Goal: Task Accomplishment & Management: Complete application form

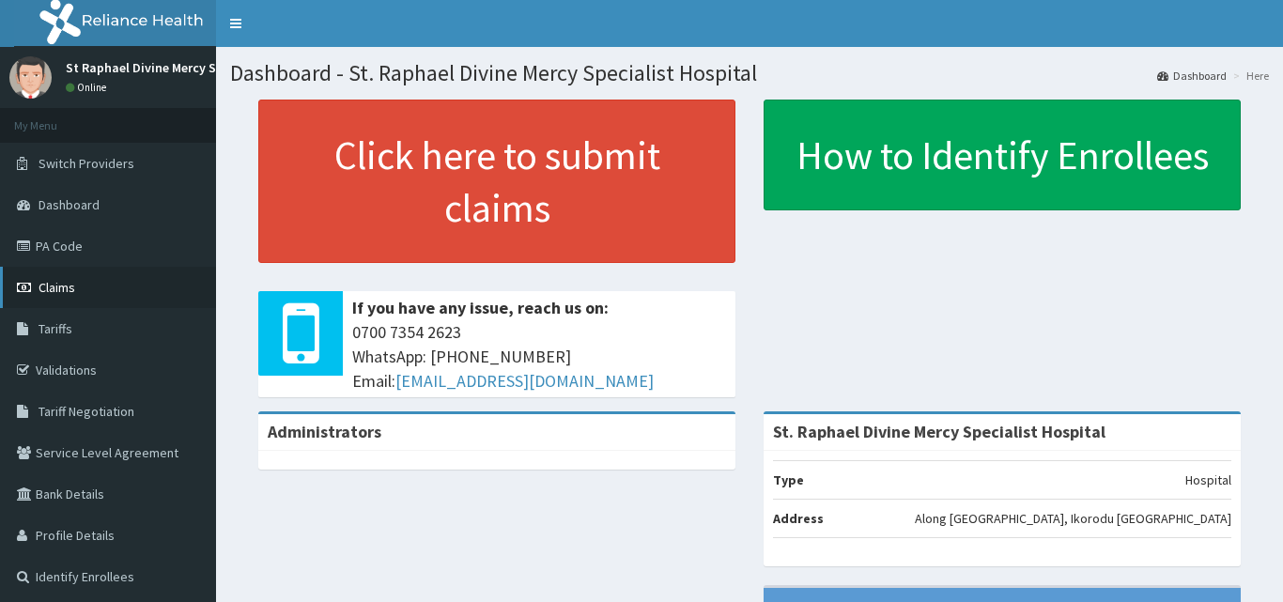
click at [65, 284] on span "Claims" at bounding box center [56, 287] width 37 height 17
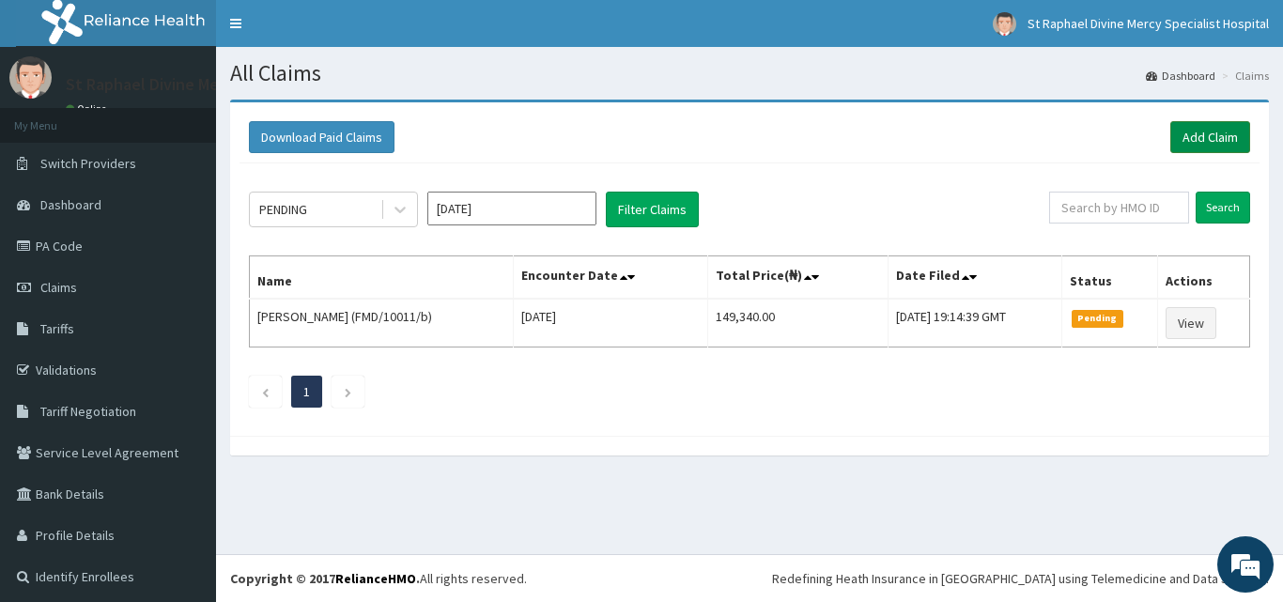
click at [1194, 143] on link "Add Claim" at bounding box center [1210, 137] width 80 height 32
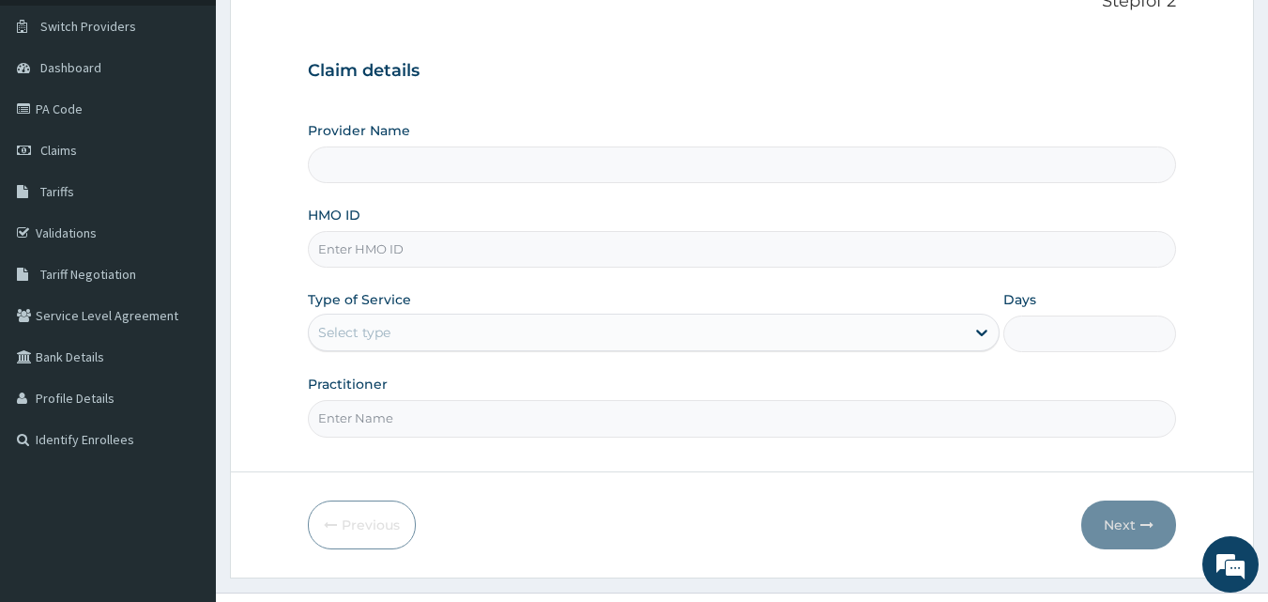
scroll to position [176, 0]
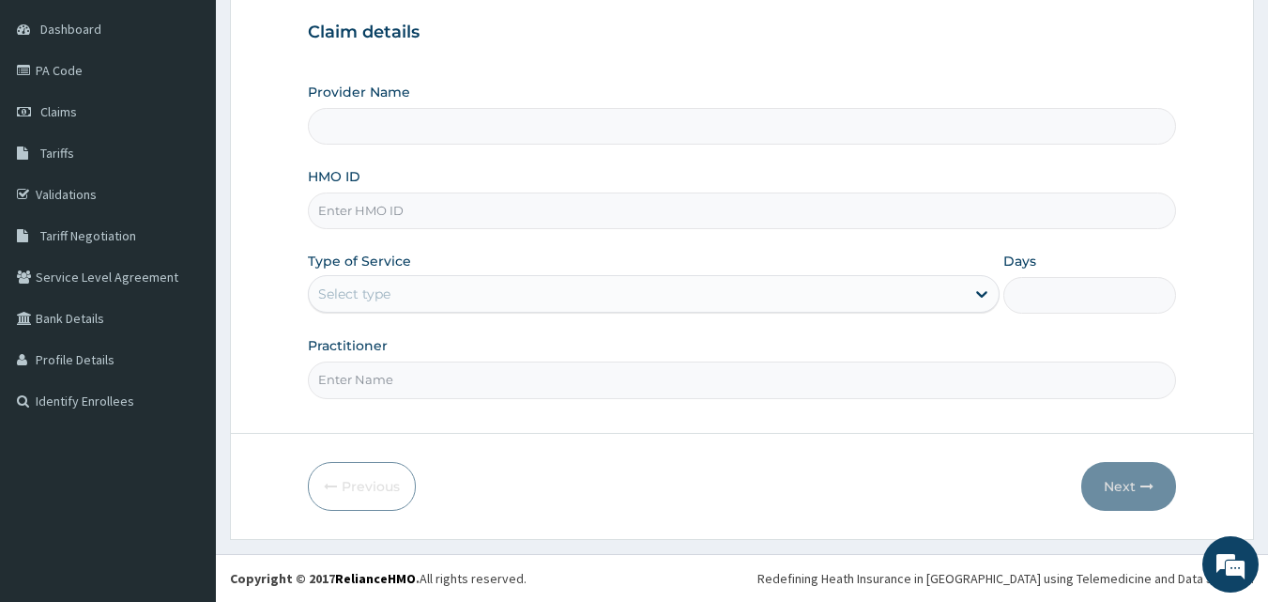
type input "St. Raphael Divine Mercy Specialist Hospital"
click at [556, 221] on input "HMO ID" at bounding box center [742, 210] width 869 height 37
type input "soa/10114/b"
click at [573, 288] on div "Select type" at bounding box center [637, 294] width 656 height 30
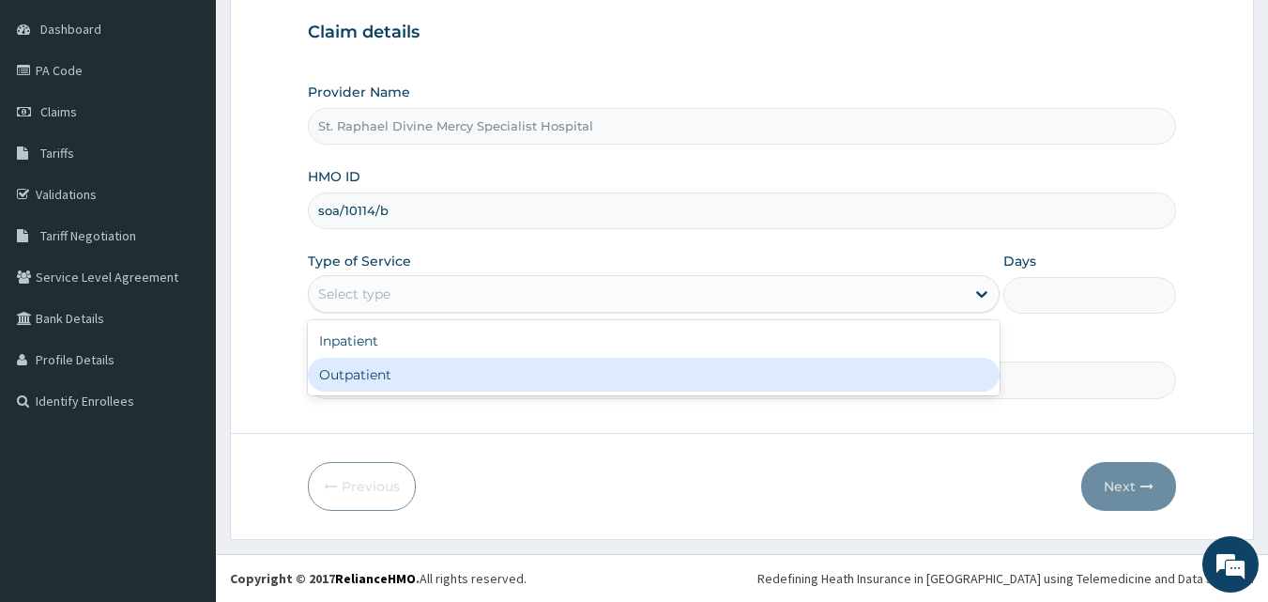
click at [455, 381] on div "Outpatient" at bounding box center [654, 375] width 692 height 34
type input "1"
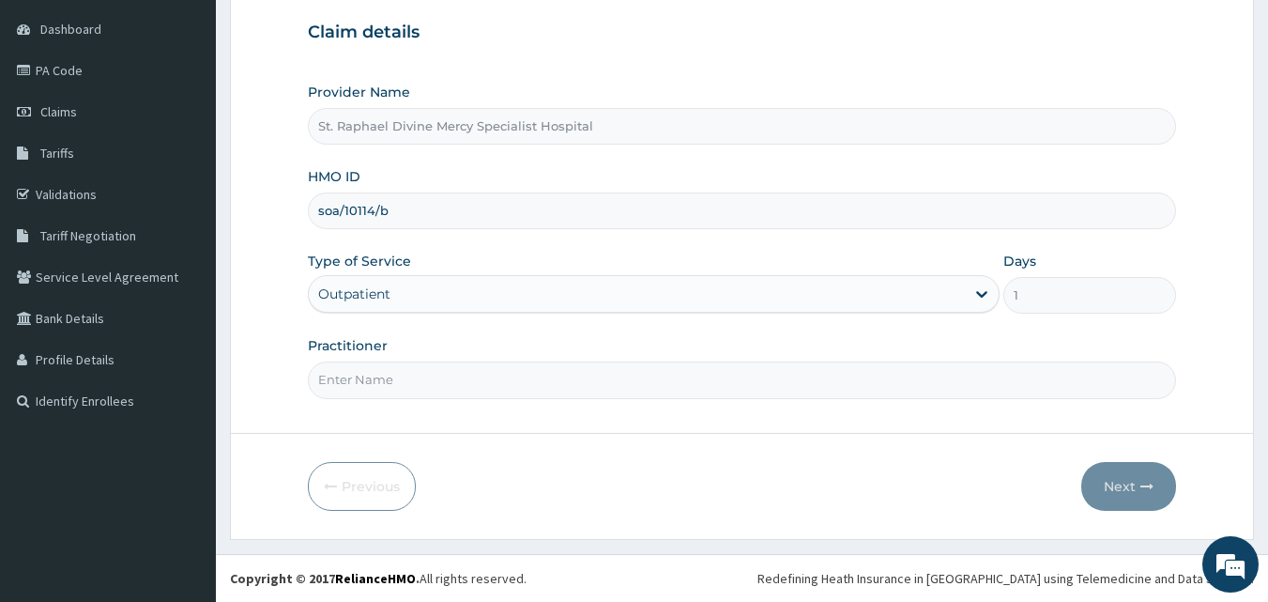
click at [455, 381] on input "Practitioner" at bounding box center [742, 379] width 869 height 37
type input "Dr. Alokolaro O."
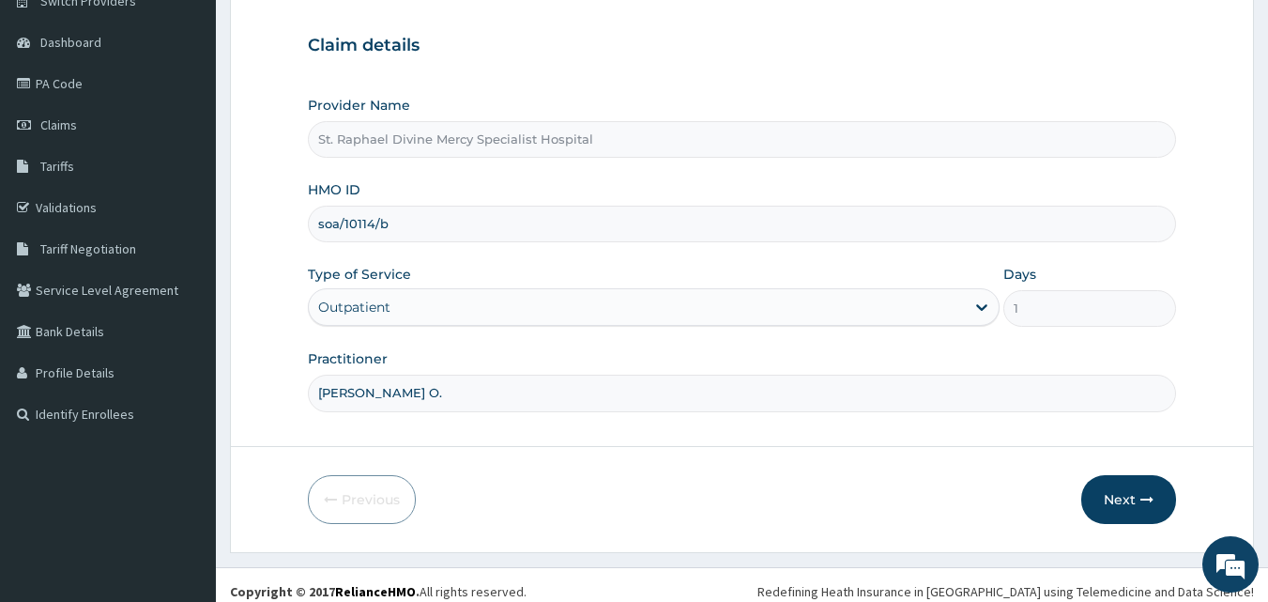
scroll to position [176, 0]
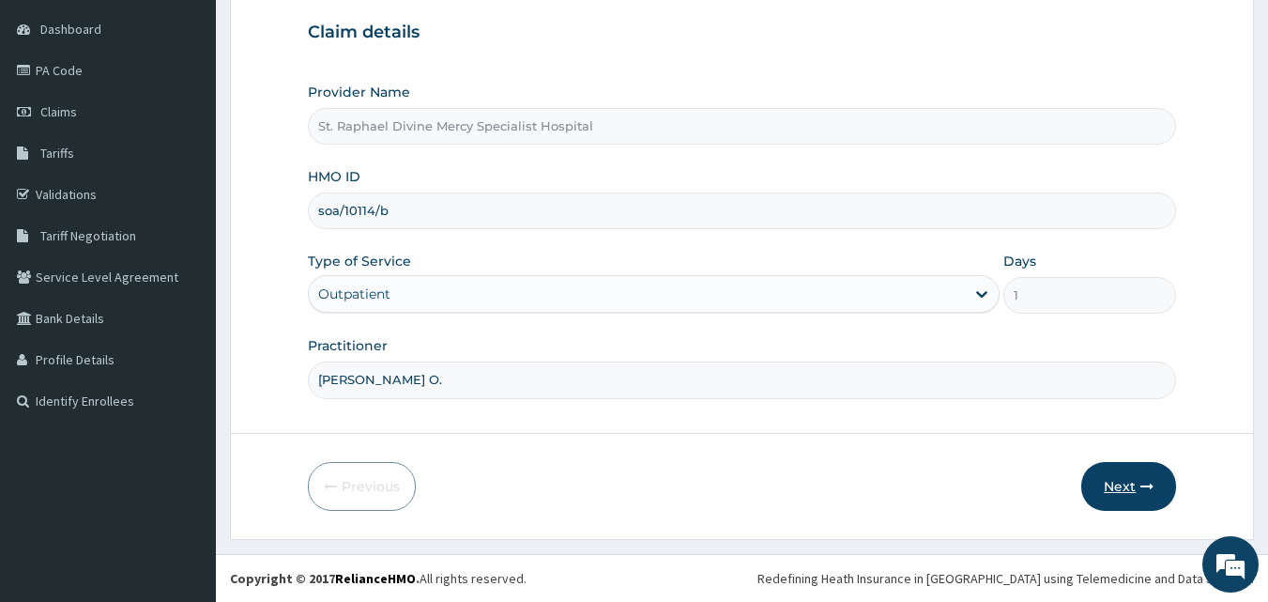
click at [1107, 483] on button "Next" at bounding box center [1129, 486] width 95 height 49
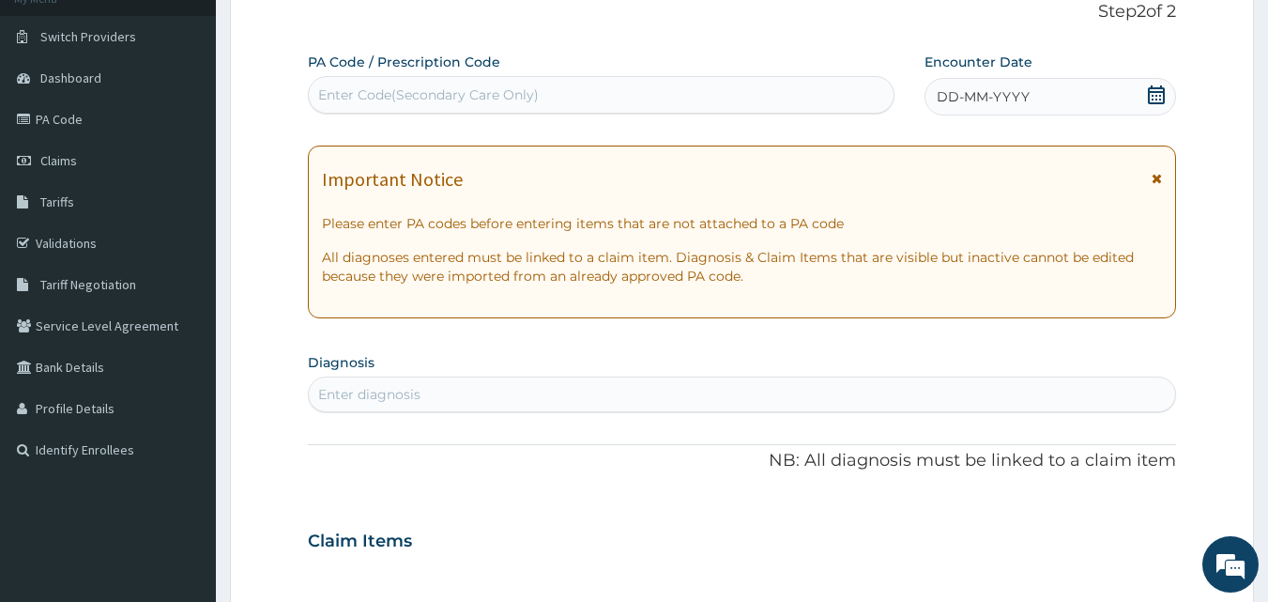
scroll to position [82, 0]
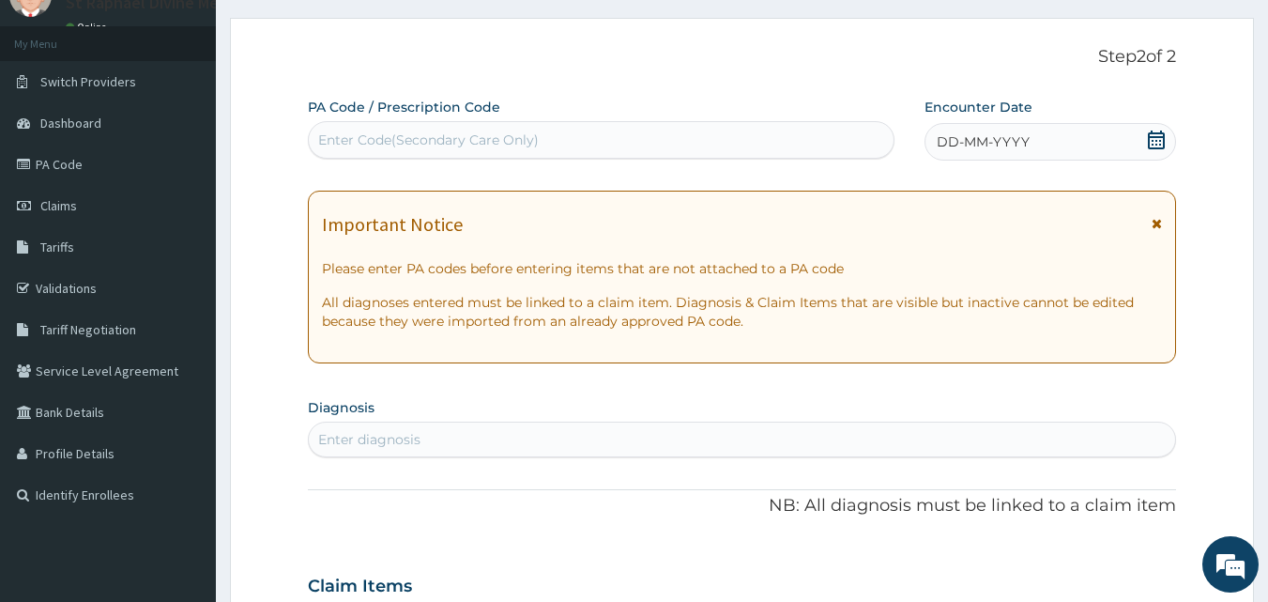
click at [535, 133] on div "Enter Code(Secondary Care Only)" at bounding box center [428, 140] width 221 height 19
type input "A"
click at [1157, 142] on icon at bounding box center [1156, 140] width 19 height 19
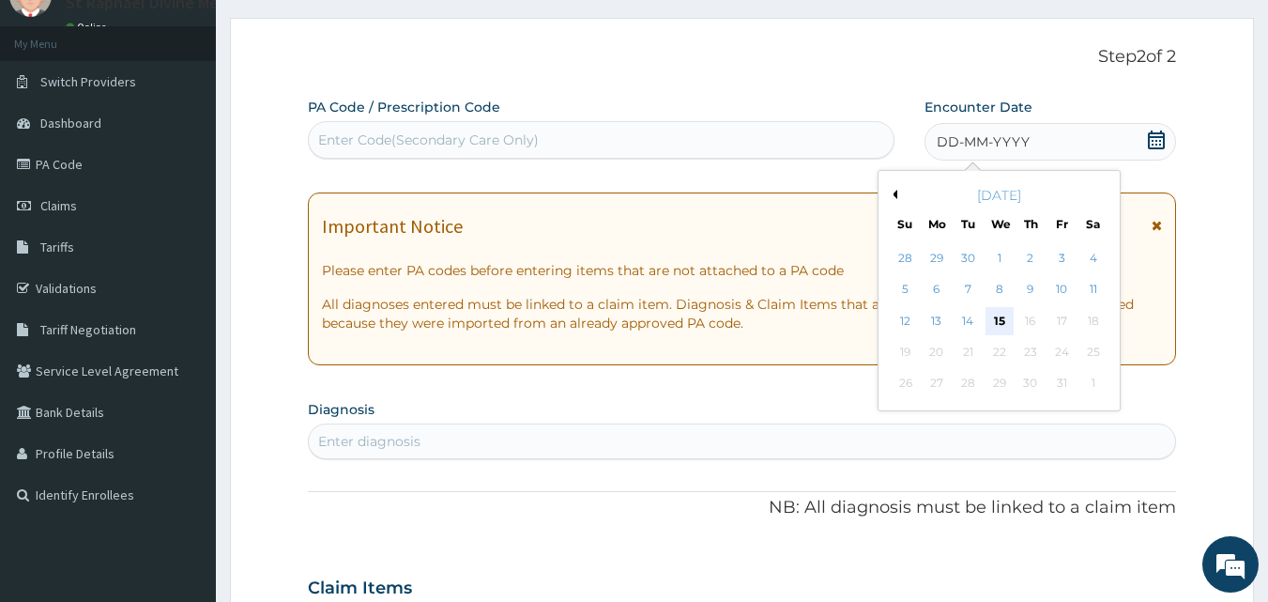
click at [1001, 321] on div "15" at bounding box center [1000, 321] width 28 height 28
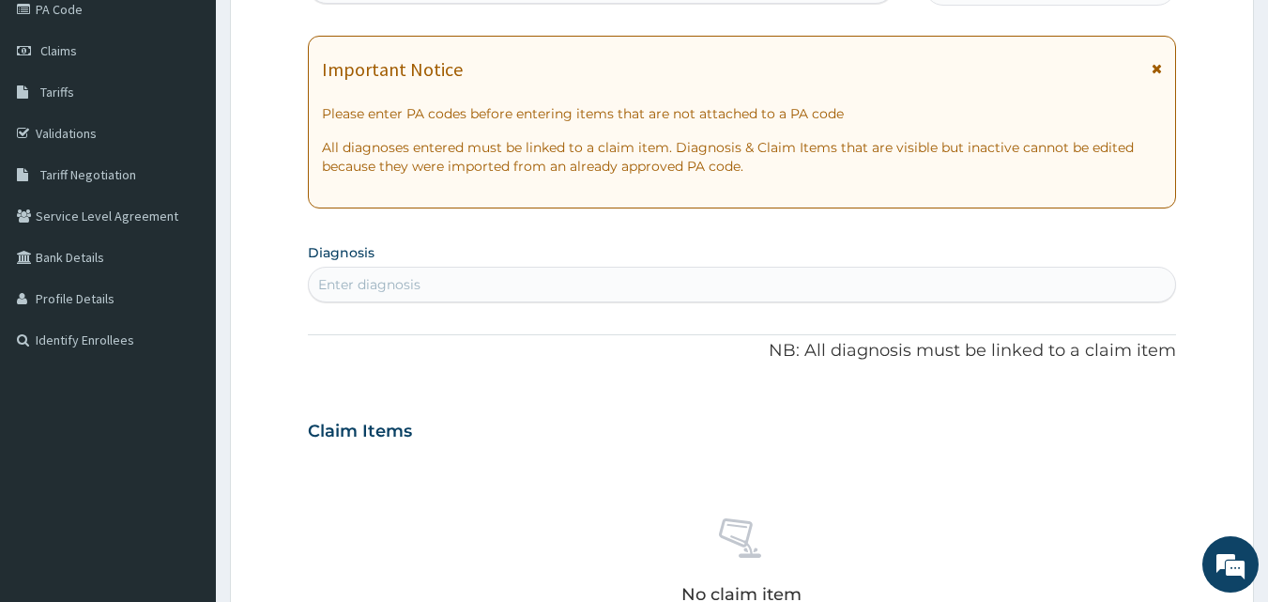
scroll to position [269, 0]
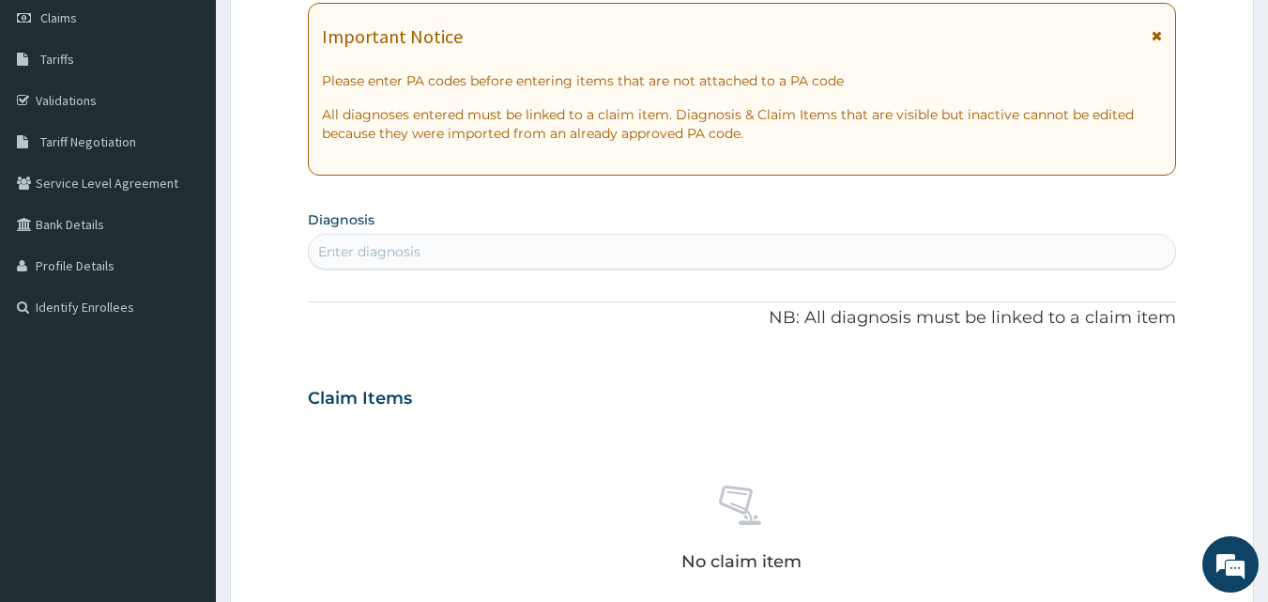
click at [517, 264] on div "Enter diagnosis" at bounding box center [743, 252] width 868 height 30
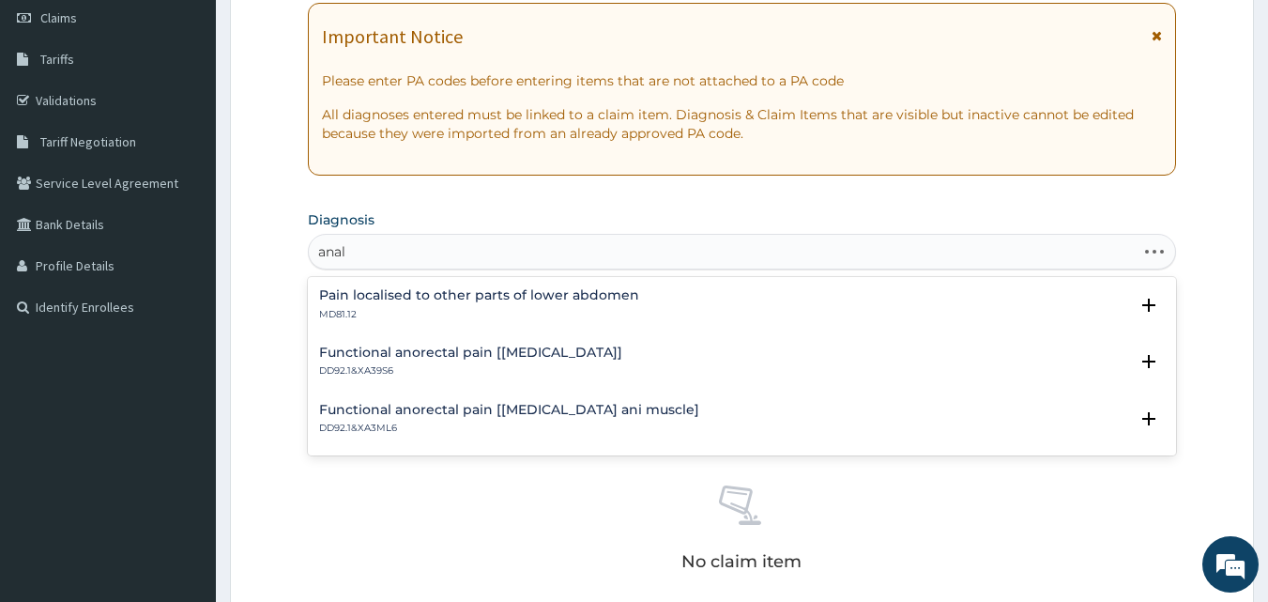
type input "anal"
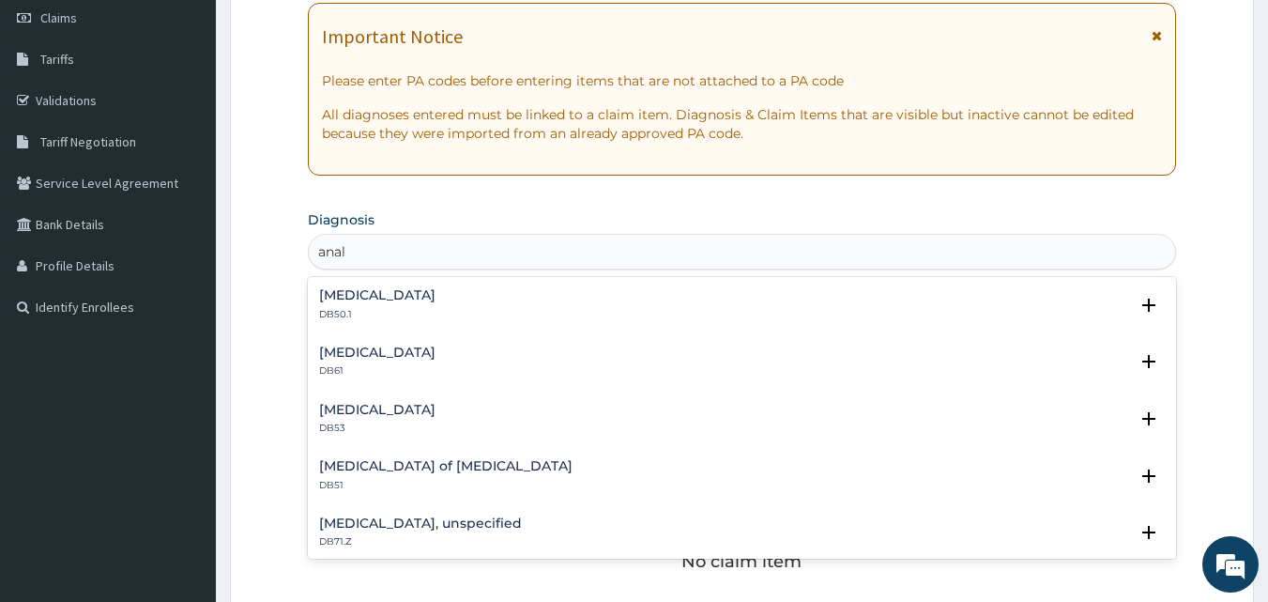
click at [360, 303] on div "Anal fistula DB50.1" at bounding box center [377, 304] width 116 height 33
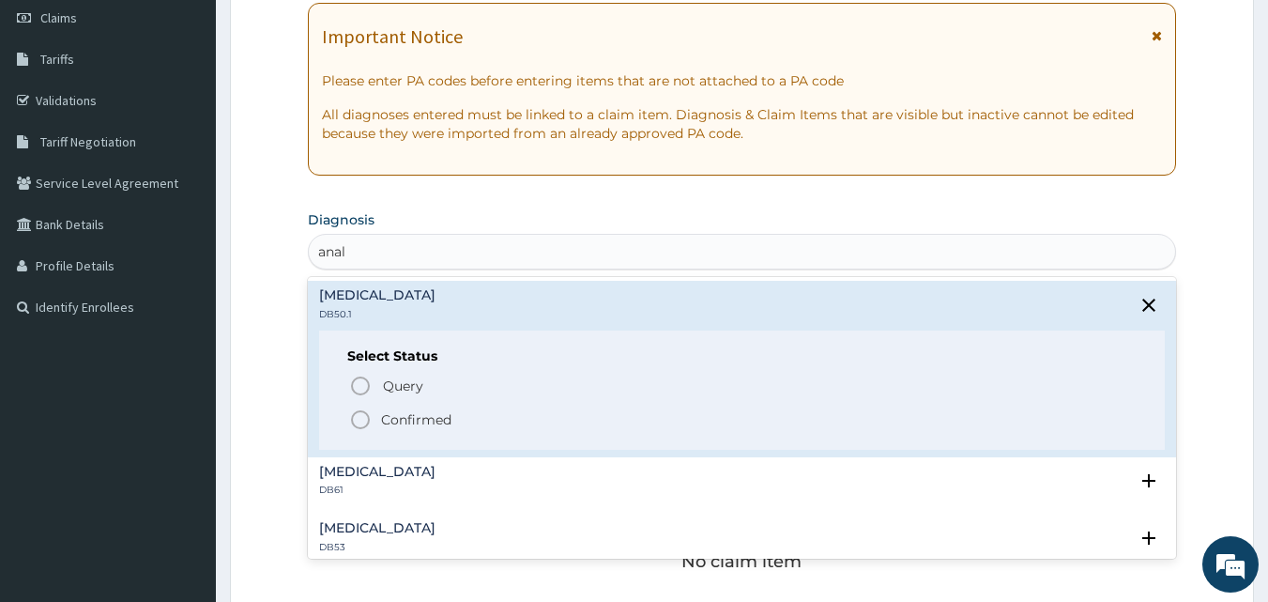
click at [357, 420] on icon "status option filled" at bounding box center [360, 419] width 23 height 23
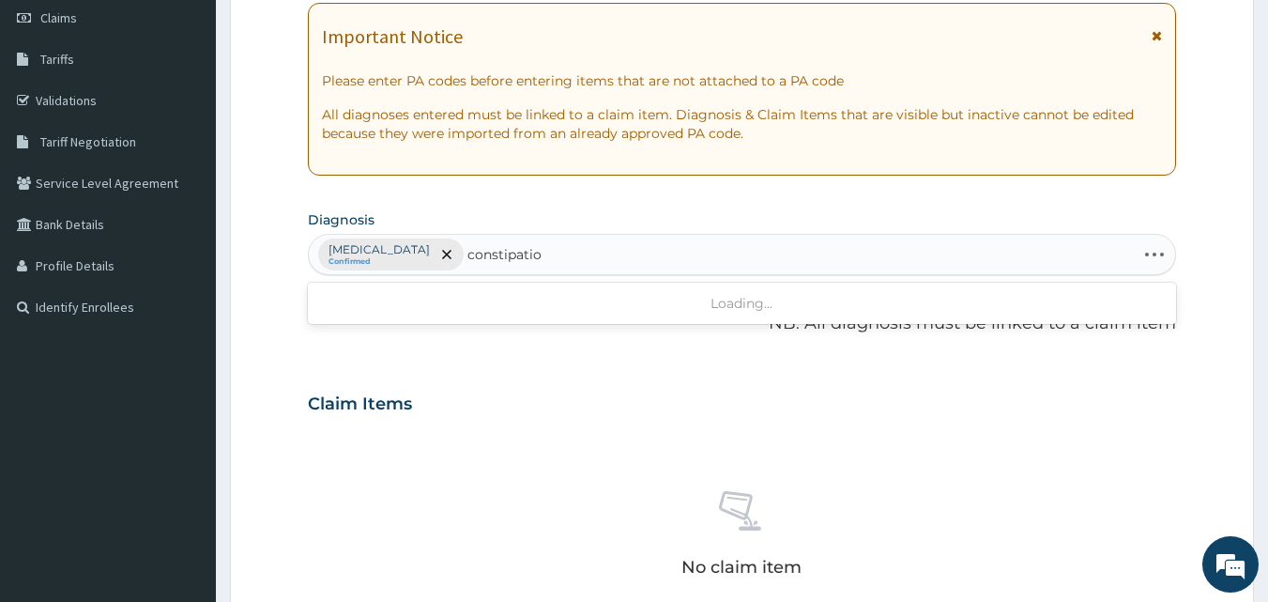
type input "constipation"
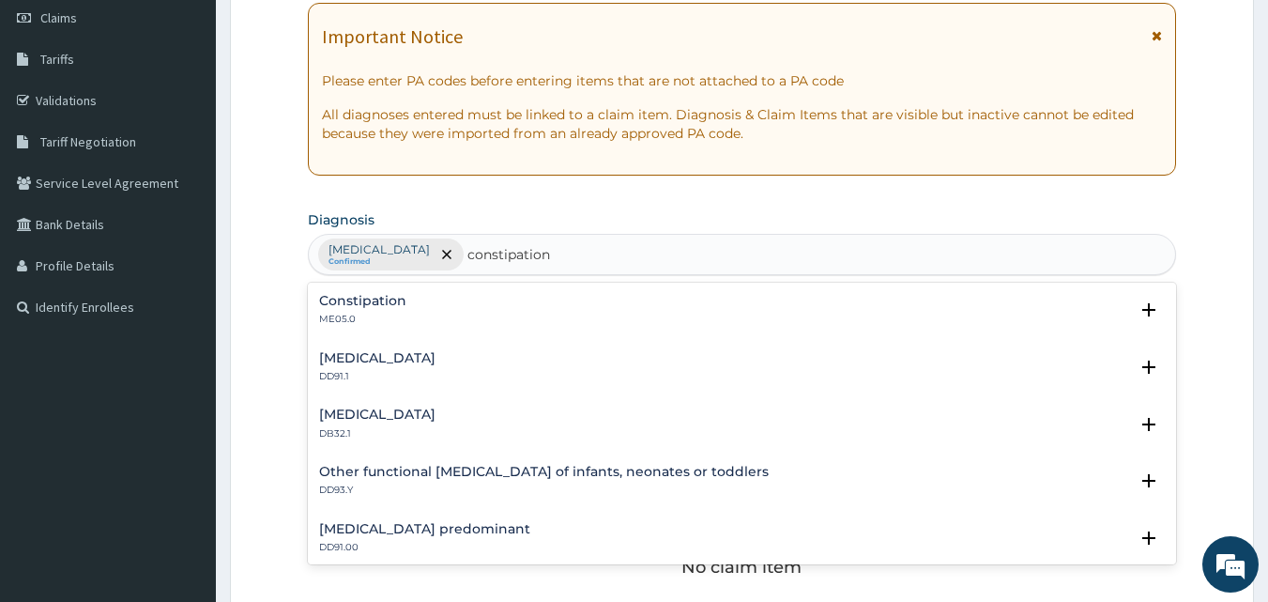
click at [398, 312] on div "Constipation ME05.0" at bounding box center [362, 310] width 87 height 33
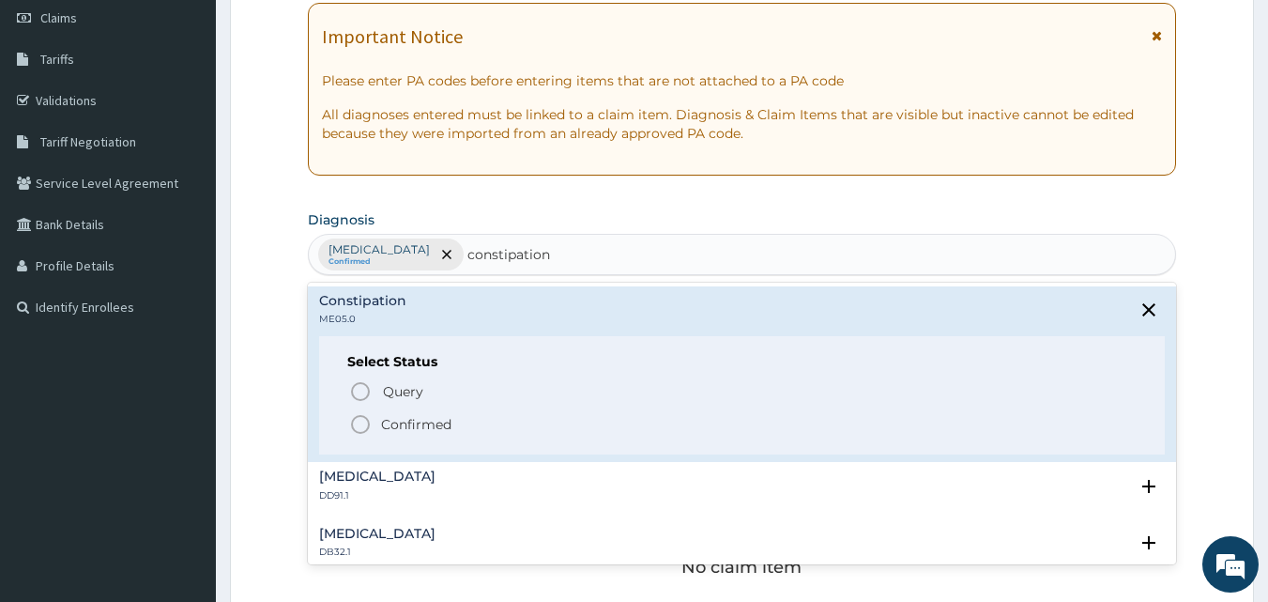
click at [361, 424] on icon "status option filled" at bounding box center [360, 424] width 23 height 23
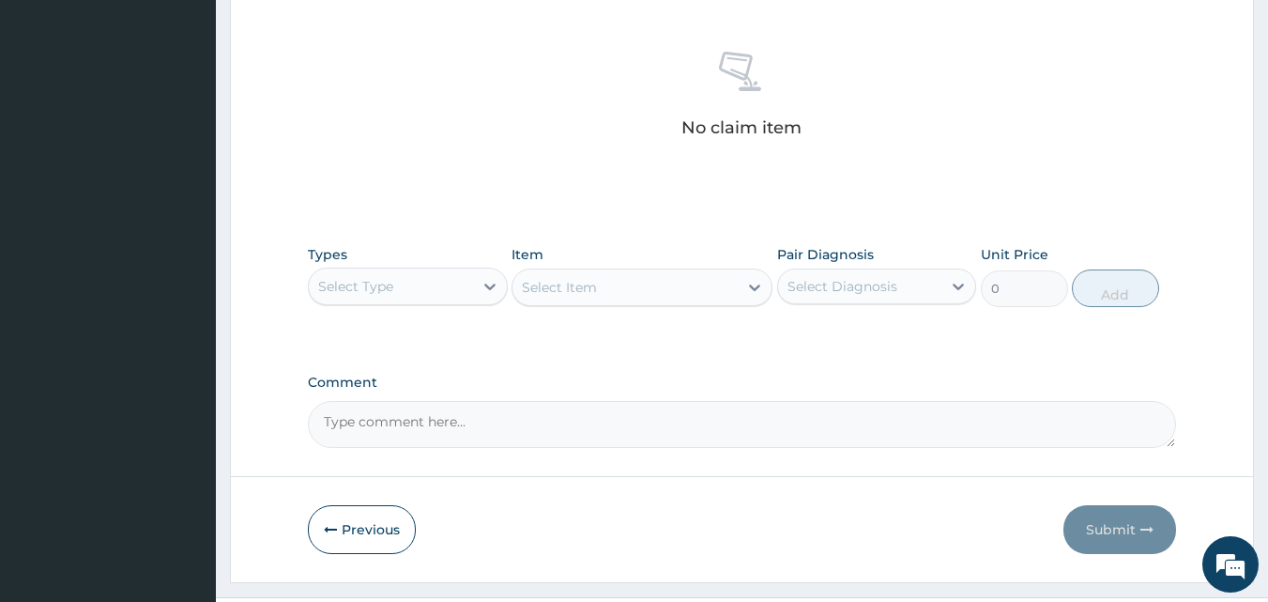
scroll to position [752, 0]
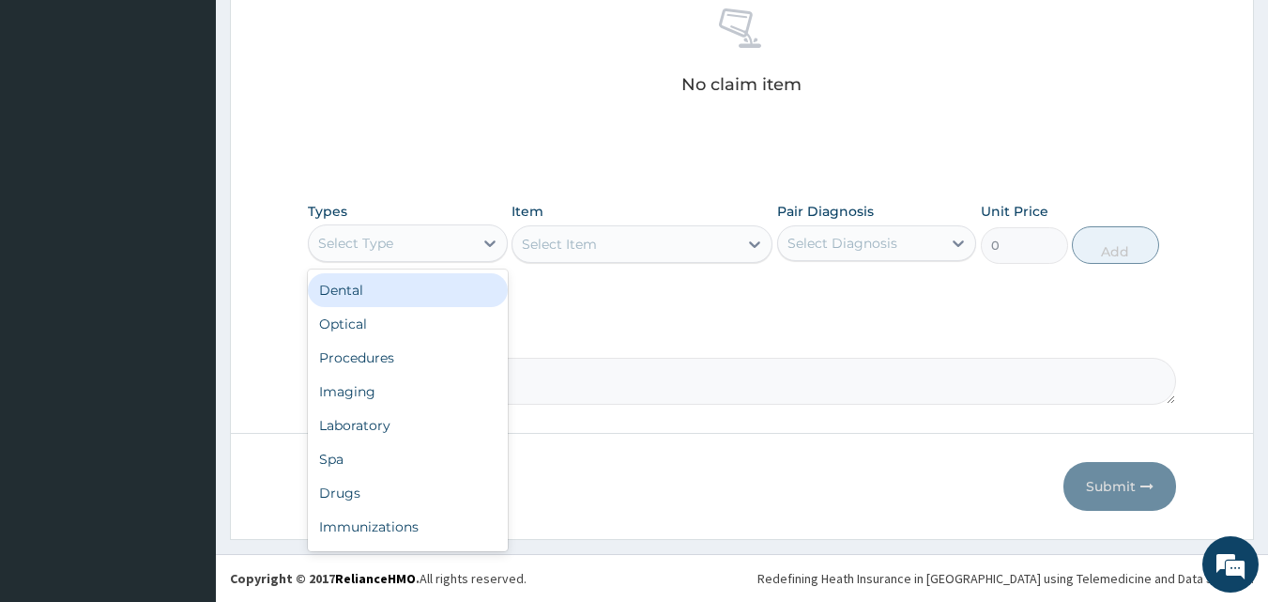
click at [438, 245] on div "Select Type" at bounding box center [391, 243] width 164 height 30
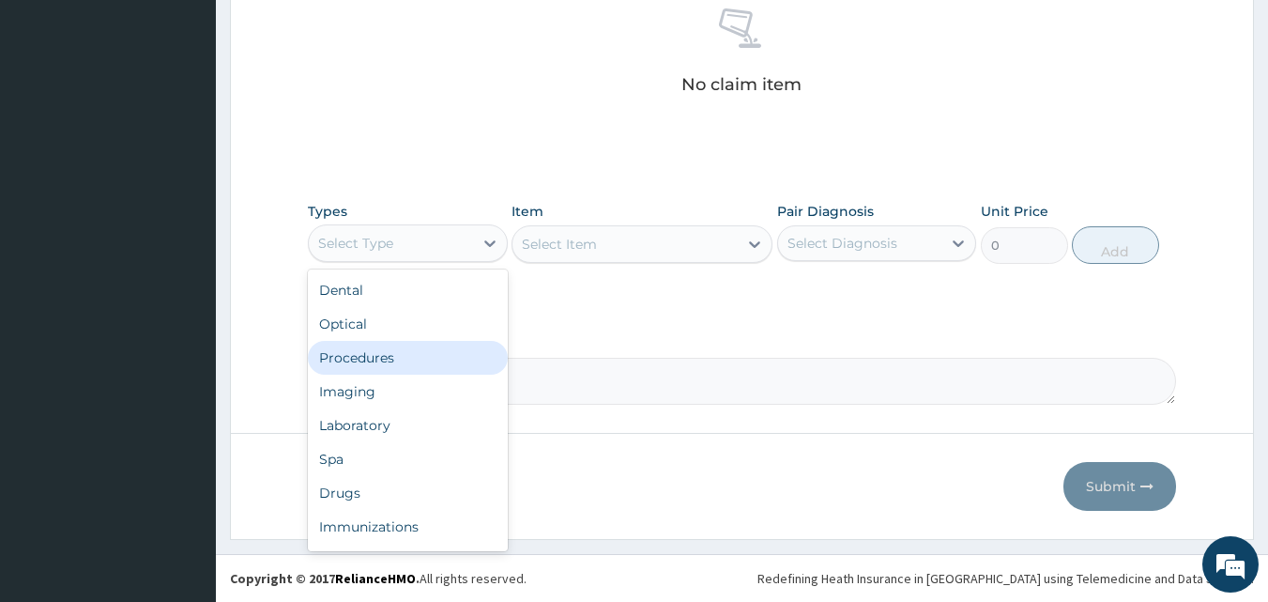
click at [407, 365] on div "Procedures" at bounding box center [408, 358] width 200 height 34
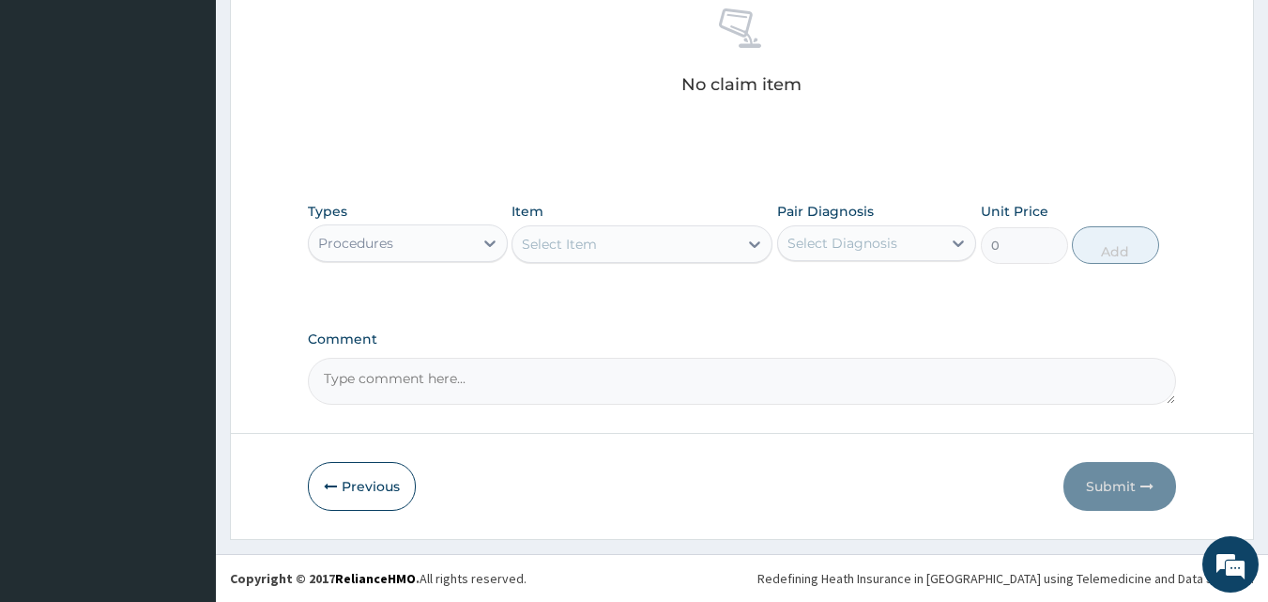
click at [588, 244] on div "Select Item" at bounding box center [559, 244] width 75 height 19
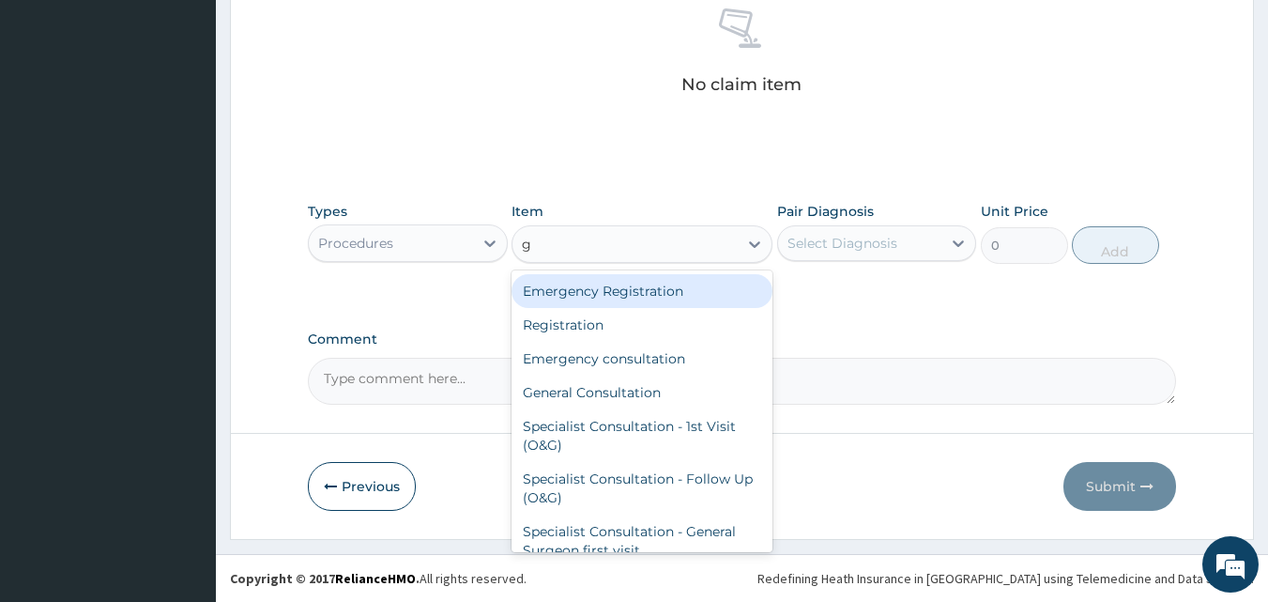
type input "ge"
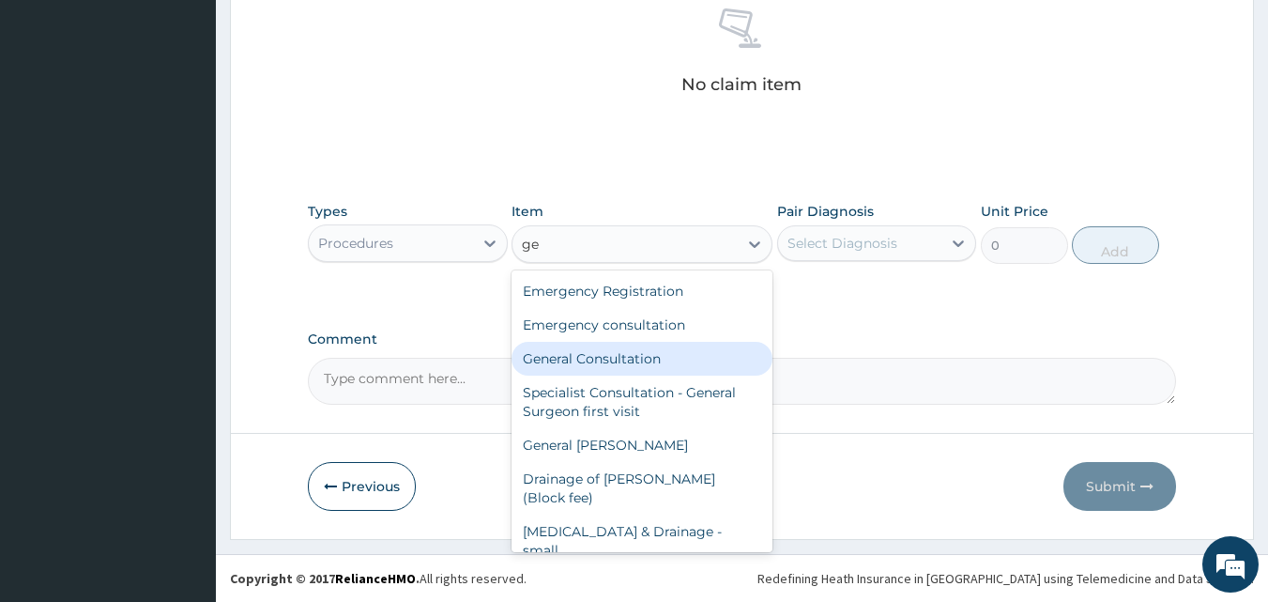
click at [603, 357] on div "General Consultation" at bounding box center [642, 359] width 261 height 34
type input "4750"
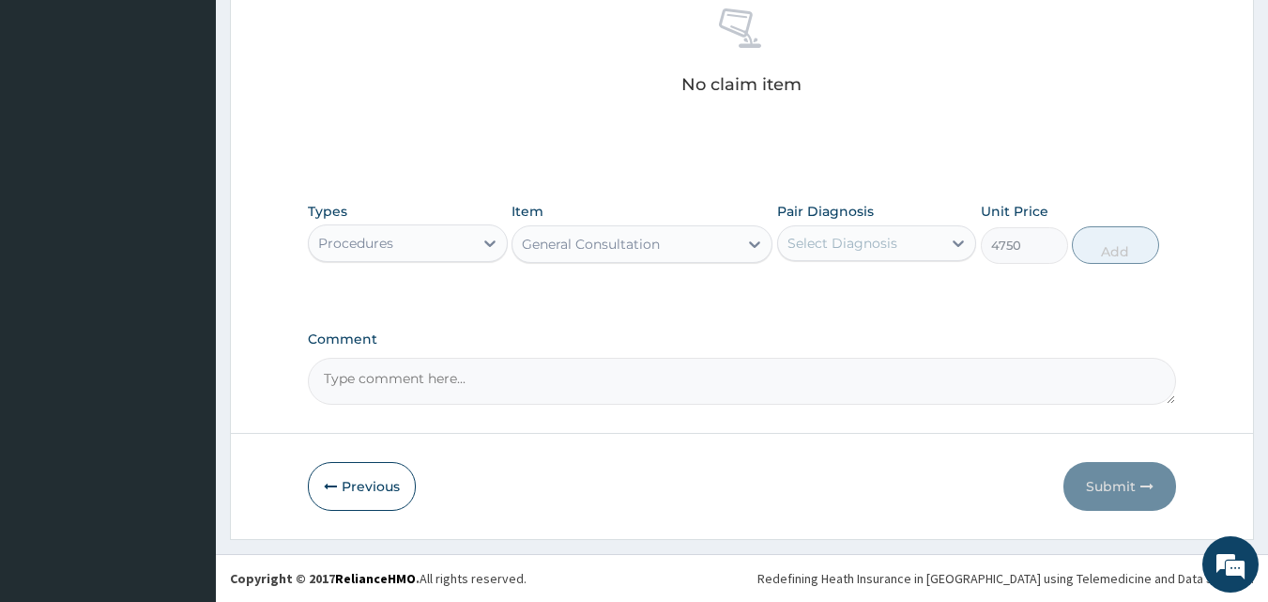
click at [840, 243] on div "Select Diagnosis" at bounding box center [843, 243] width 110 height 19
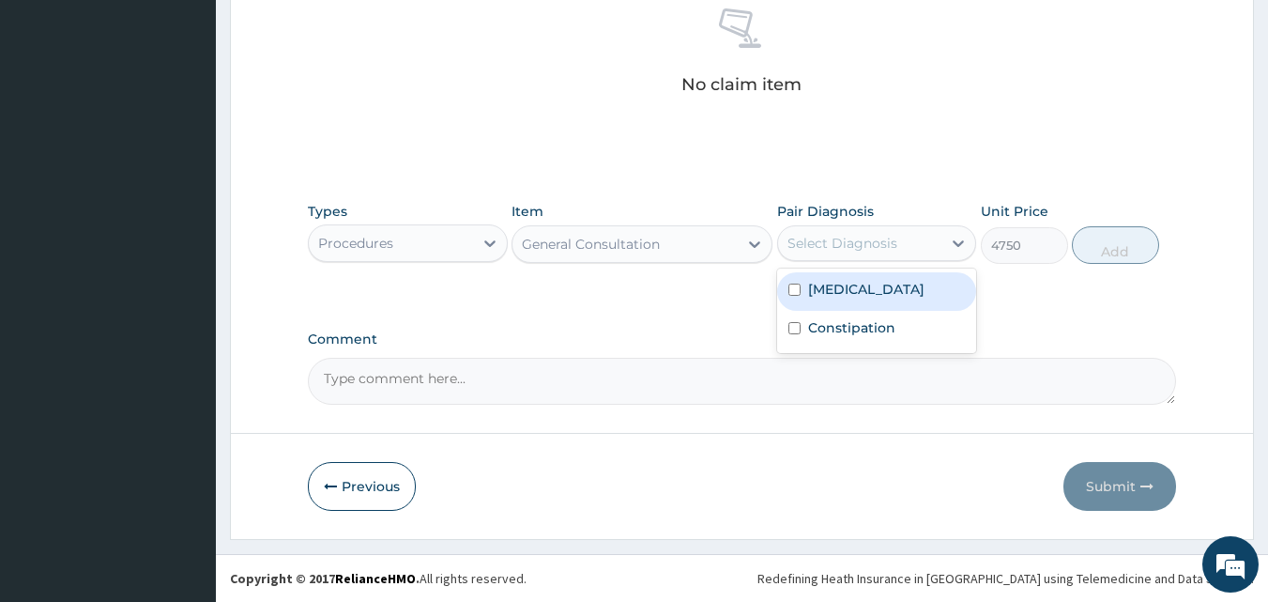
click at [796, 287] on input "checkbox" at bounding box center [795, 290] width 12 height 12
checkbox input "true"
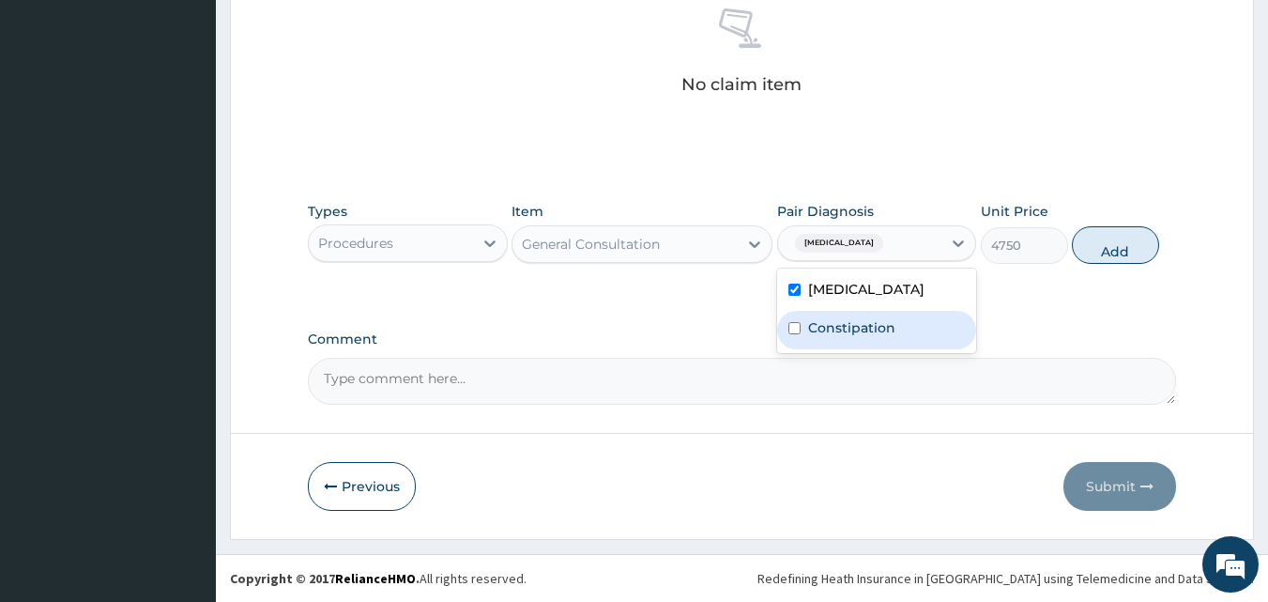
click at [795, 328] on input "checkbox" at bounding box center [795, 328] width 12 height 12
checkbox input "true"
click at [1115, 253] on button "Add" at bounding box center [1115, 245] width 87 height 38
type input "0"
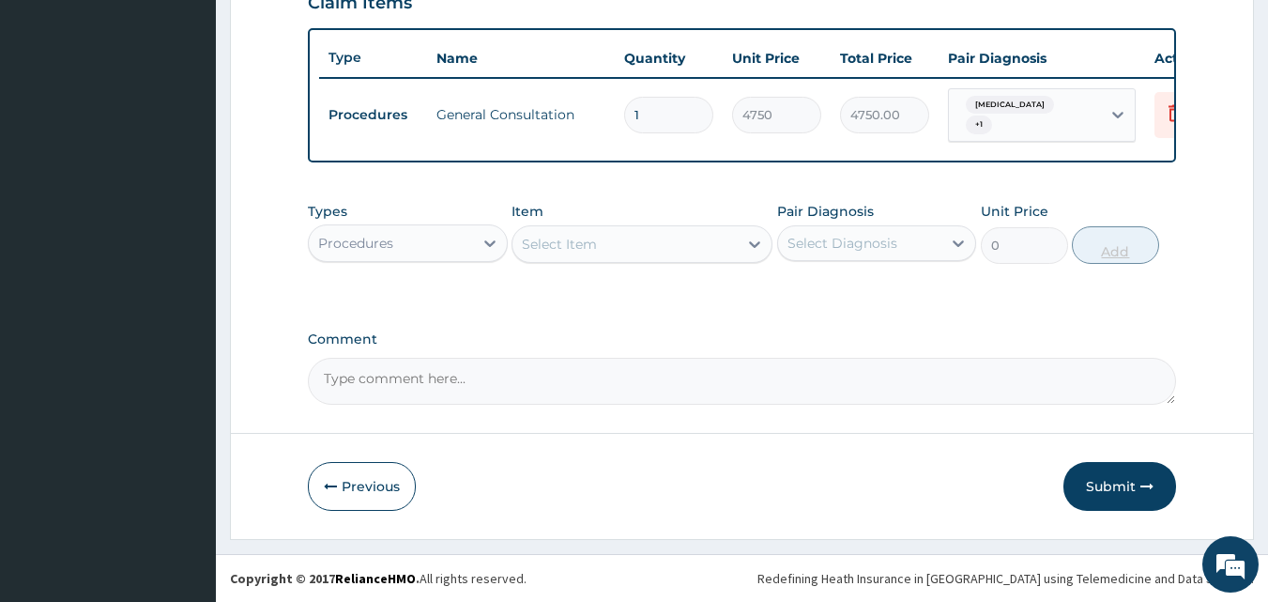
scroll to position [677, 0]
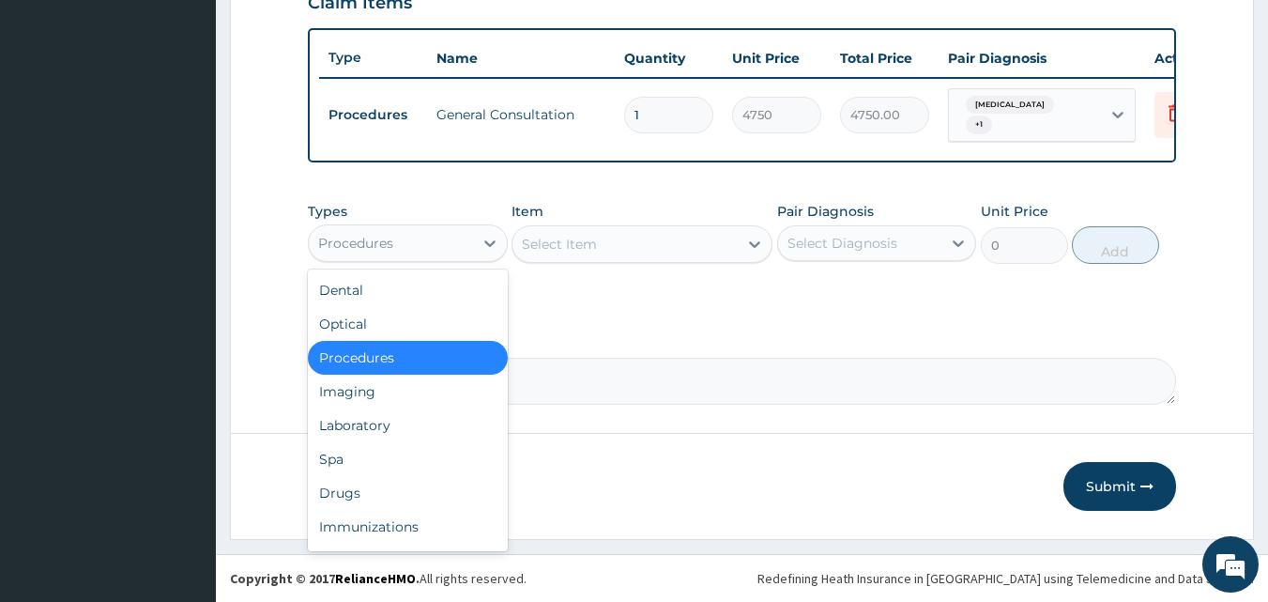
click at [426, 244] on div "Procedures" at bounding box center [391, 243] width 164 height 30
click at [352, 492] on div "Drugs" at bounding box center [408, 493] width 200 height 34
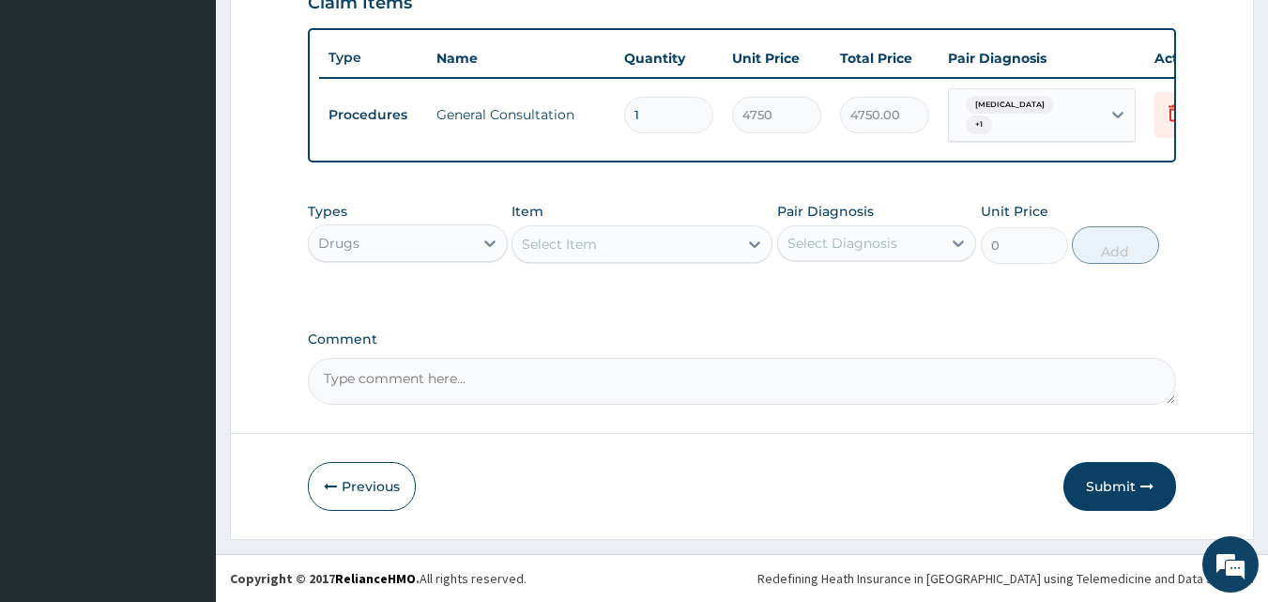
click at [610, 246] on div "Select Item" at bounding box center [625, 244] width 225 height 30
type input "liqui"
click at [649, 283] on div "Liquid Paraffin Lotion" at bounding box center [642, 291] width 261 height 34
type input "2375"
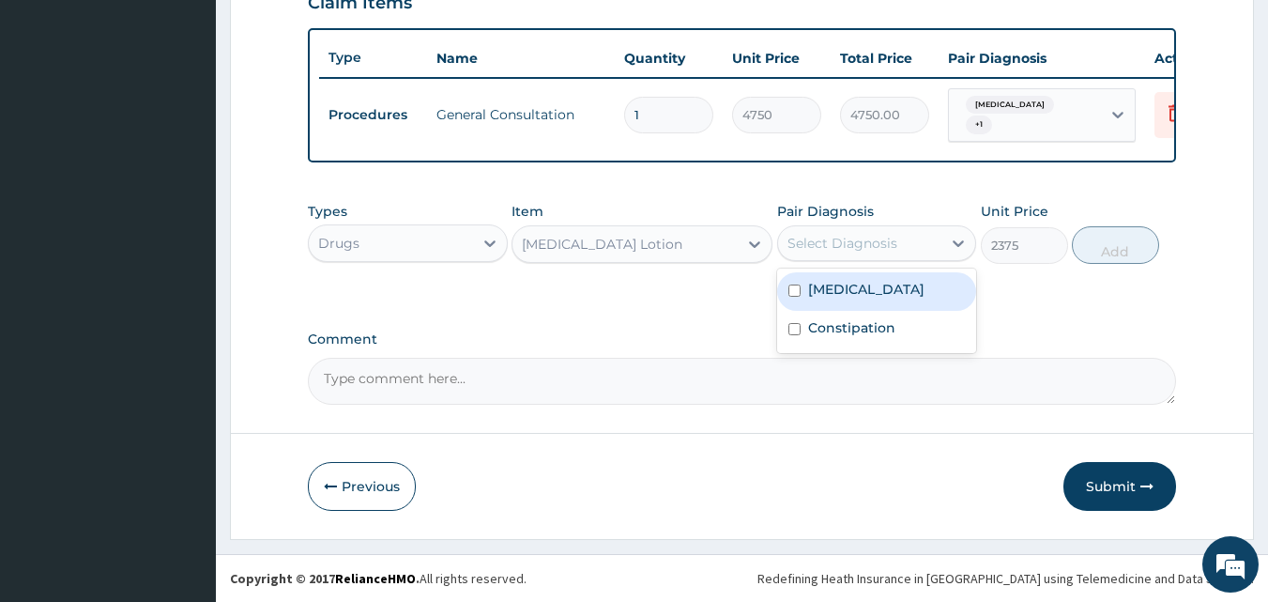
click at [837, 238] on div "Select Diagnosis" at bounding box center [843, 243] width 110 height 19
click at [791, 290] on input "checkbox" at bounding box center [795, 290] width 12 height 12
checkbox input "true"
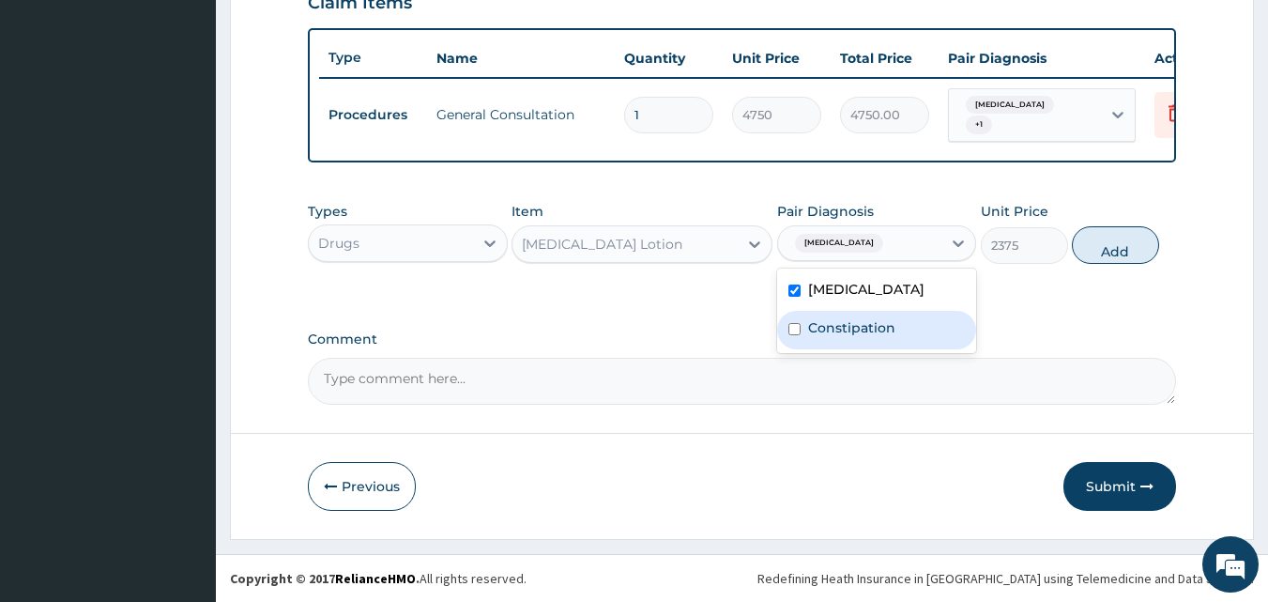
click at [796, 326] on input "checkbox" at bounding box center [795, 329] width 12 height 12
checkbox input "true"
click at [1112, 254] on button "Add" at bounding box center [1115, 245] width 87 height 38
type input "0"
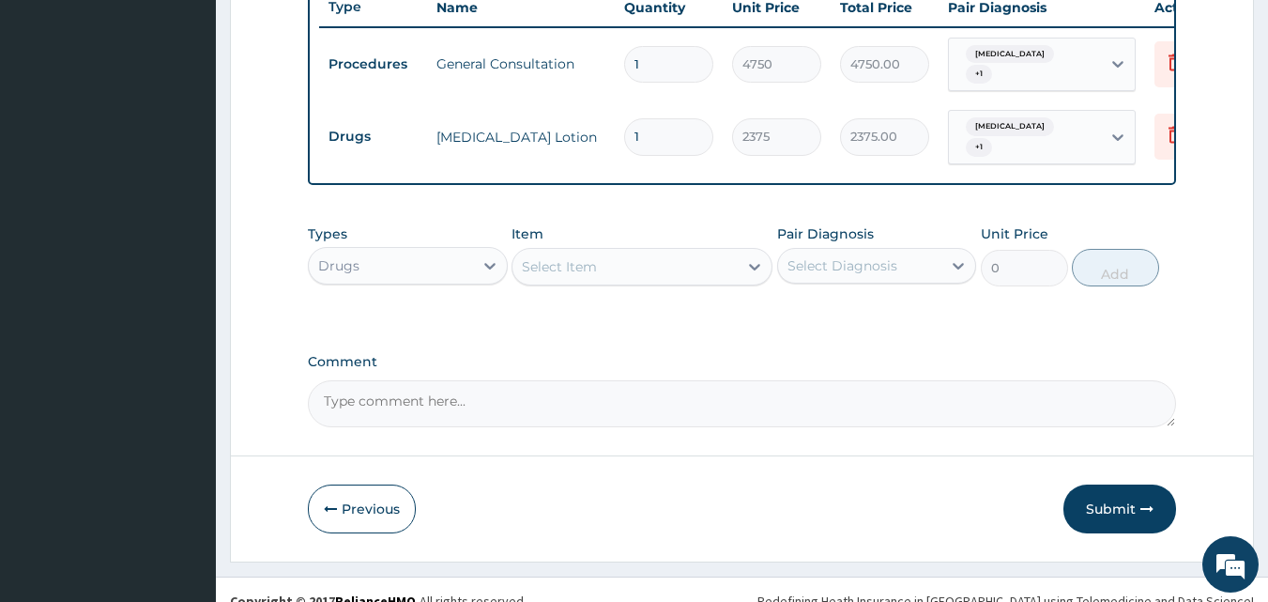
scroll to position [742, 0]
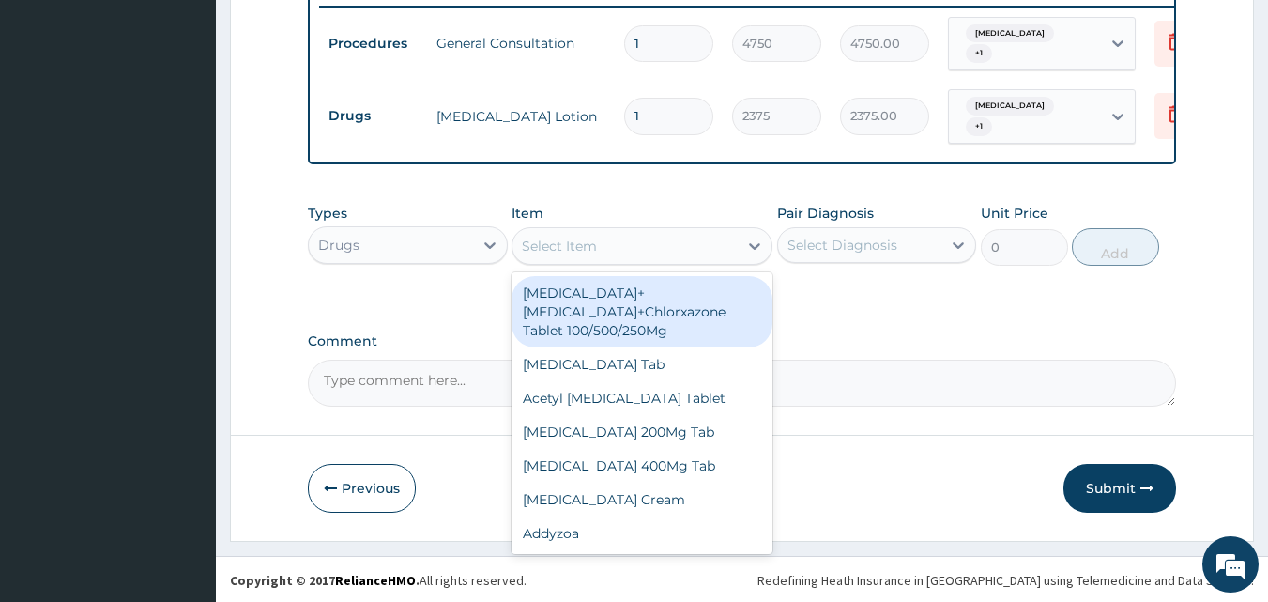
click at [614, 251] on div "Select Item" at bounding box center [625, 246] width 225 height 30
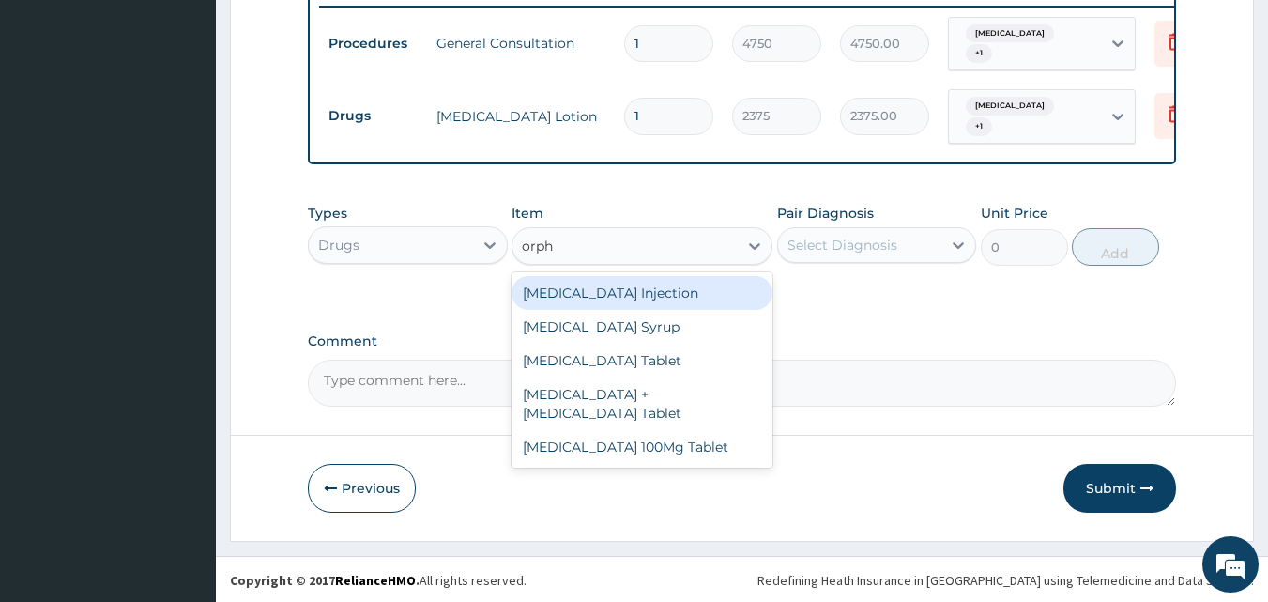
type input "orphe"
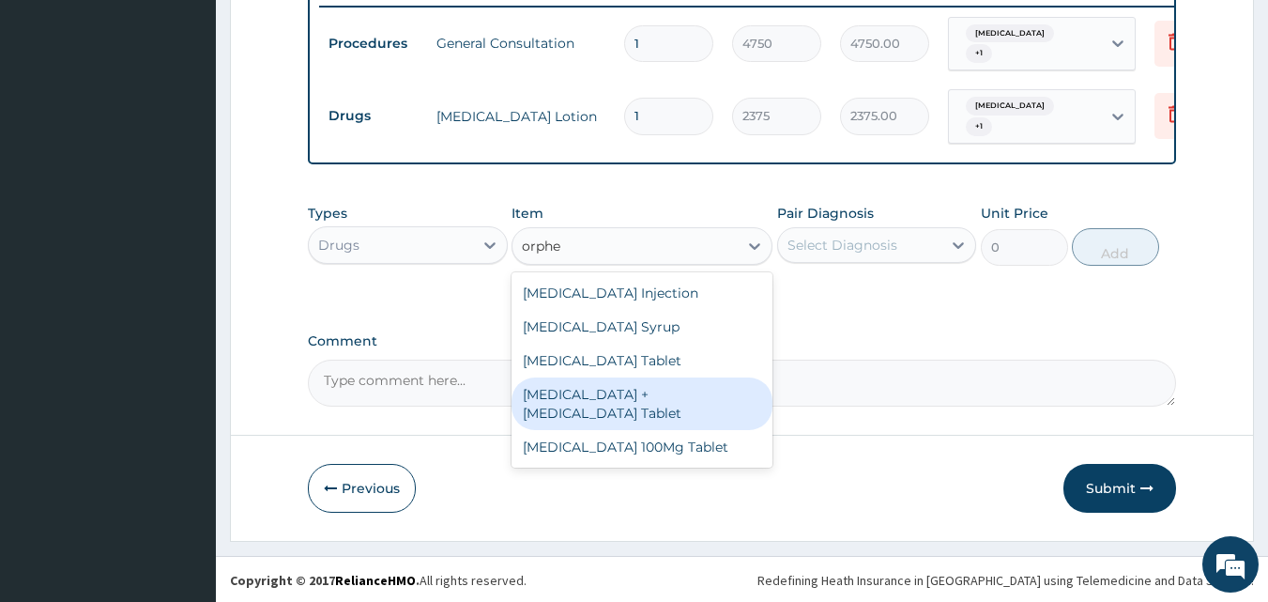
click at [675, 393] on div "Orphenadrine + Paracetamol Tablet" at bounding box center [642, 403] width 261 height 53
type input "190"
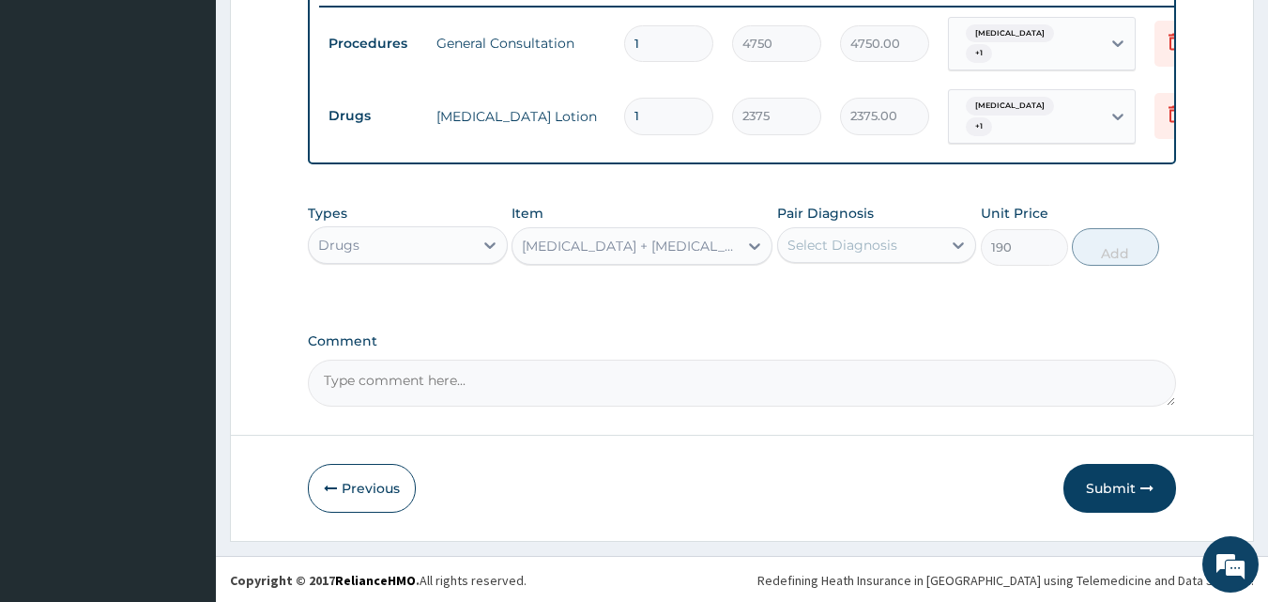
click at [837, 240] on div "Select Diagnosis" at bounding box center [843, 245] width 110 height 19
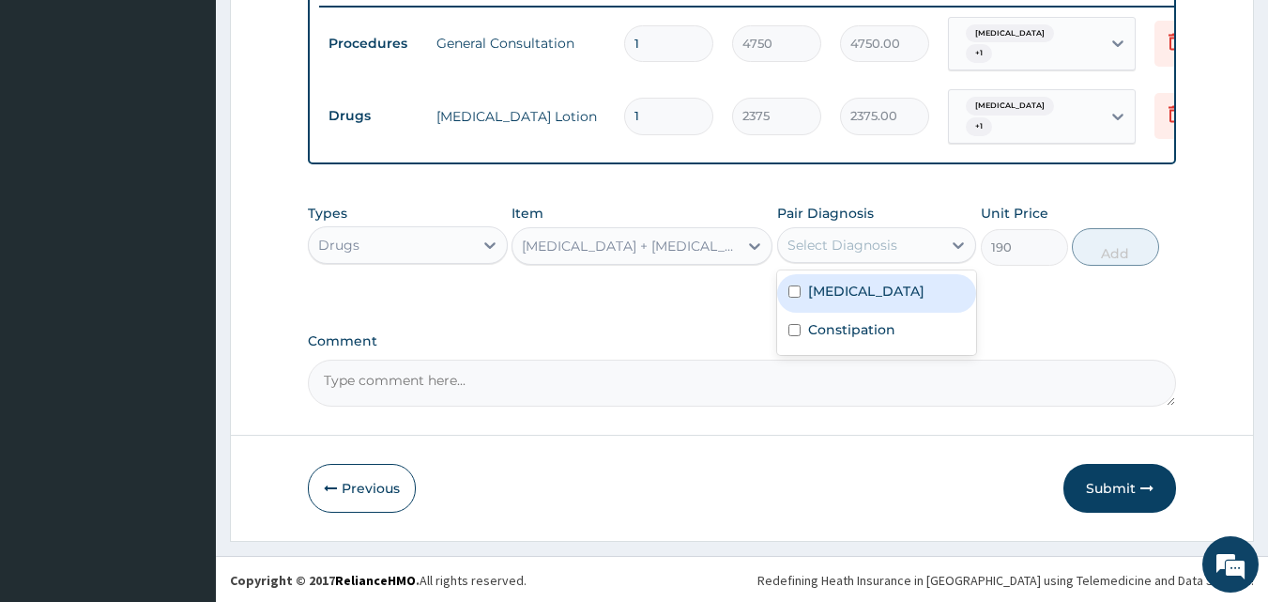
click at [792, 290] on input "checkbox" at bounding box center [795, 291] width 12 height 12
checkbox input "true"
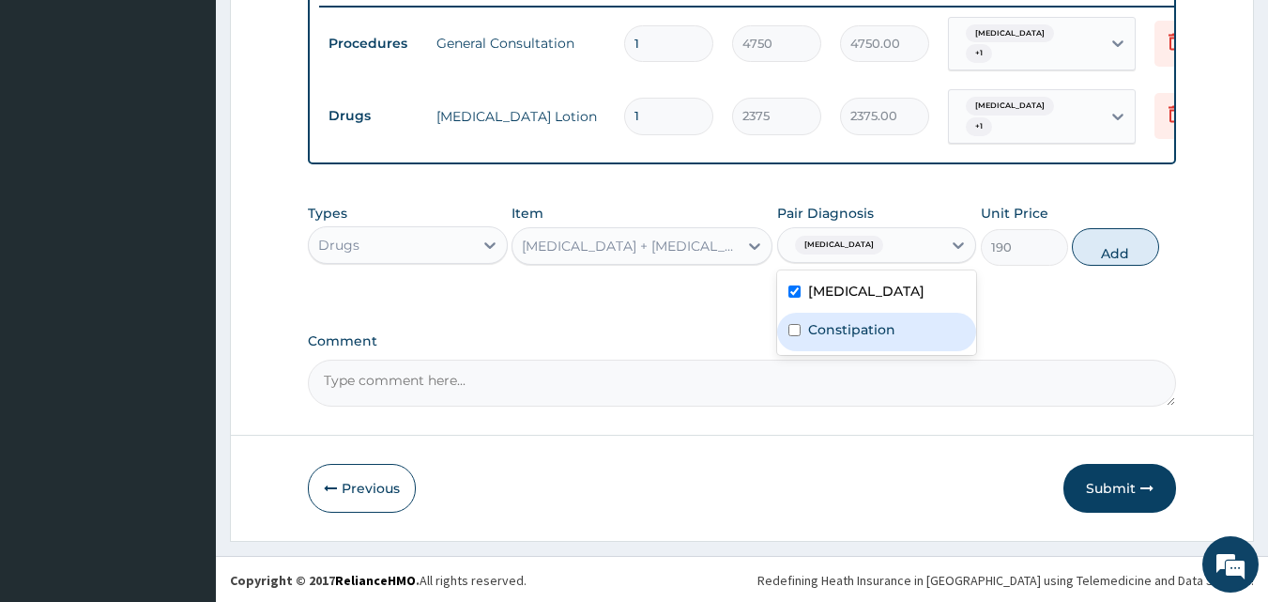
click at [791, 328] on input "checkbox" at bounding box center [795, 330] width 12 height 12
checkbox input "true"
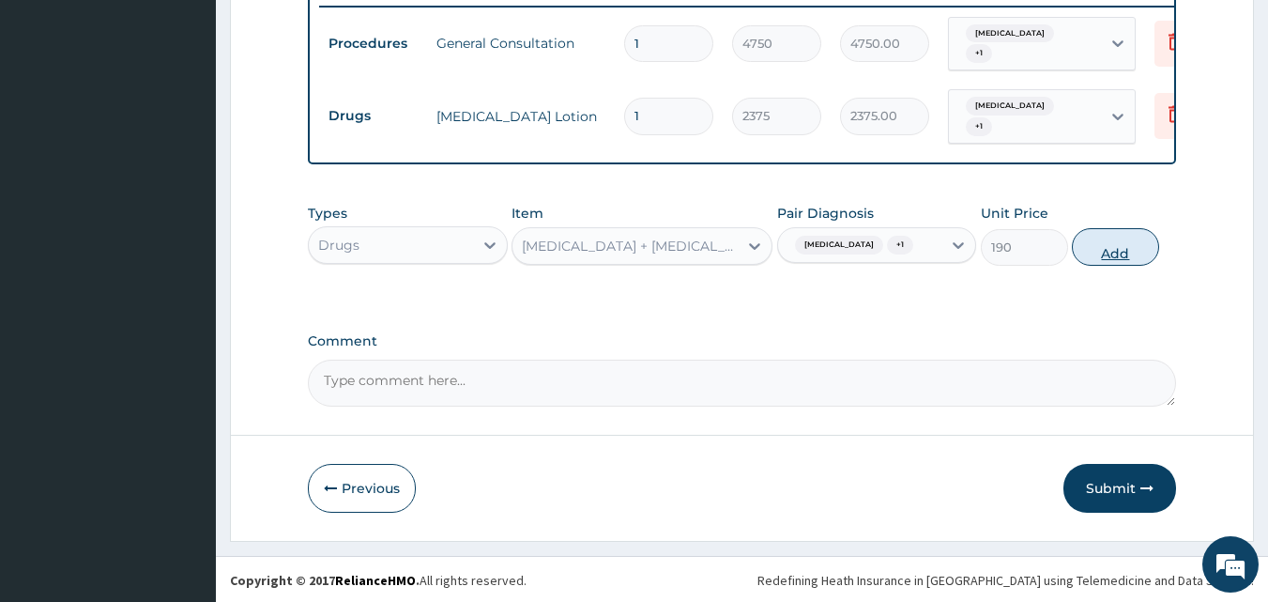
click at [1109, 257] on button "Add" at bounding box center [1115, 247] width 87 height 38
type input "0"
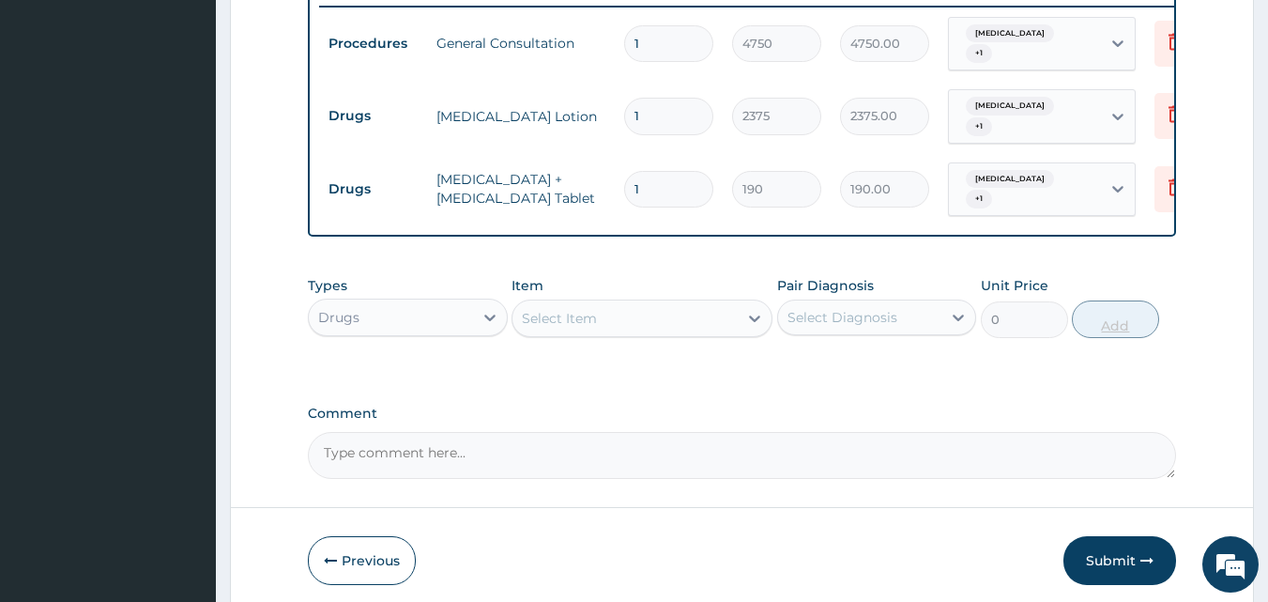
type input "0.00"
type input "2"
type input "380.00"
type input "20"
type input "3800.00"
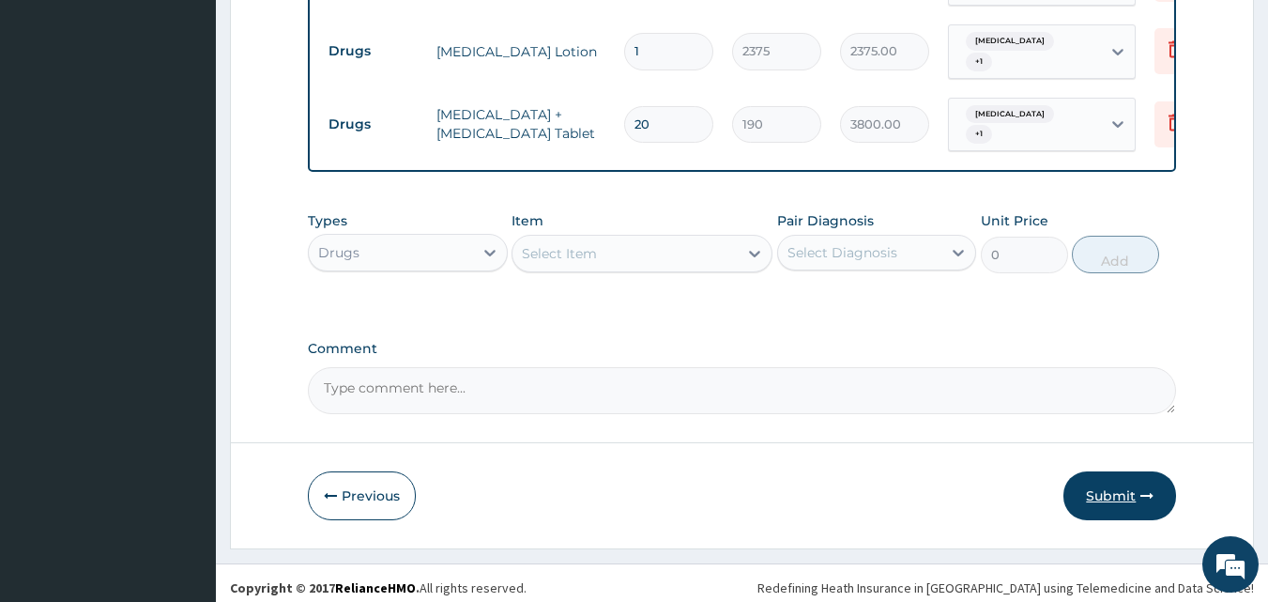
type input "20"
click at [1109, 497] on button "Submit" at bounding box center [1120, 495] width 113 height 49
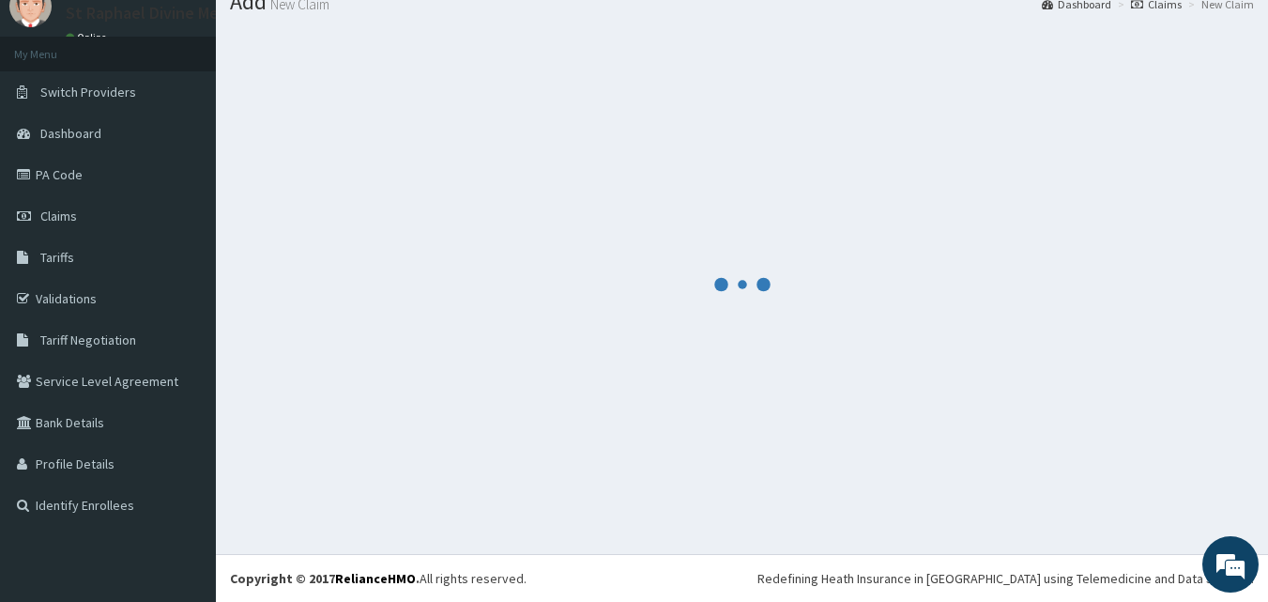
scroll to position [806, 0]
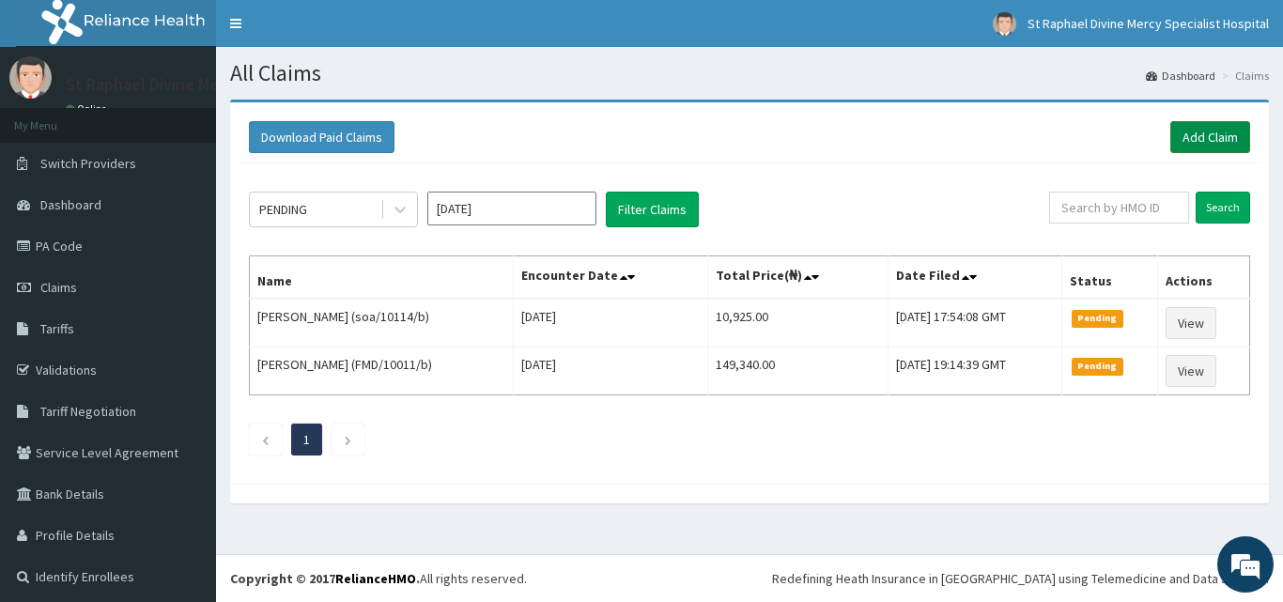
click at [1204, 133] on link "Add Claim" at bounding box center [1210, 137] width 80 height 32
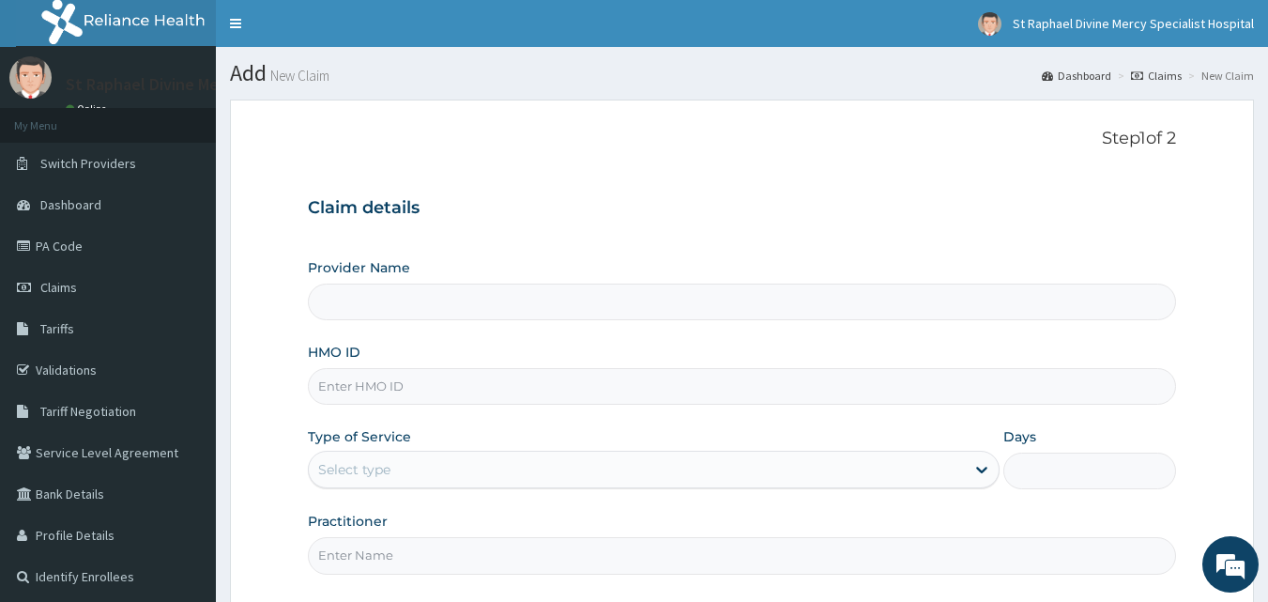
type input "St. Raphael Divine Mercy Specialist Hospital"
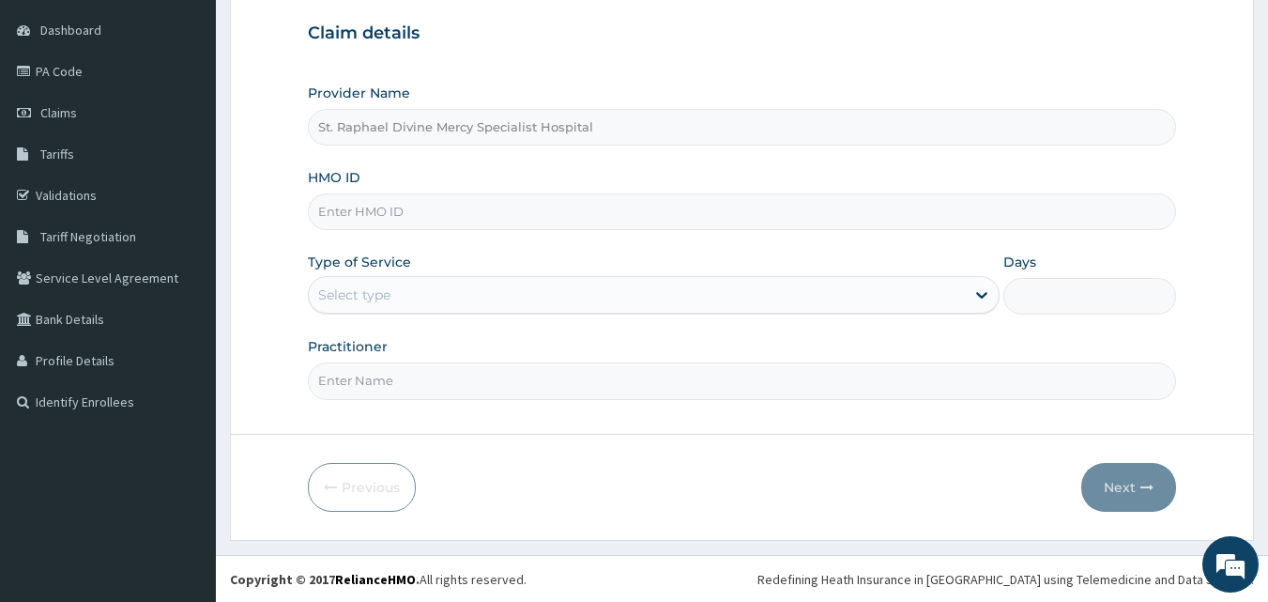
scroll to position [176, 0]
click at [446, 215] on input "HMO ID" at bounding box center [742, 210] width 869 height 37
type input "lte/10016/b"
click at [421, 305] on div "Select type" at bounding box center [637, 294] width 656 height 30
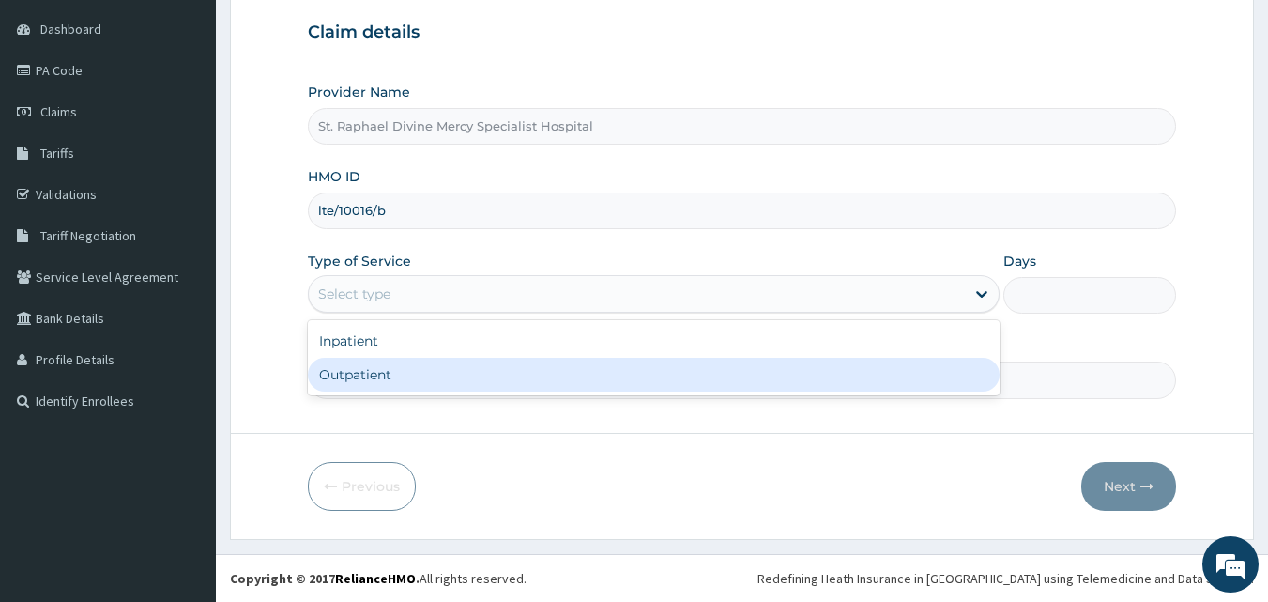
click at [398, 378] on div "Outpatient" at bounding box center [654, 375] width 692 height 34
type input "1"
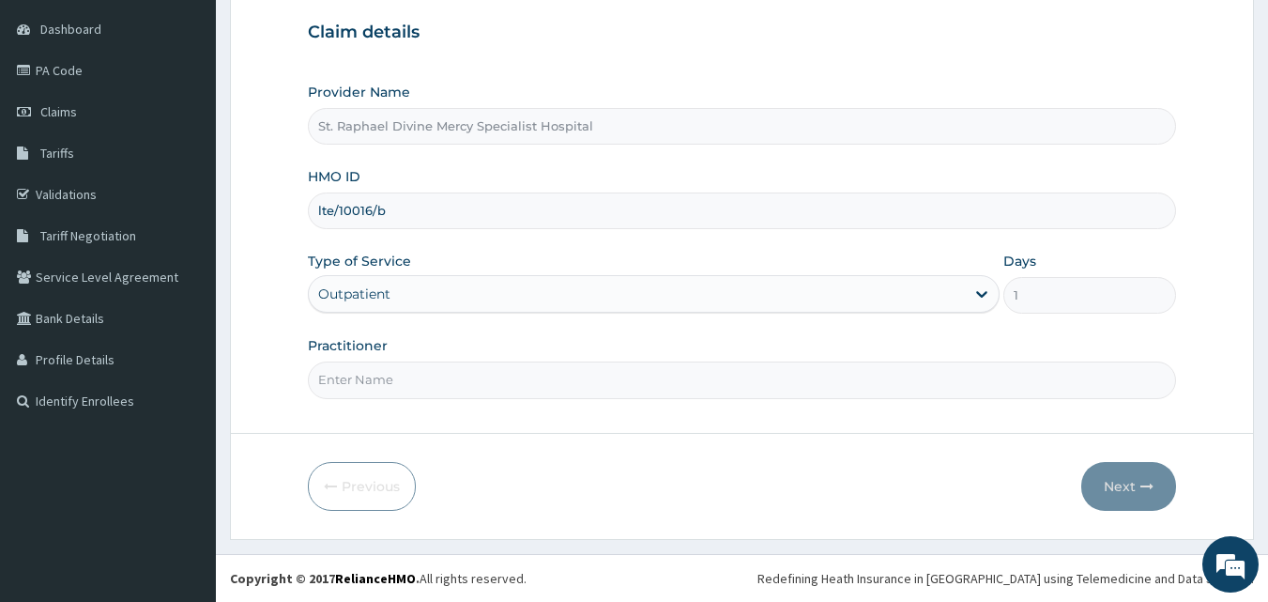
click at [397, 380] on input "Practitioner" at bounding box center [742, 379] width 869 height 37
type input "Dr. Alokolaro O."
click at [1127, 493] on button "Next" at bounding box center [1129, 486] width 95 height 49
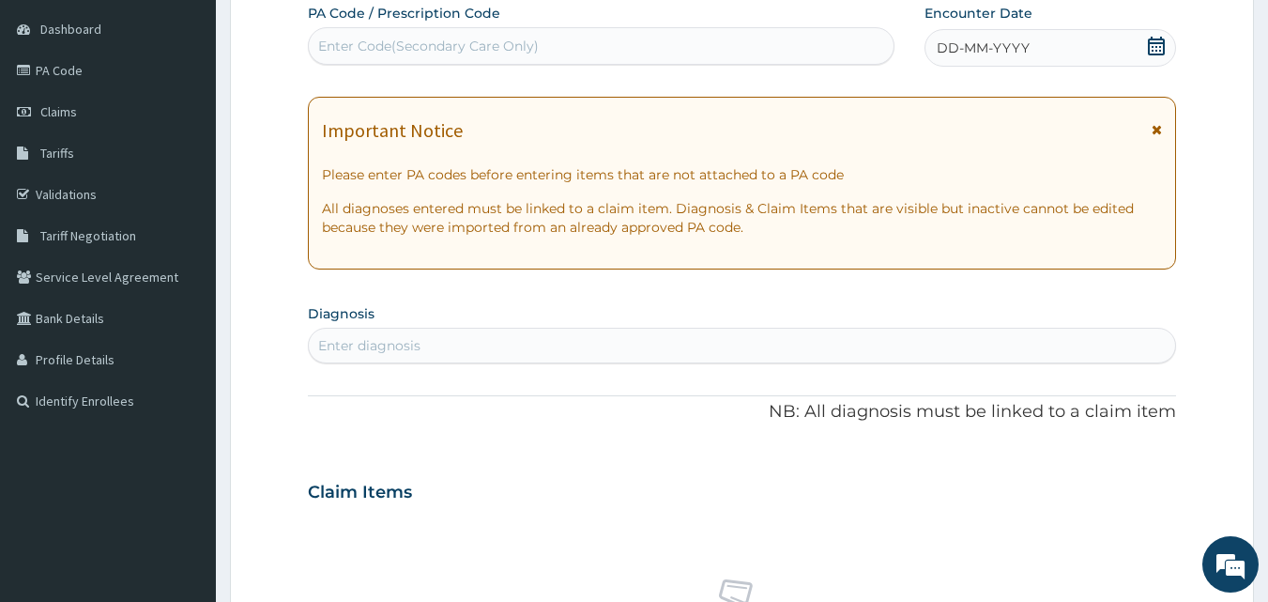
click at [538, 52] on div "Enter Code(Secondary Care Only)" at bounding box center [602, 46] width 586 height 30
type input "PA/AF066E"
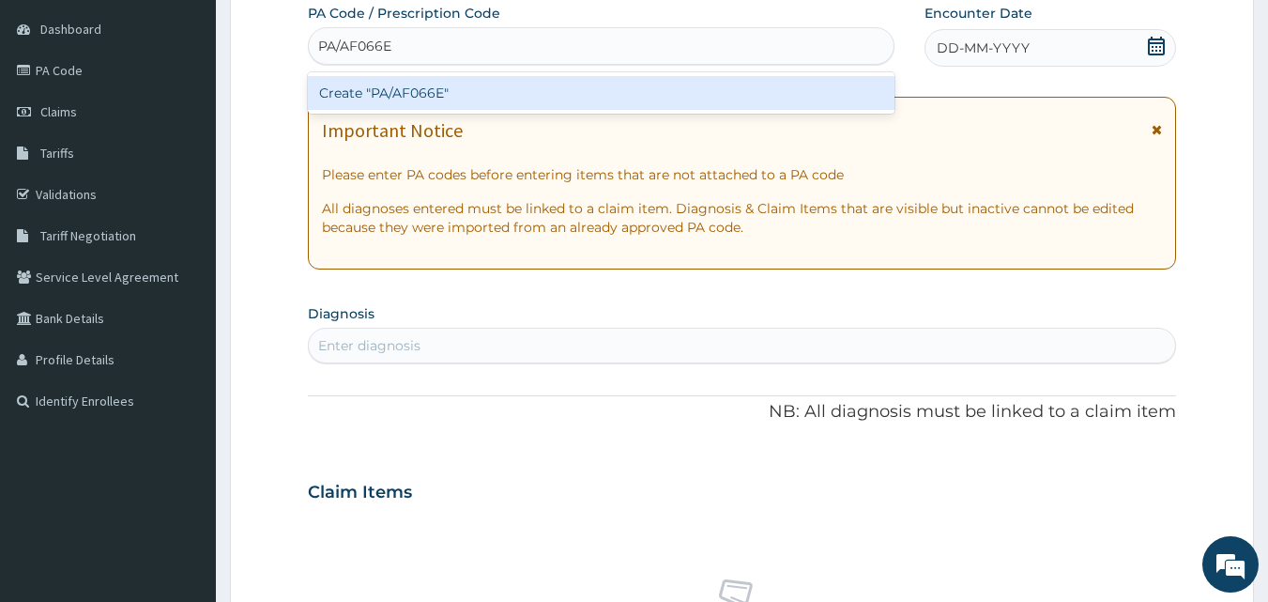
click at [445, 100] on div "Create "PA/AF066E"" at bounding box center [602, 93] width 588 height 34
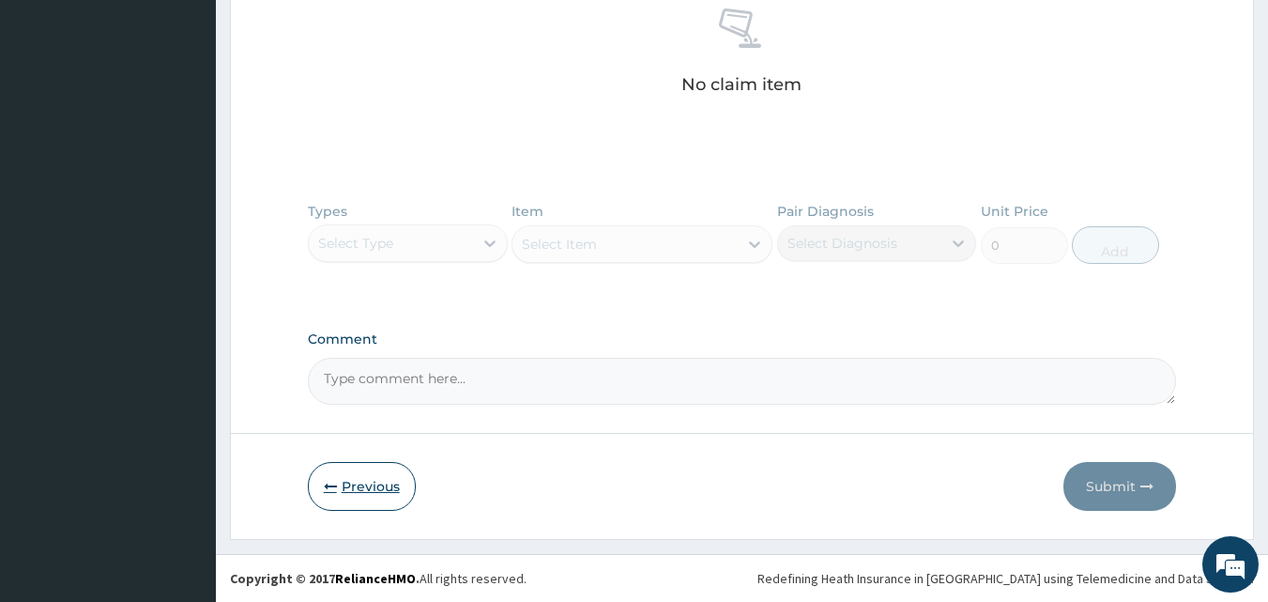
click at [360, 481] on button "Previous" at bounding box center [362, 486] width 108 height 49
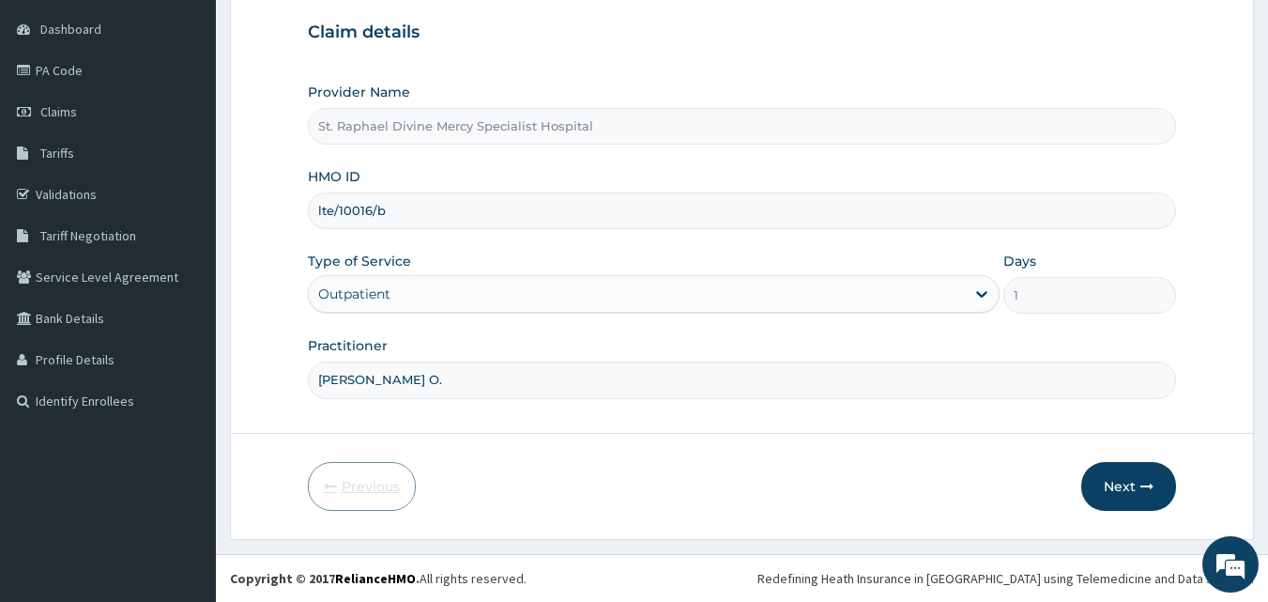
scroll to position [176, 0]
click at [412, 213] on input "lte/10016/b" at bounding box center [742, 210] width 869 height 37
type input "l"
paste input "ltg/10016/b"
type input "ltg/10016/b"
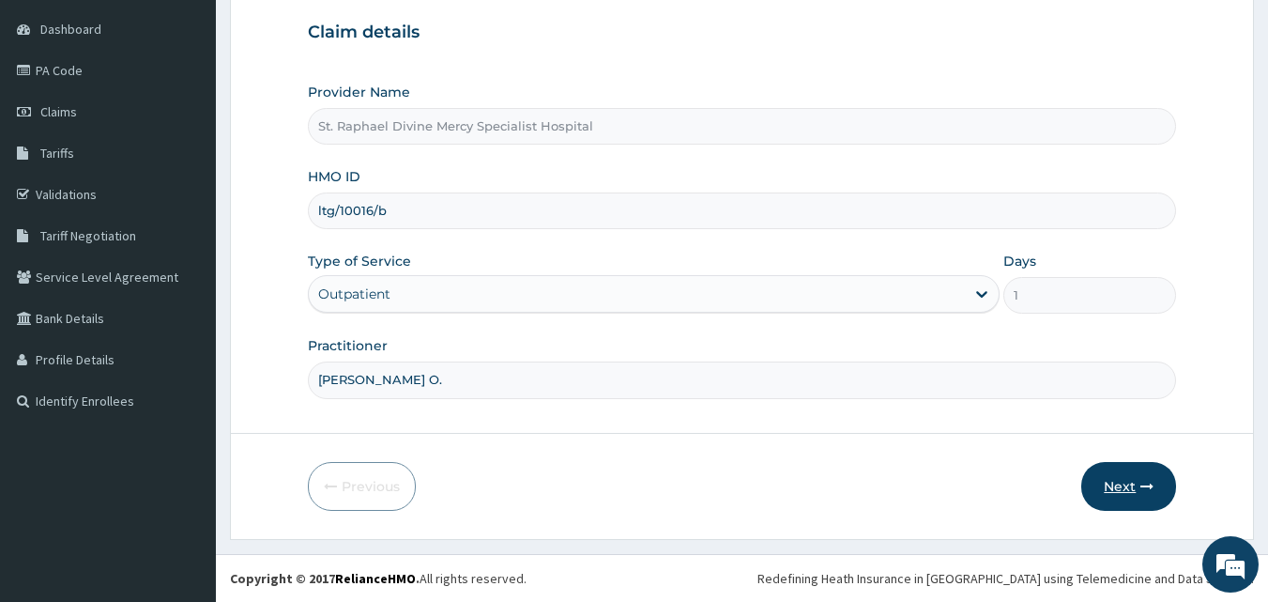
click at [1115, 488] on button "Next" at bounding box center [1129, 486] width 95 height 49
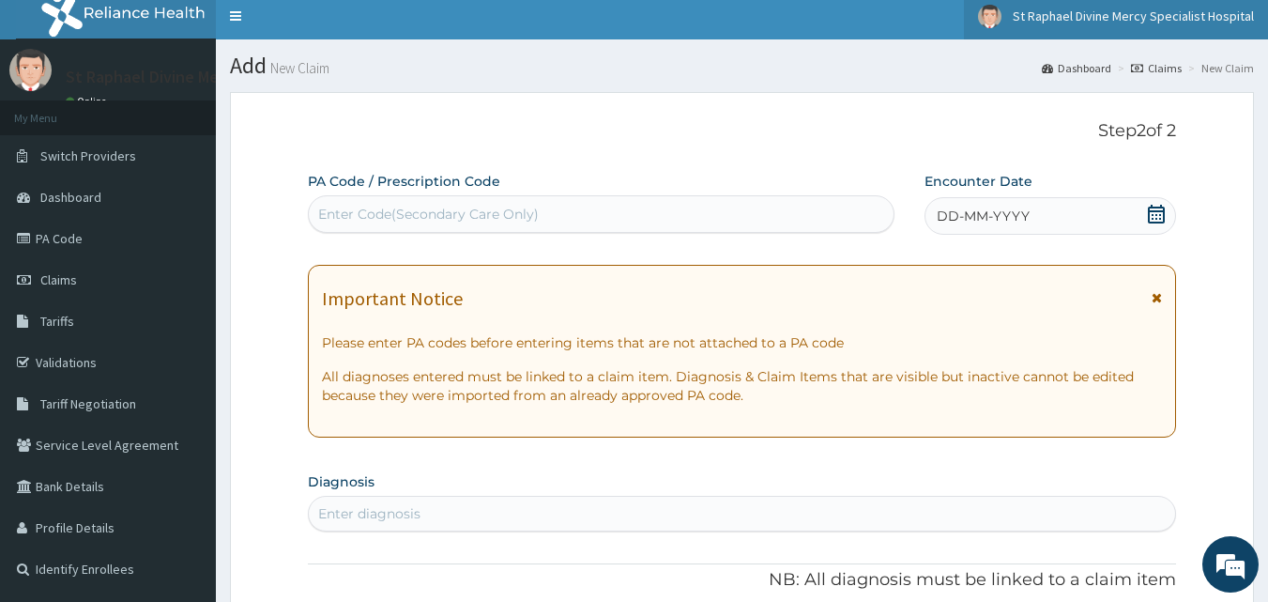
scroll to position [0, 0]
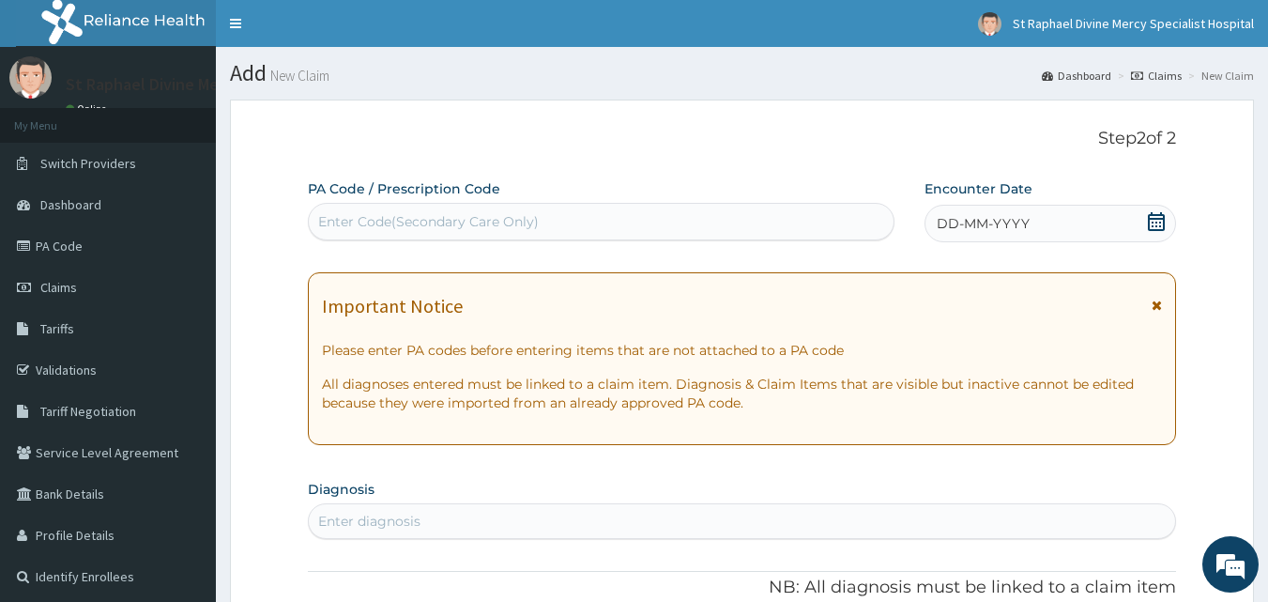
click at [382, 215] on div "Enter Code(Secondary Care Only)" at bounding box center [428, 221] width 221 height 19
paste input "PA/AF066E"
type input "PA/AF066E"
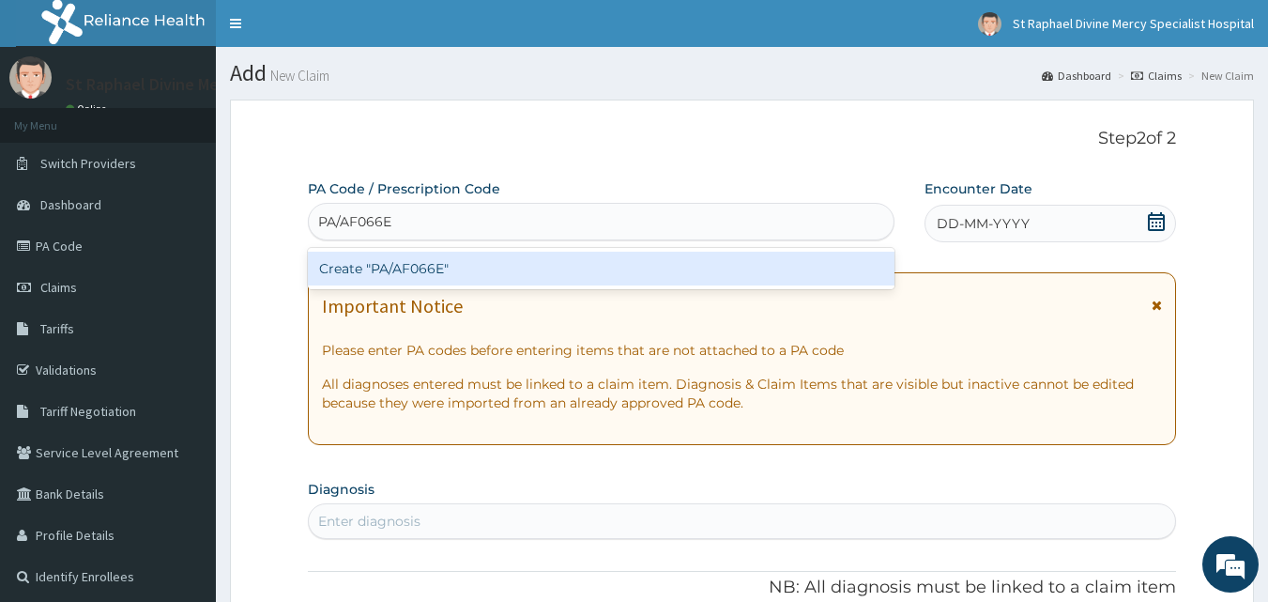
click at [448, 269] on div "Create "PA/AF066E"" at bounding box center [602, 269] width 588 height 34
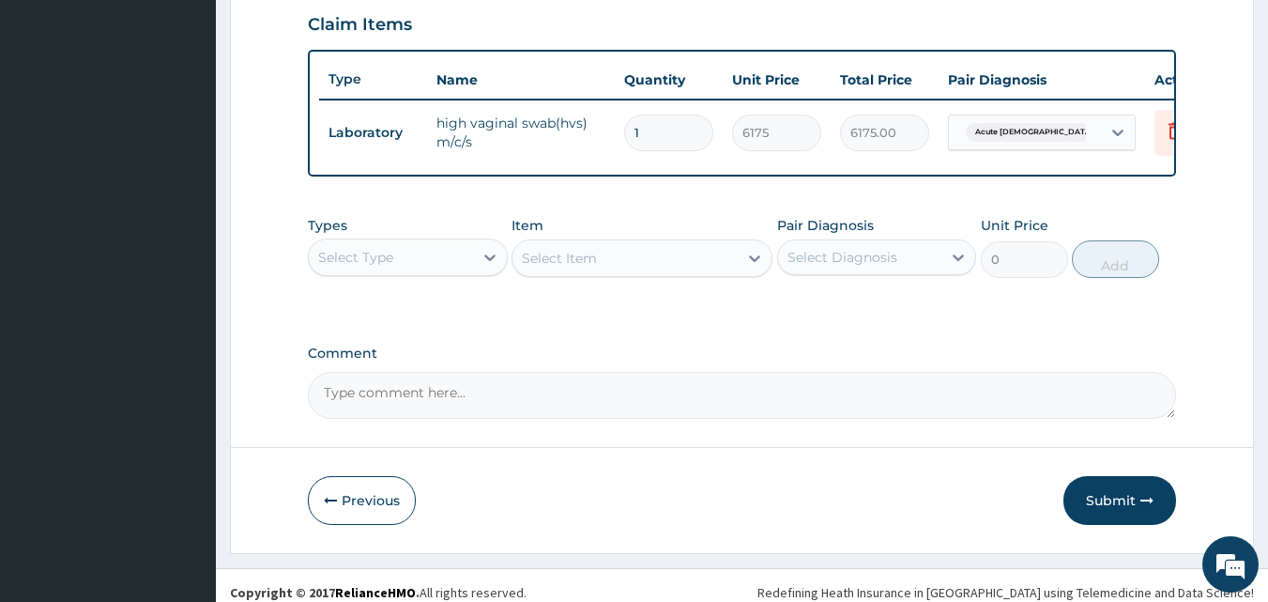
scroll to position [668, 0]
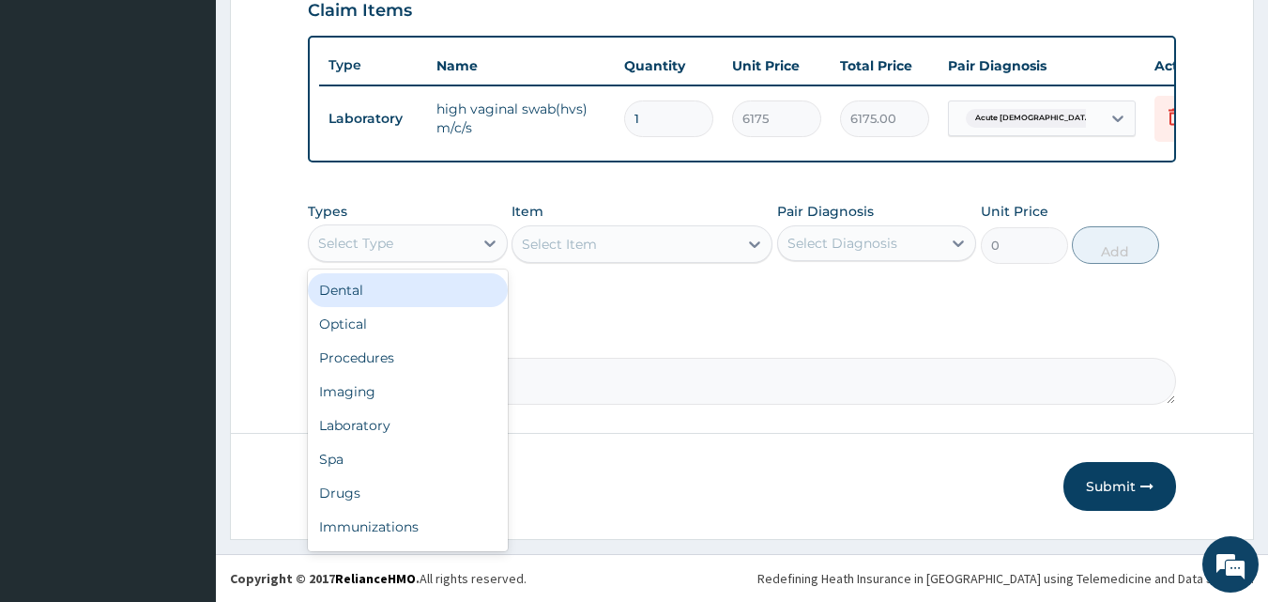
click at [400, 247] on div "Select Type" at bounding box center [391, 243] width 164 height 30
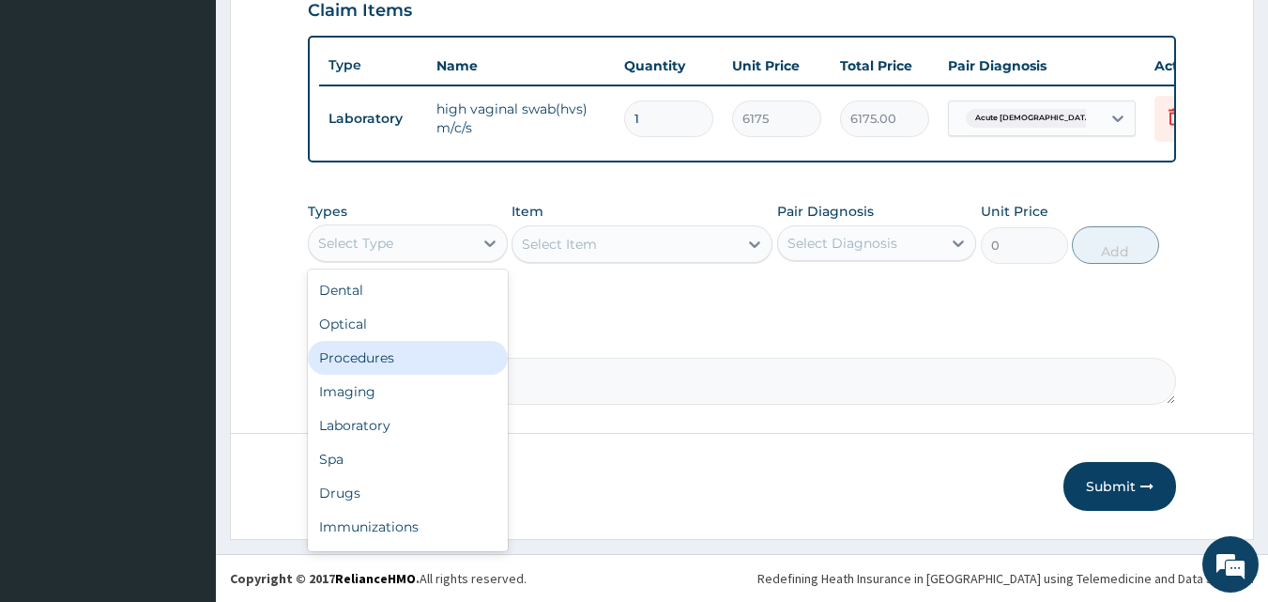
click at [398, 369] on div "Procedures" at bounding box center [408, 358] width 200 height 34
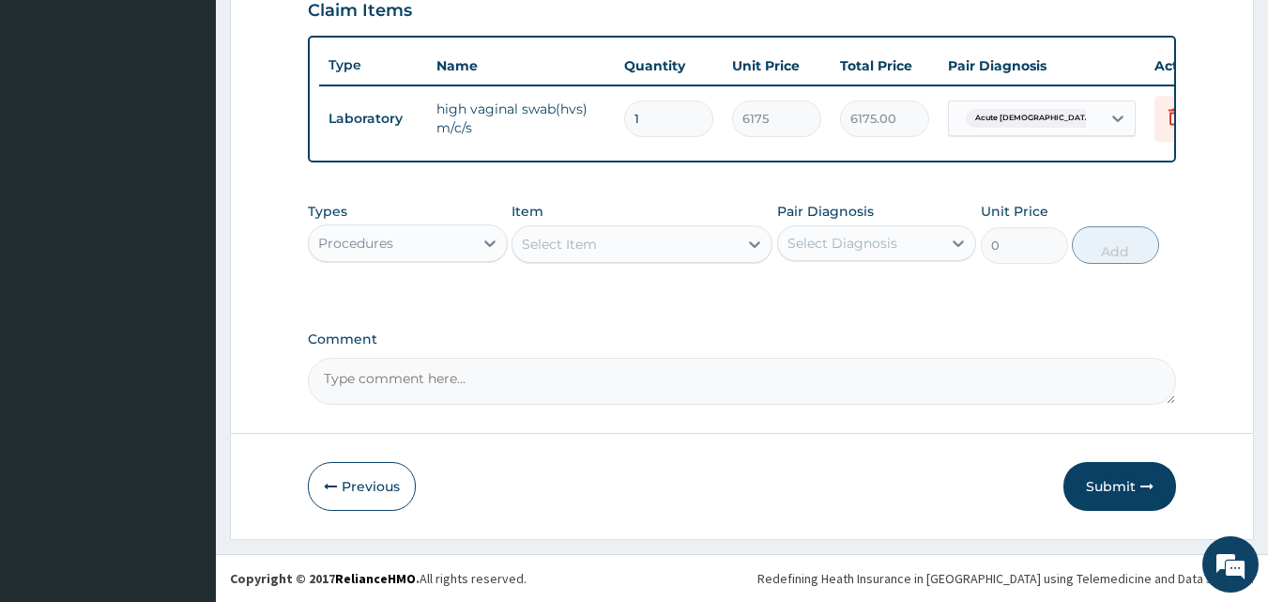
click at [580, 253] on div "Select Item" at bounding box center [559, 244] width 75 height 19
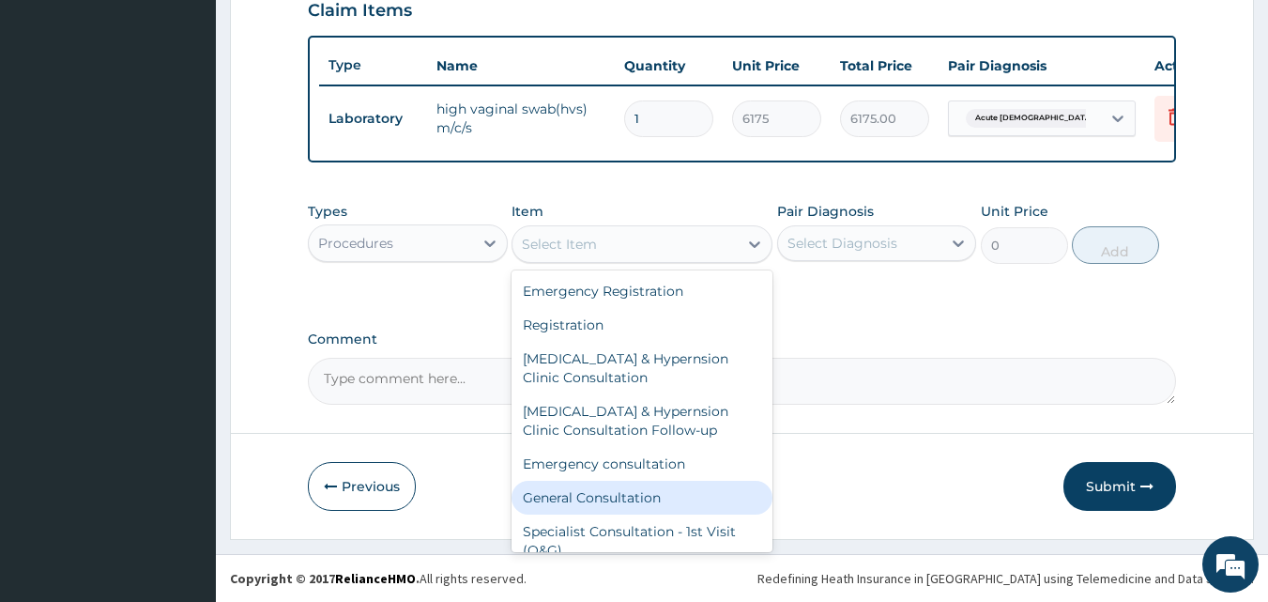
click at [599, 506] on div "General Consultation" at bounding box center [642, 498] width 261 height 34
type input "4750"
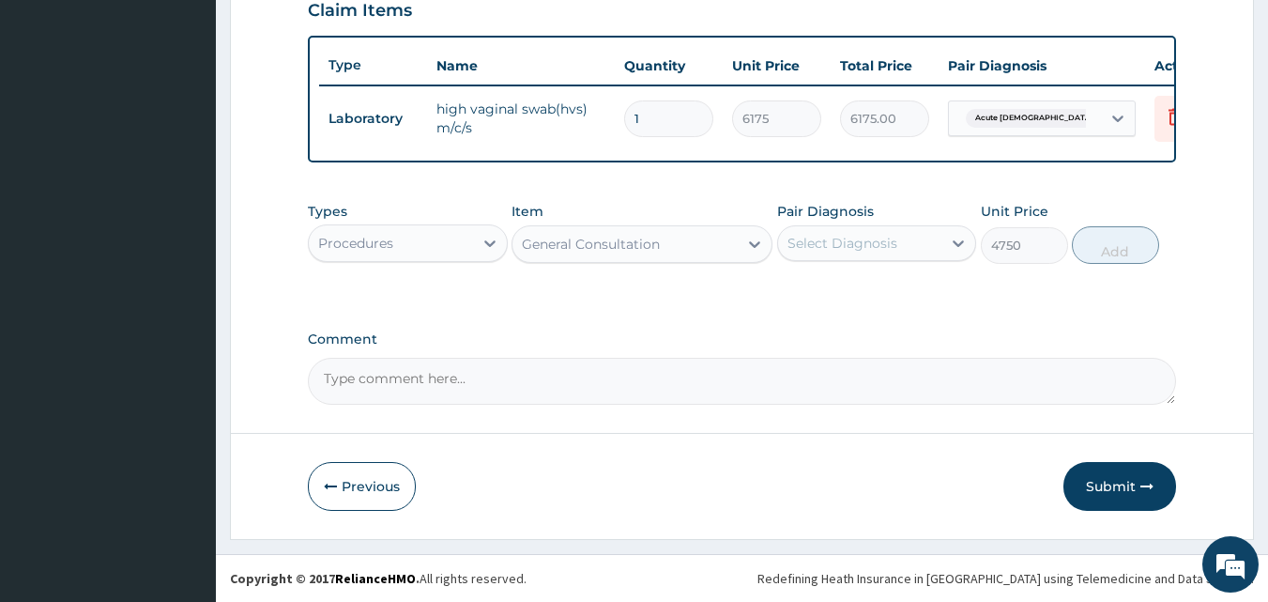
click at [829, 253] on div "Select Diagnosis" at bounding box center [843, 243] width 110 height 19
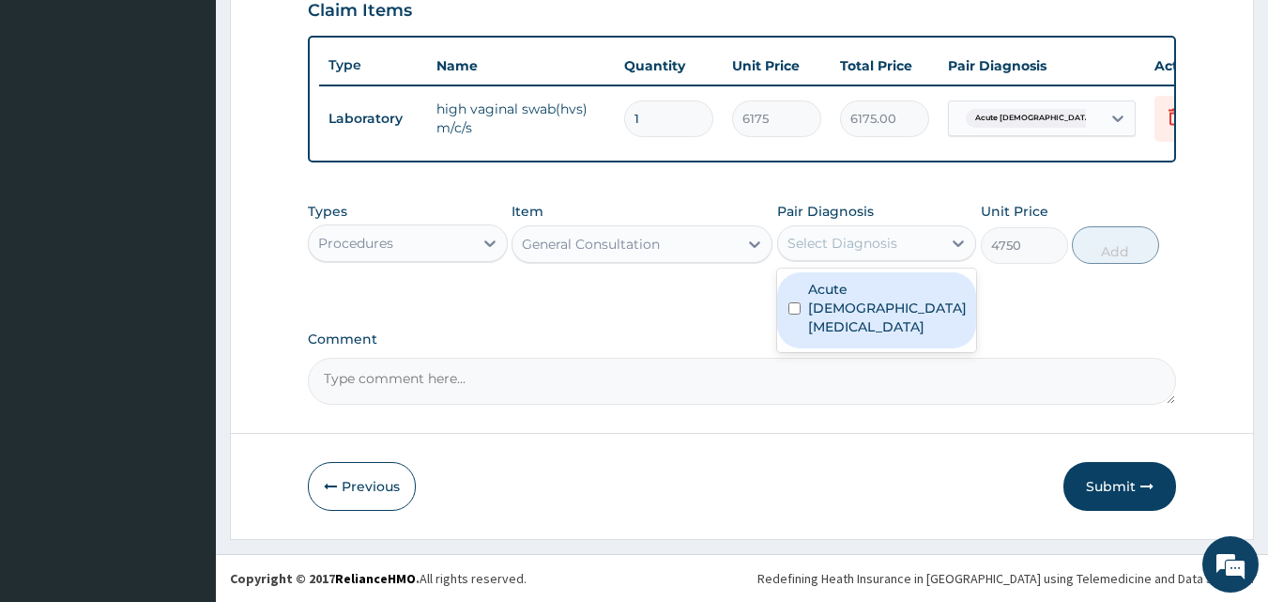
click at [792, 306] on input "checkbox" at bounding box center [795, 308] width 12 height 12
checkbox input "true"
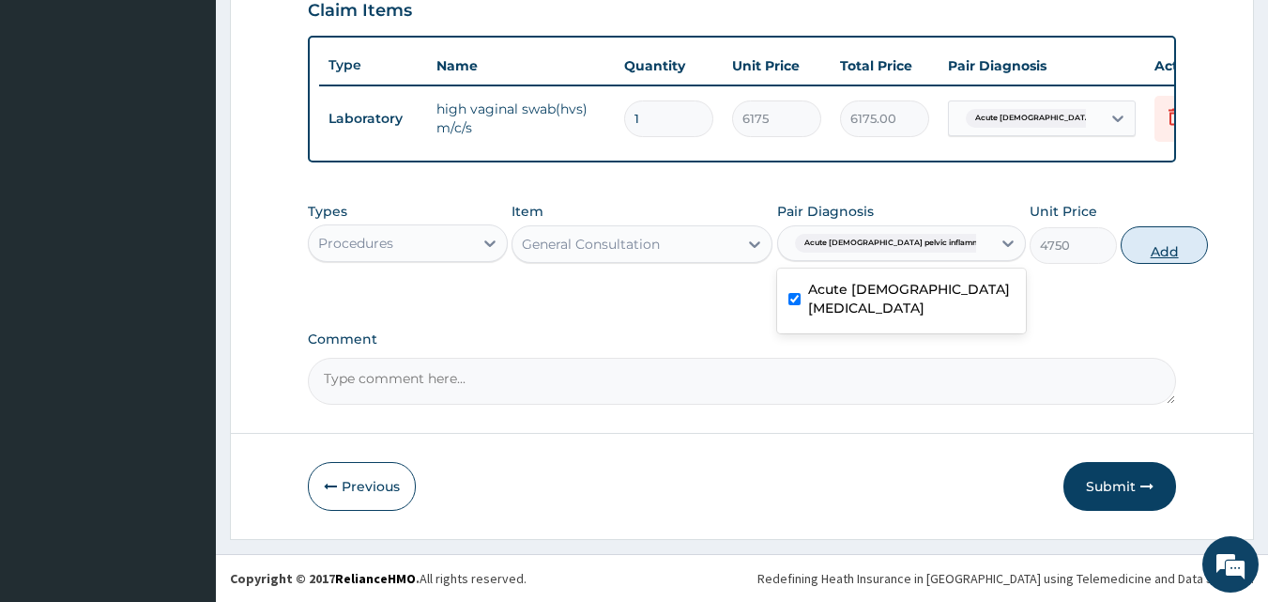
click at [1121, 258] on button "Add" at bounding box center [1164, 245] width 87 height 38
type input "0"
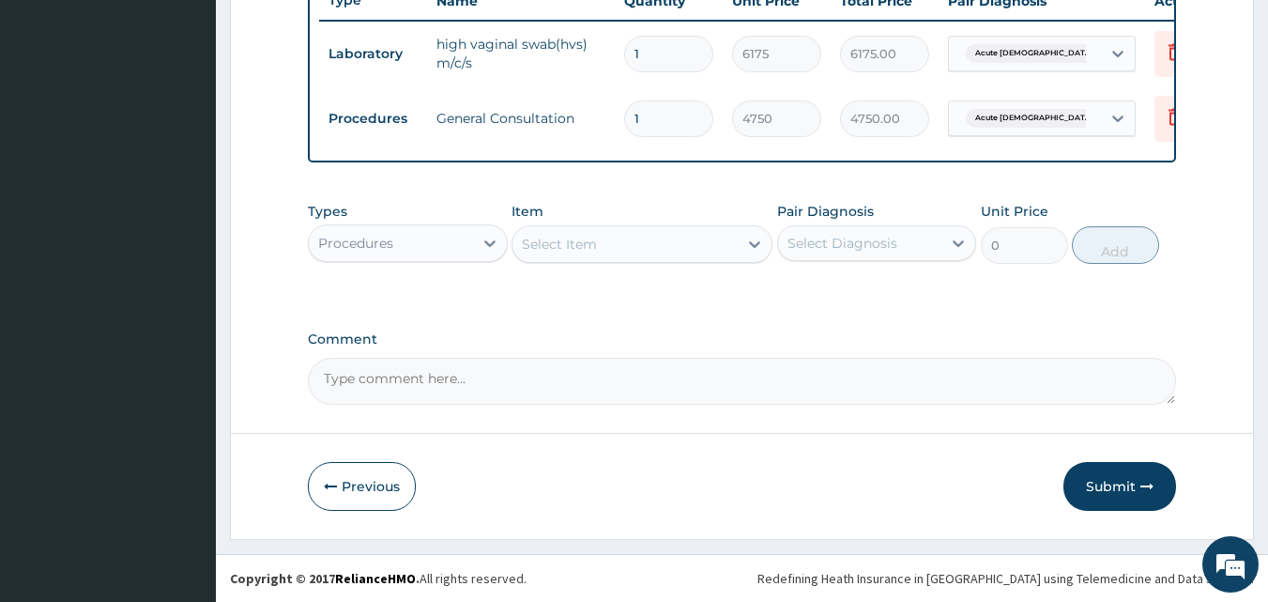
scroll to position [742, 0]
click at [1113, 492] on button "Submit" at bounding box center [1120, 486] width 113 height 49
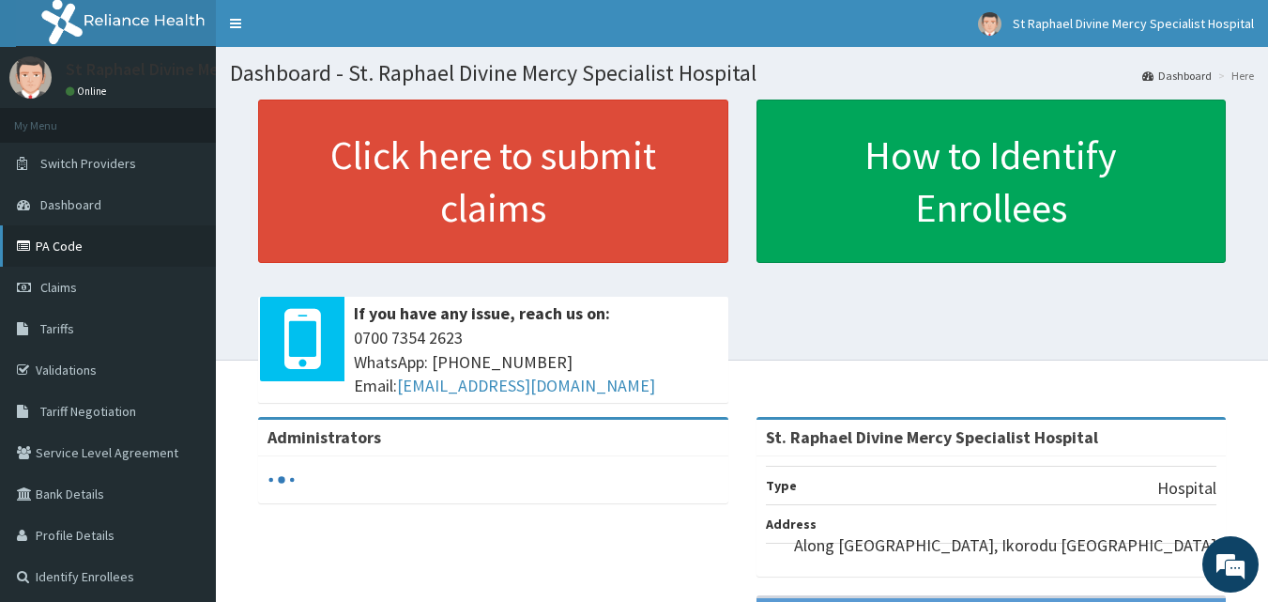
click at [62, 253] on link "PA Code" at bounding box center [108, 245] width 216 height 41
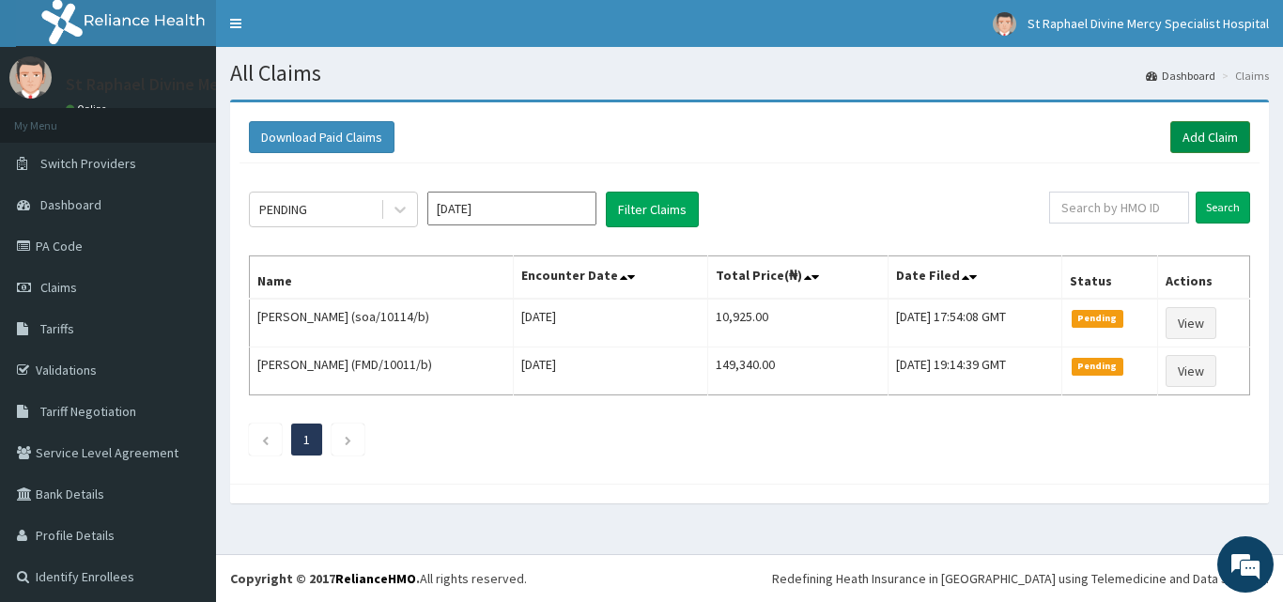
click at [1221, 135] on link "Add Claim" at bounding box center [1210, 137] width 80 height 32
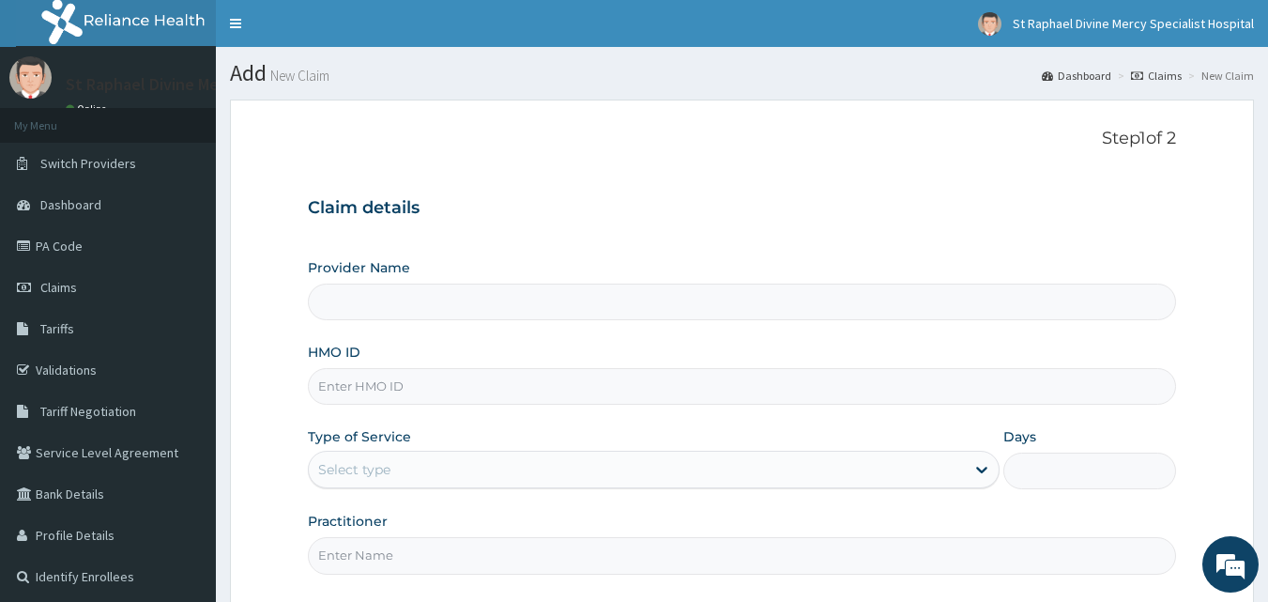
type input "St. Raphael Divine Mercy Specialist Hospital"
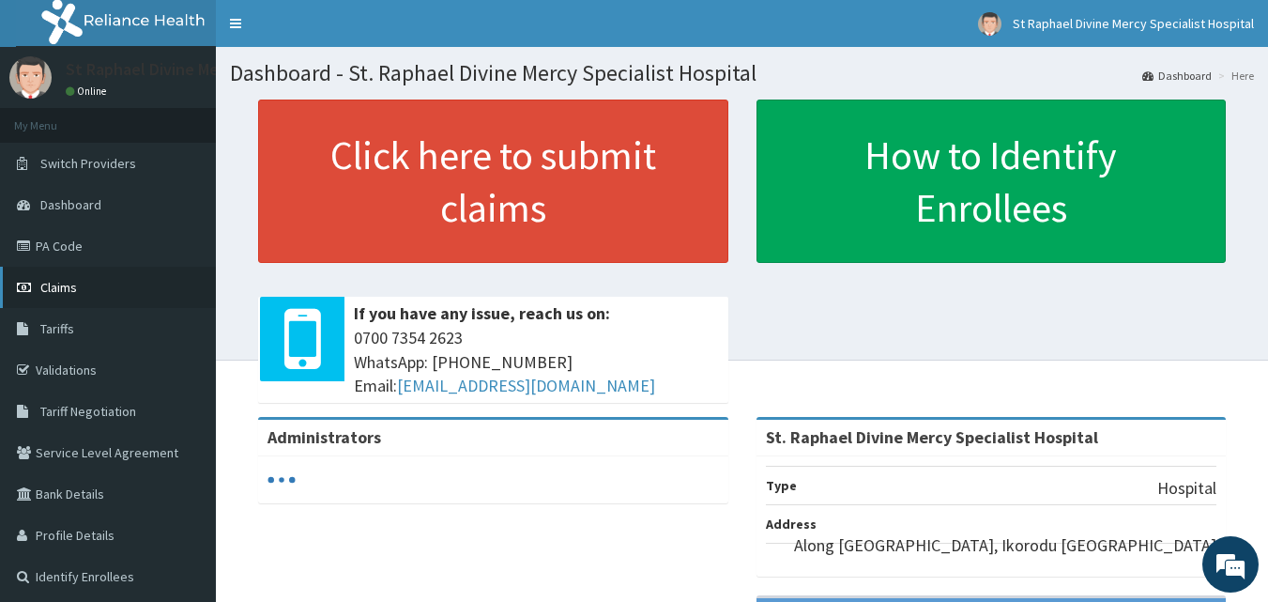
click at [66, 291] on span "Claims" at bounding box center [58, 287] width 37 height 17
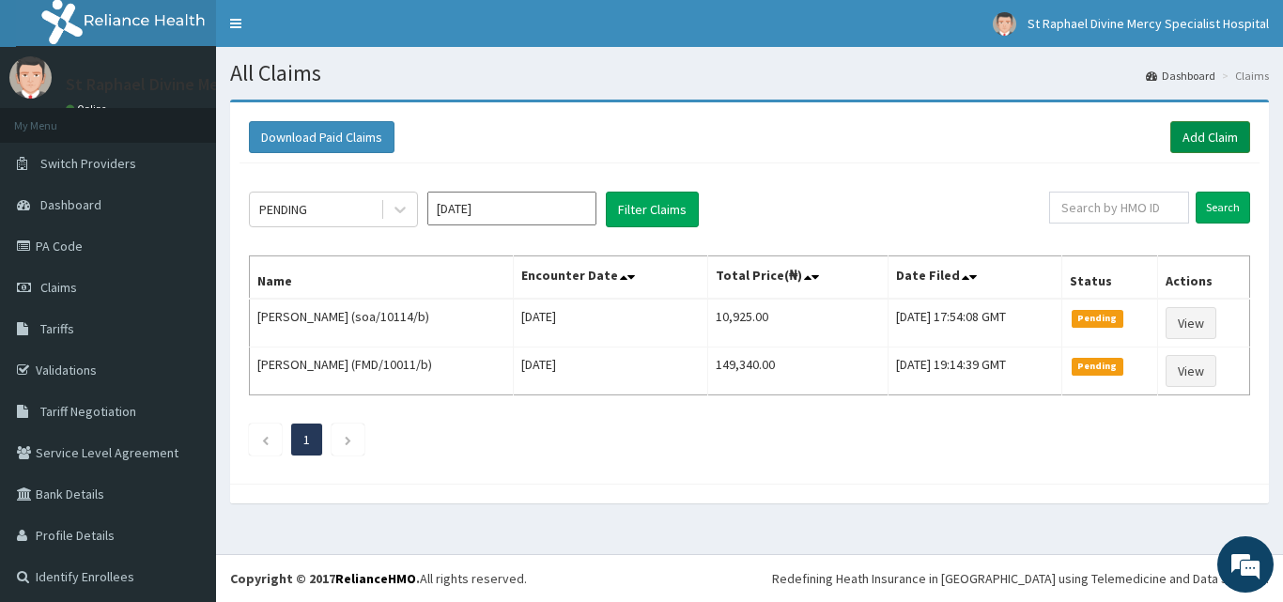
click at [1192, 135] on link "Add Claim" at bounding box center [1210, 137] width 80 height 32
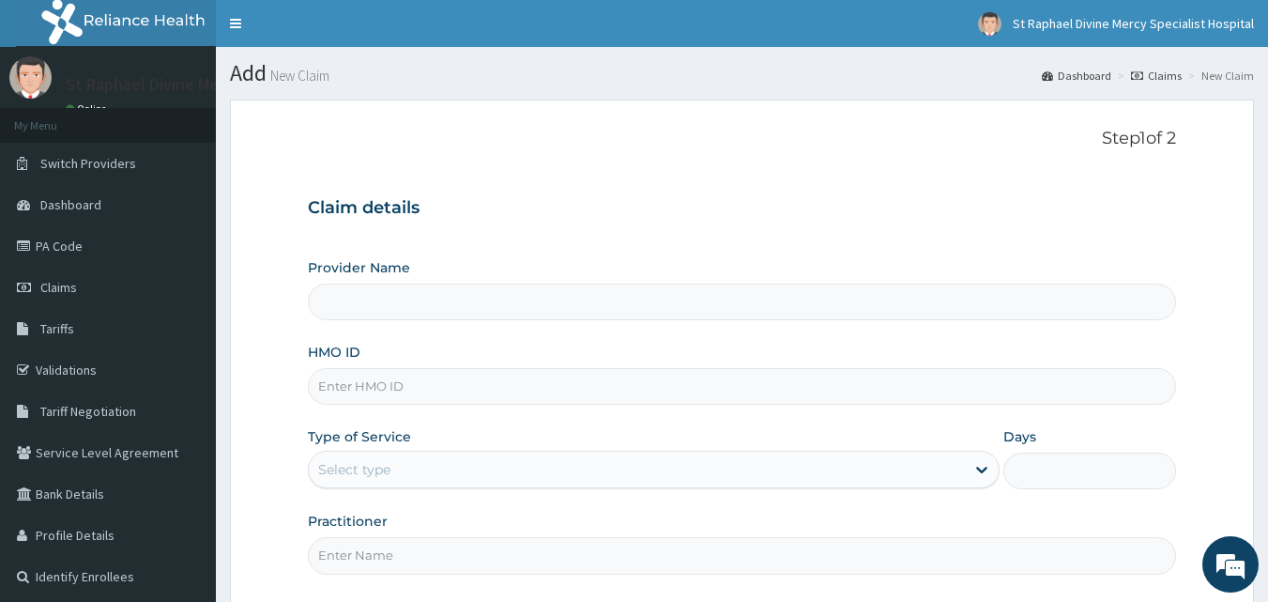
type input "St. Raphael Divine Mercy Specialist Hospital"
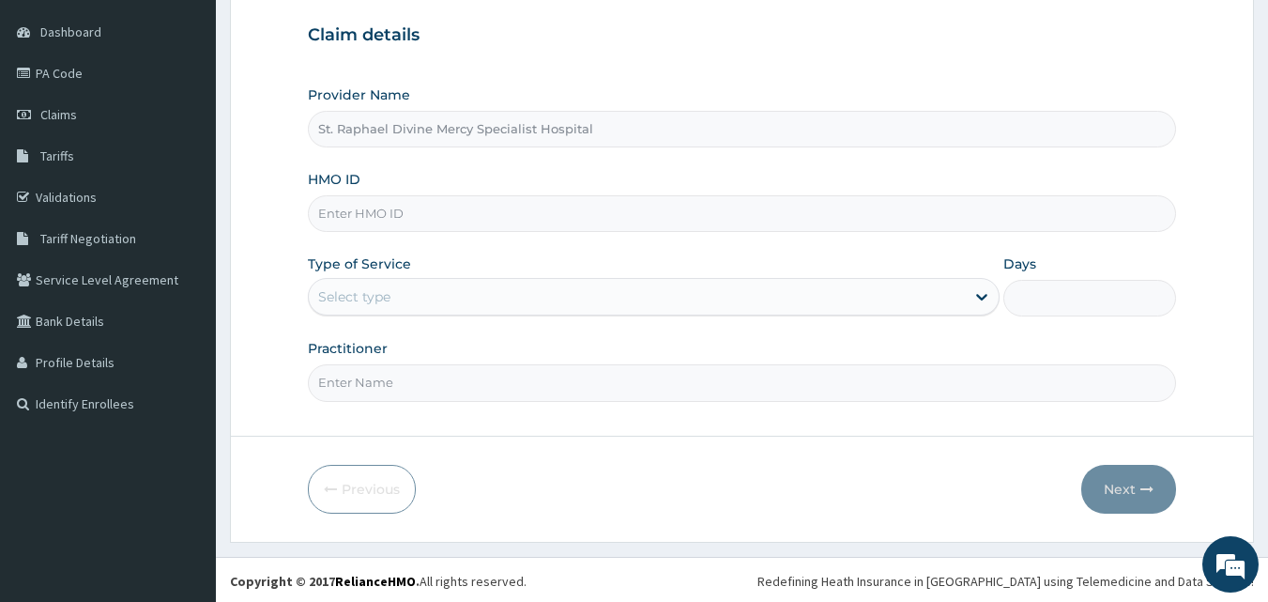
scroll to position [176, 0]
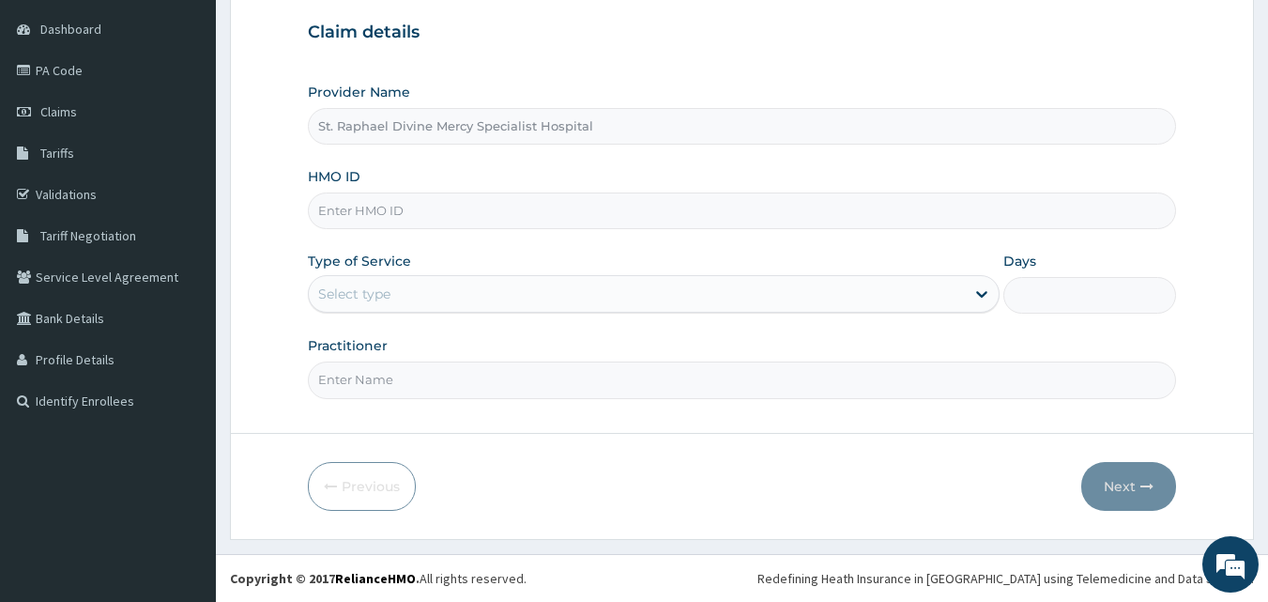
click at [511, 207] on input "HMO ID" at bounding box center [742, 210] width 869 height 37
type input "[DEMOGRAPHIC_DATA]/10221/c"
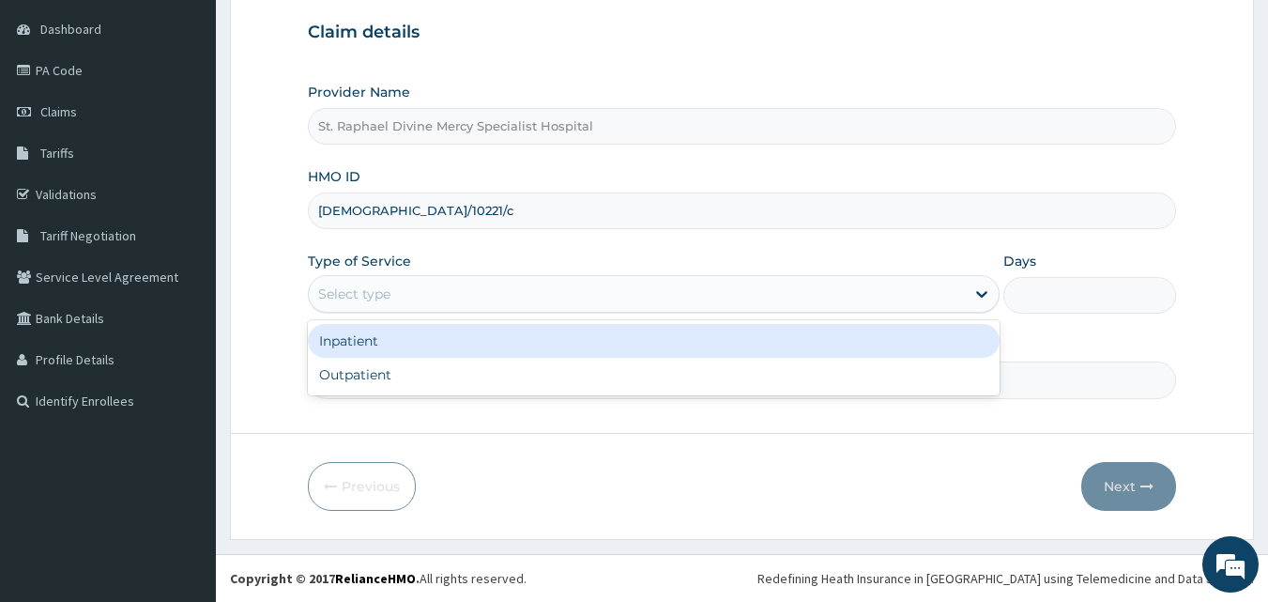
click at [364, 289] on div "Select type" at bounding box center [354, 293] width 72 height 19
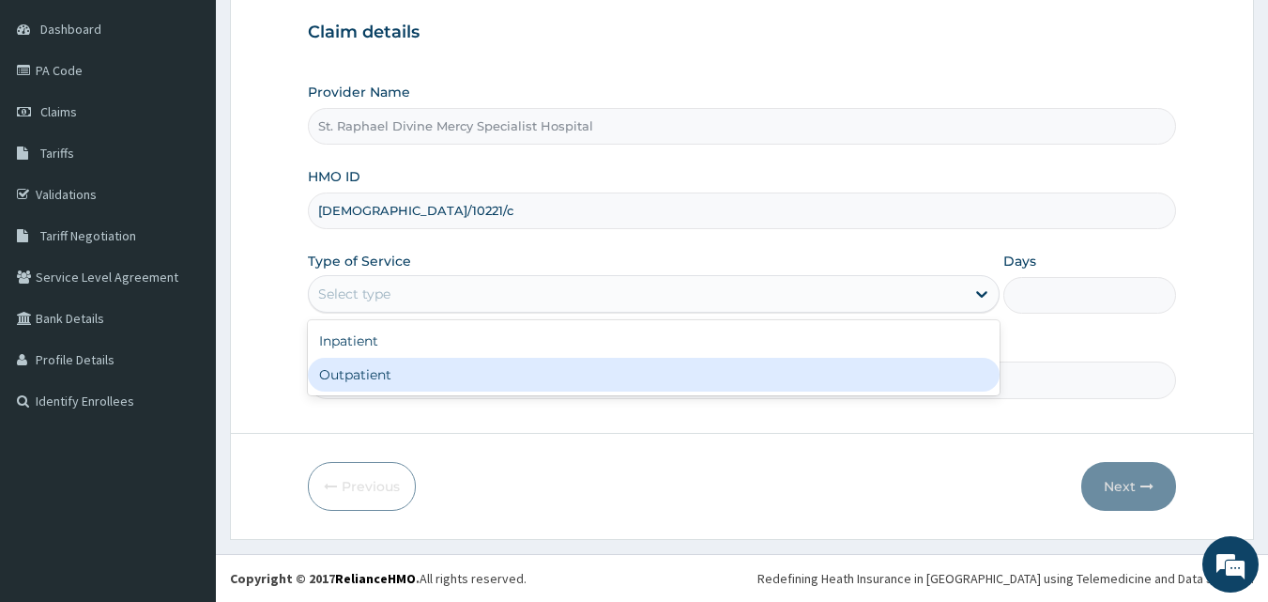
click at [387, 380] on div "Outpatient" at bounding box center [654, 375] width 692 height 34
type input "1"
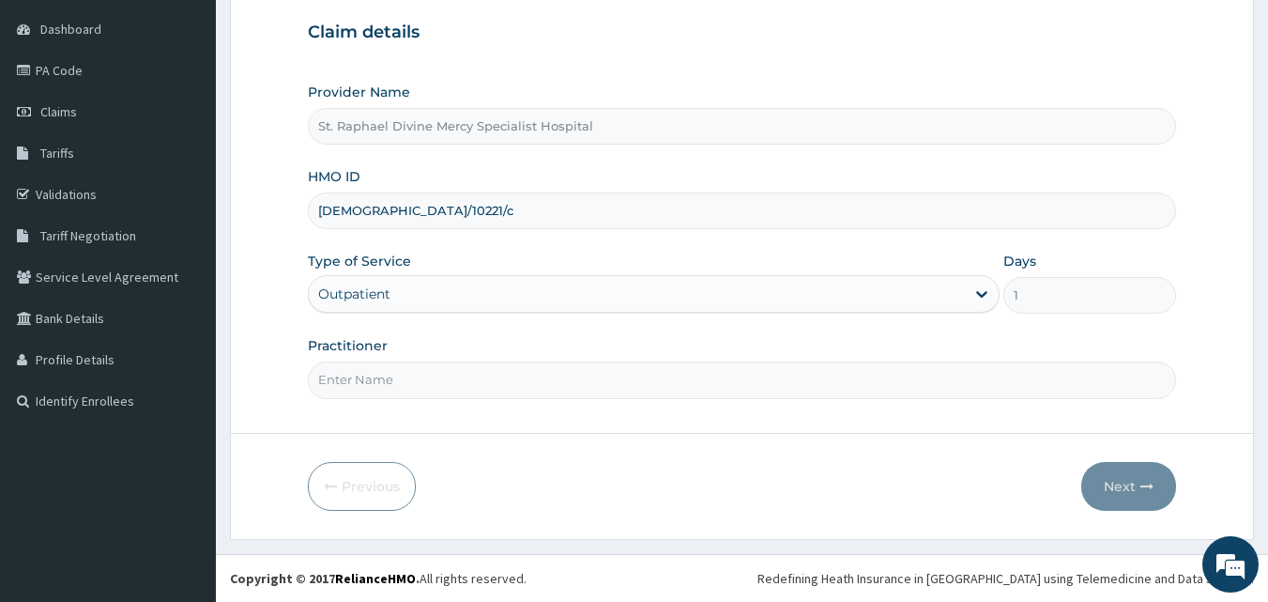
click at [382, 387] on input "Practitioner" at bounding box center [742, 379] width 869 height 37
type input "Dr. Alokolaro O."
click at [1121, 496] on button "Next" at bounding box center [1129, 486] width 95 height 49
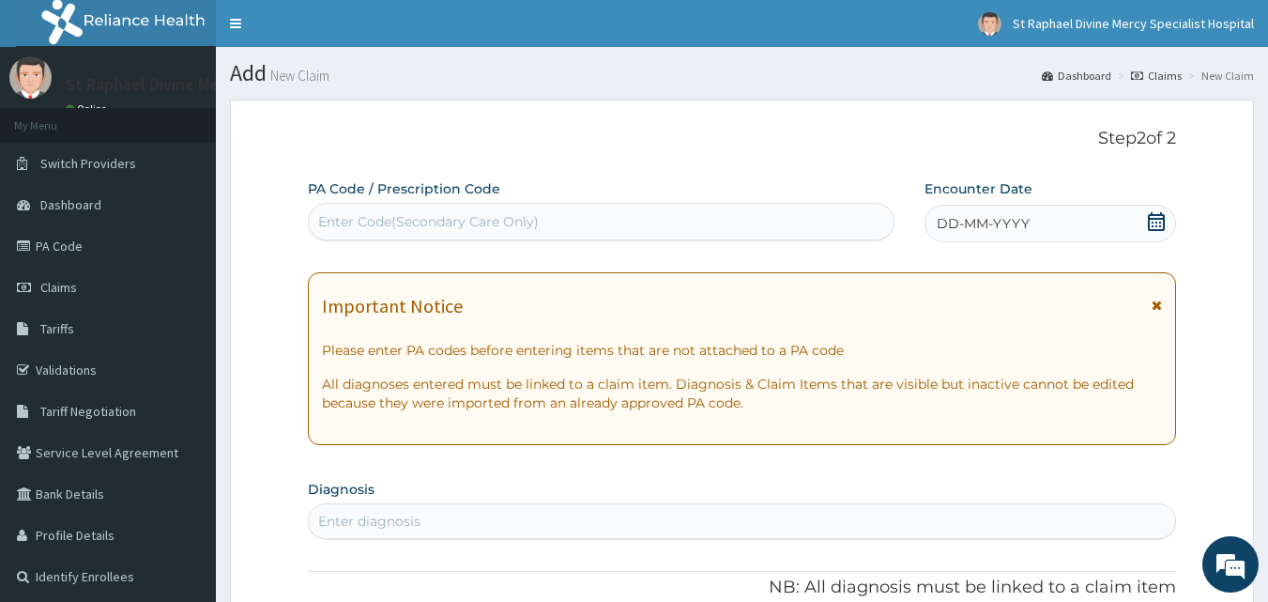
click at [621, 228] on div "Enter Code(Secondary Care Only)" at bounding box center [602, 222] width 586 height 30
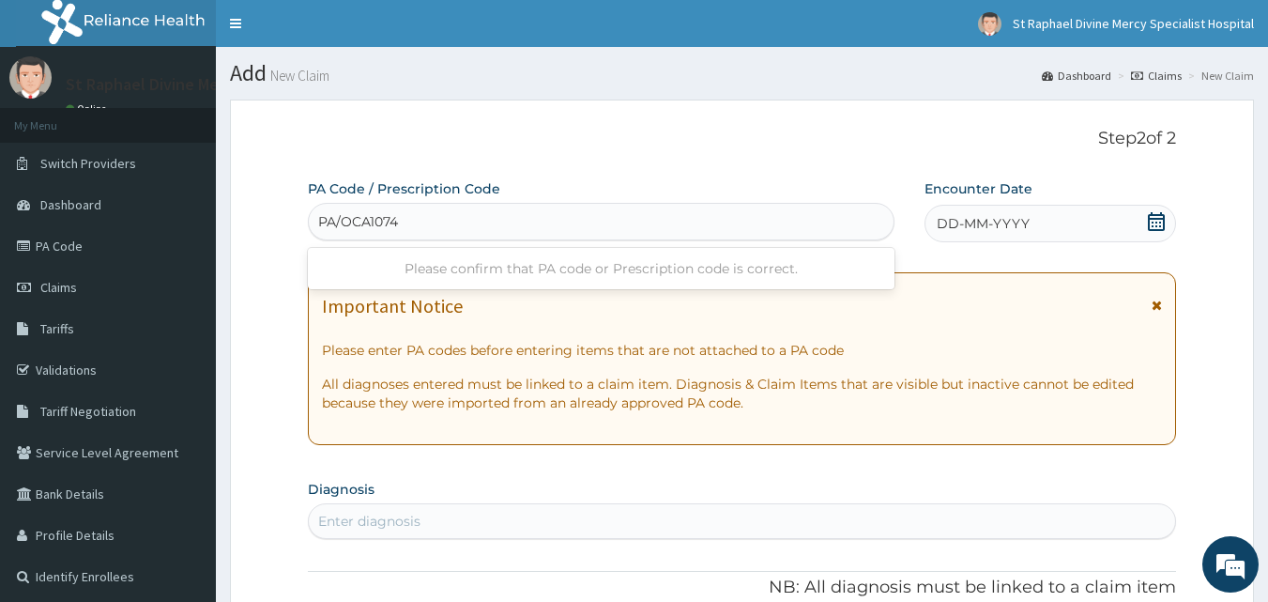
type input "PA/OCA107"
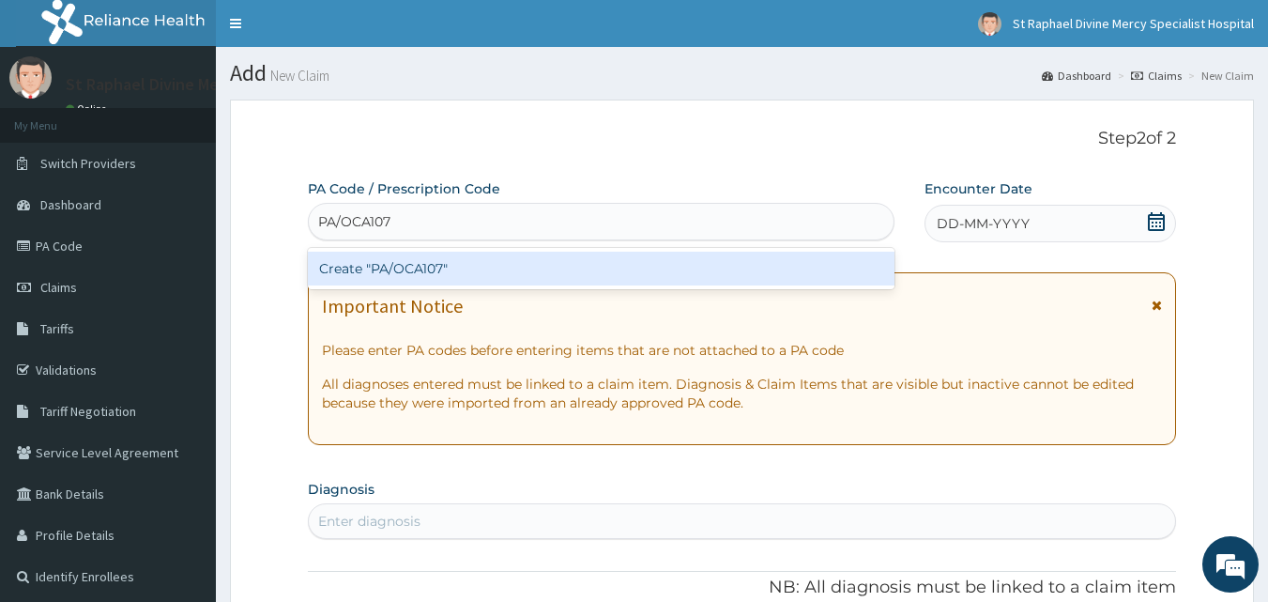
click at [475, 268] on div "Create "PA/OCA107"" at bounding box center [602, 269] width 588 height 34
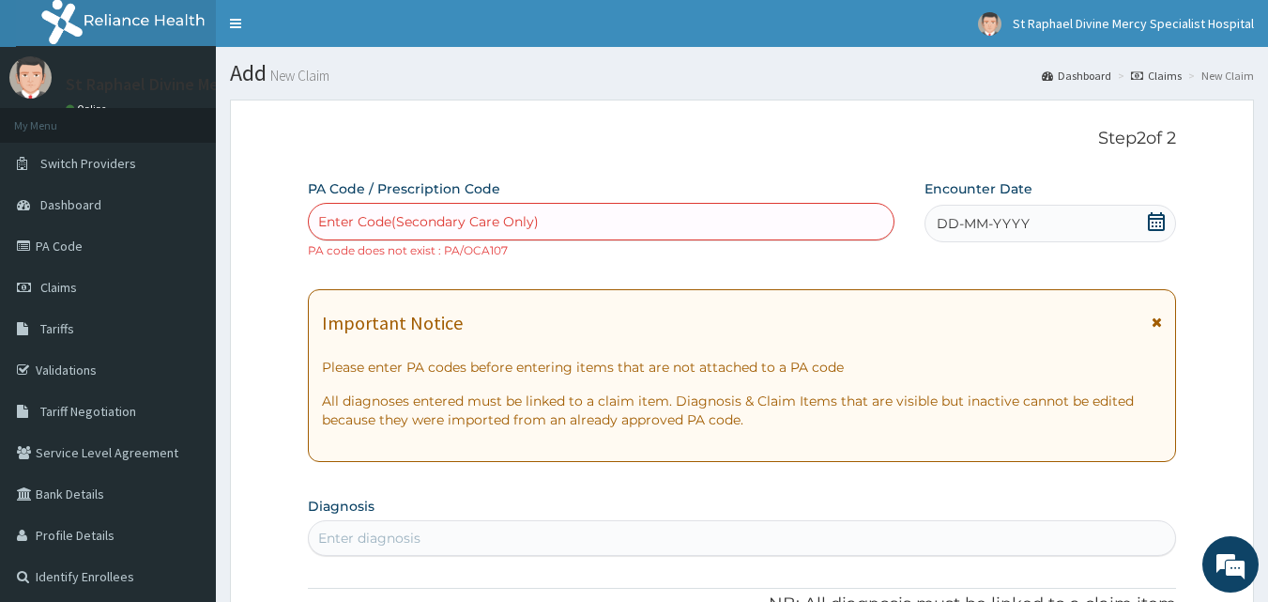
paste input "PA/0CA074"
type input "PA/0CA074"
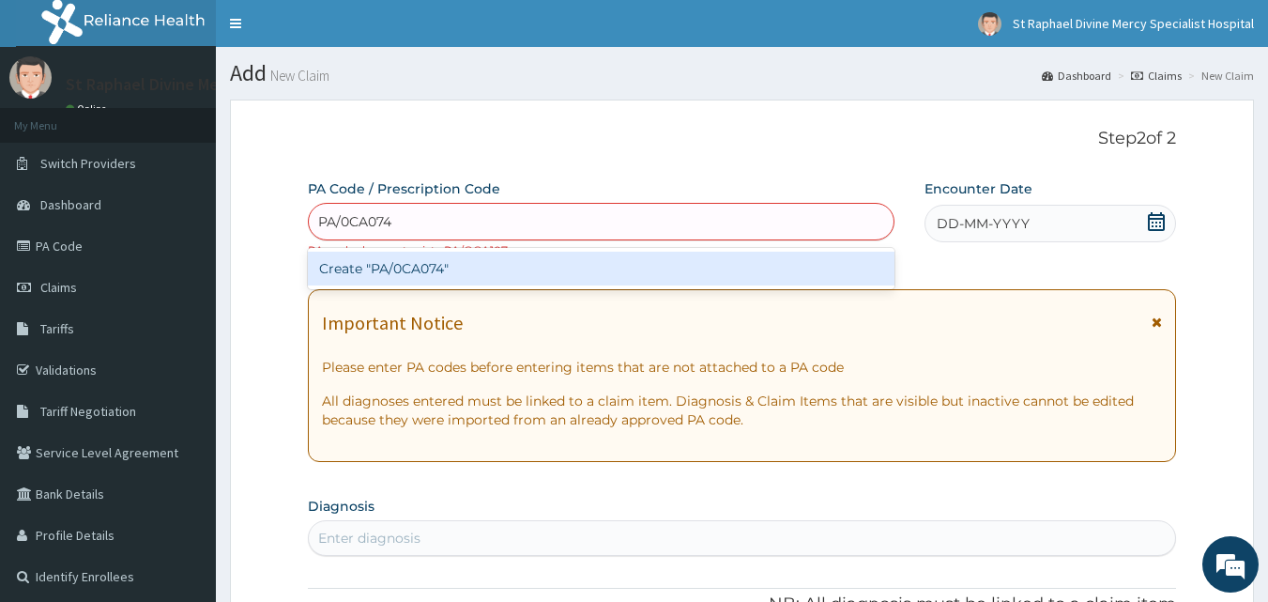
click at [434, 271] on div "Create "PA/0CA074"" at bounding box center [602, 269] width 588 height 34
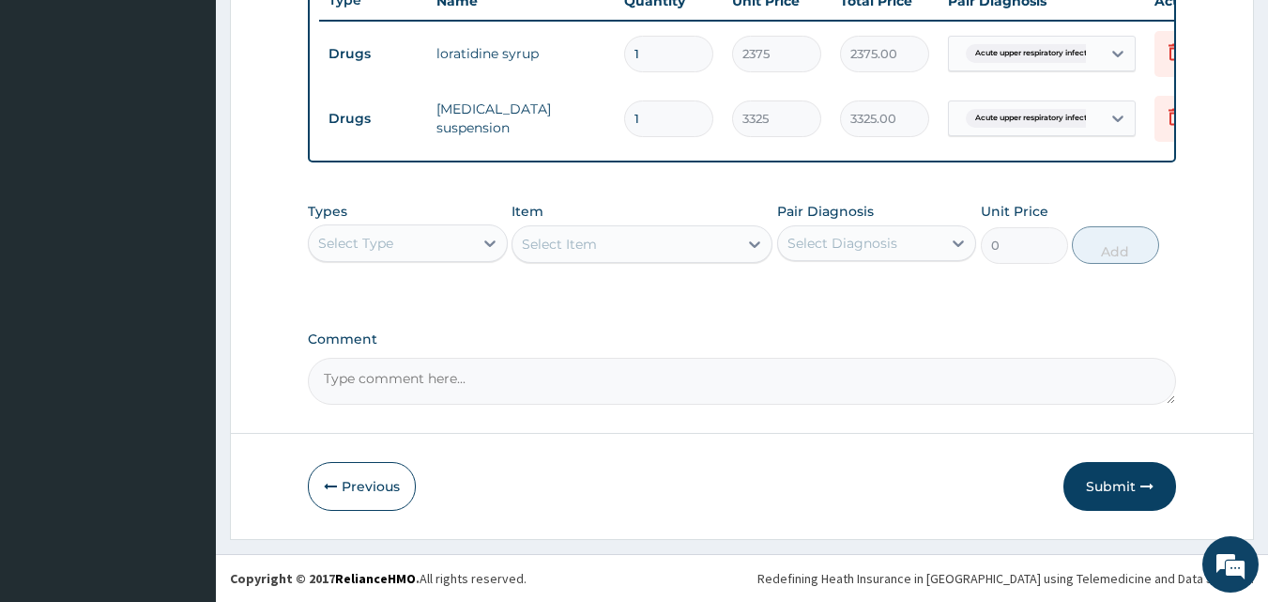
scroll to position [733, 0]
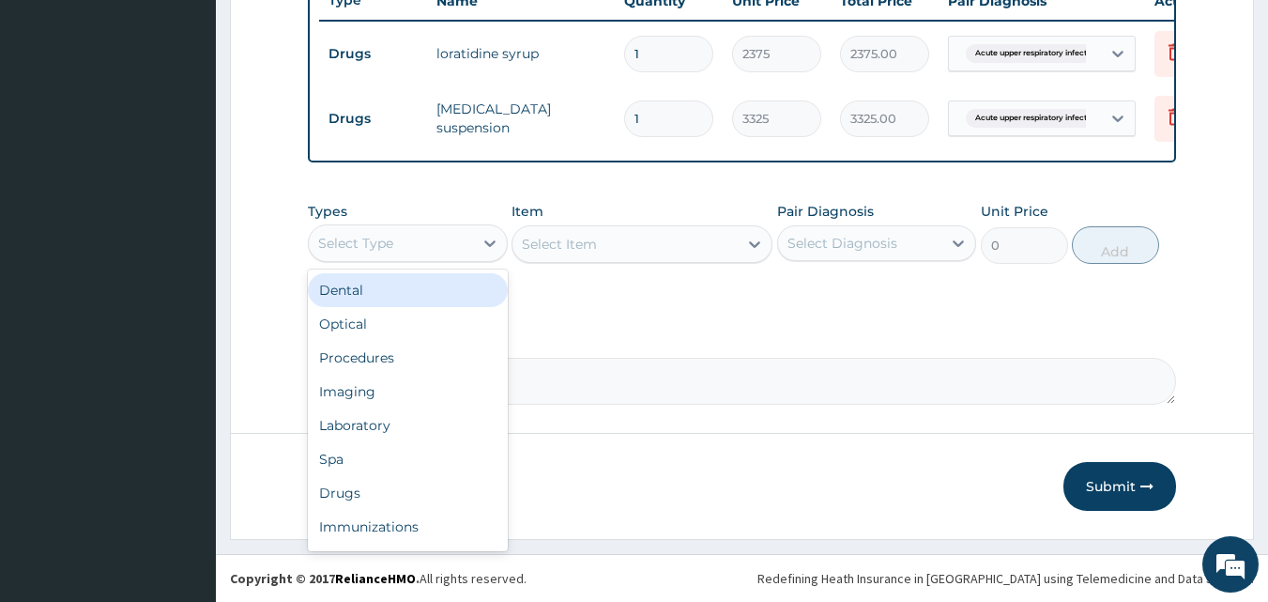
click at [444, 248] on div "Select Type" at bounding box center [391, 243] width 164 height 30
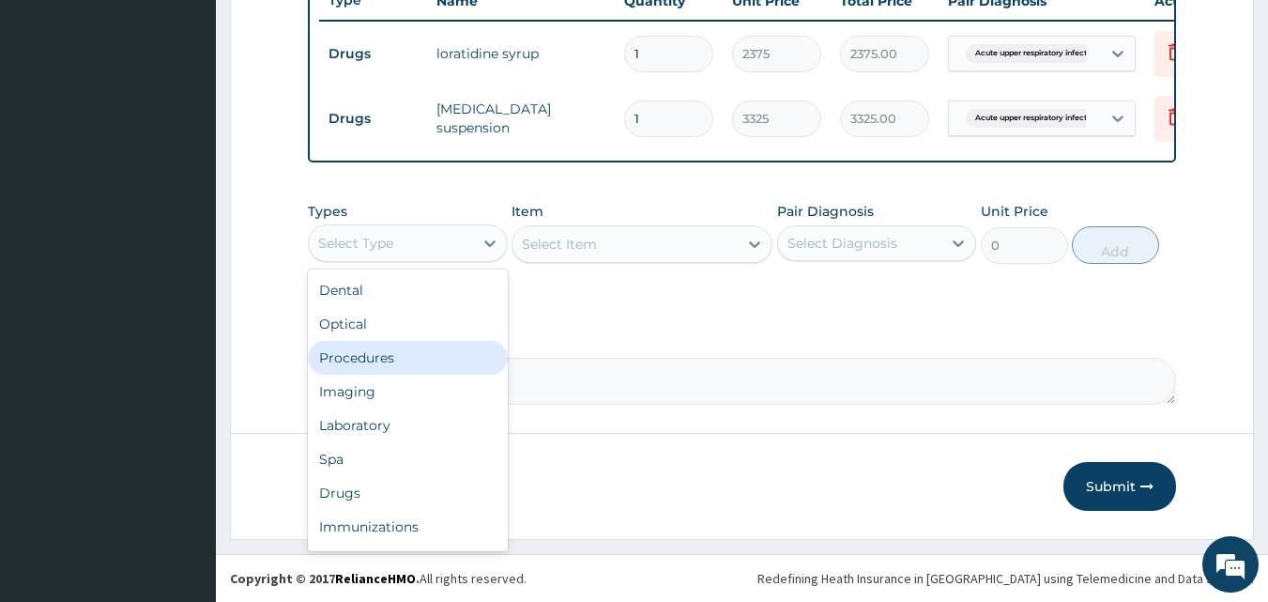
click at [423, 370] on div "Procedures" at bounding box center [408, 358] width 200 height 34
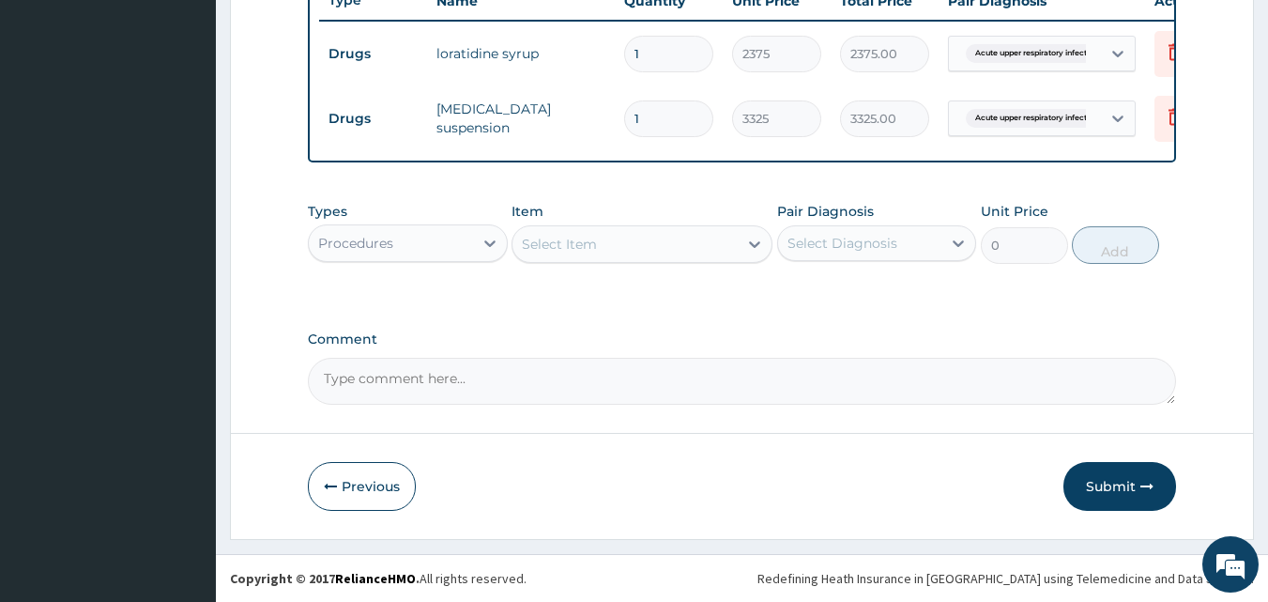
click at [614, 259] on div "Select Item" at bounding box center [625, 244] width 225 height 30
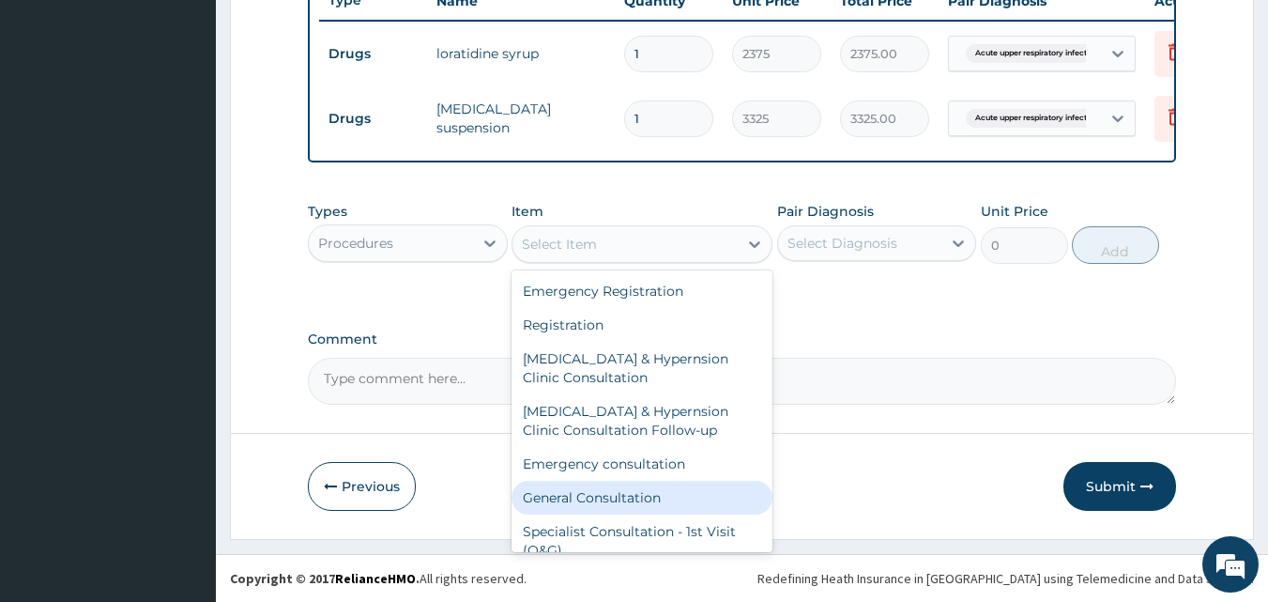
click at [613, 505] on div "General Consultation" at bounding box center [642, 498] width 261 height 34
type input "4750"
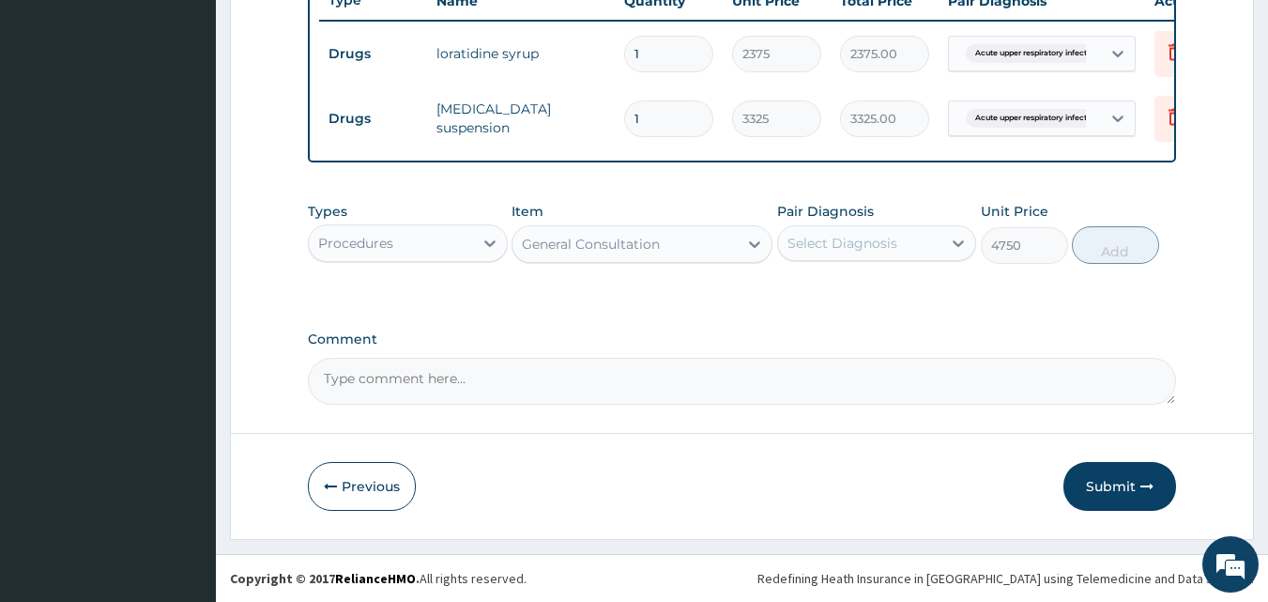
click at [856, 253] on div "Select Diagnosis" at bounding box center [843, 243] width 110 height 19
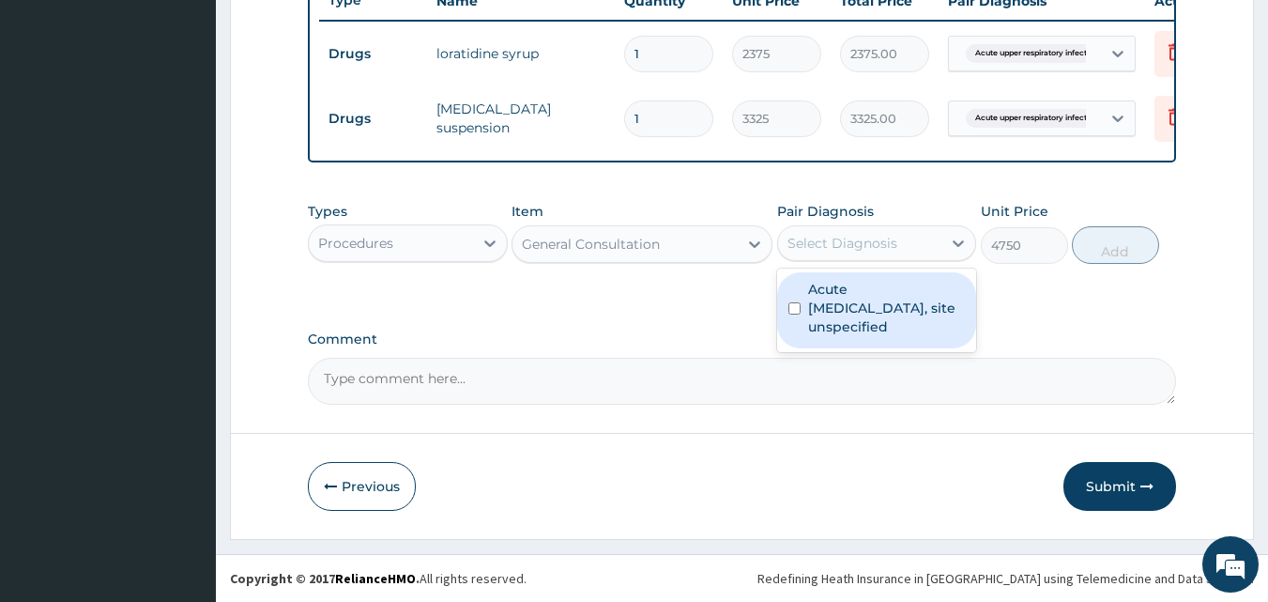
click at [795, 315] on input "checkbox" at bounding box center [795, 308] width 12 height 12
checkbox input "true"
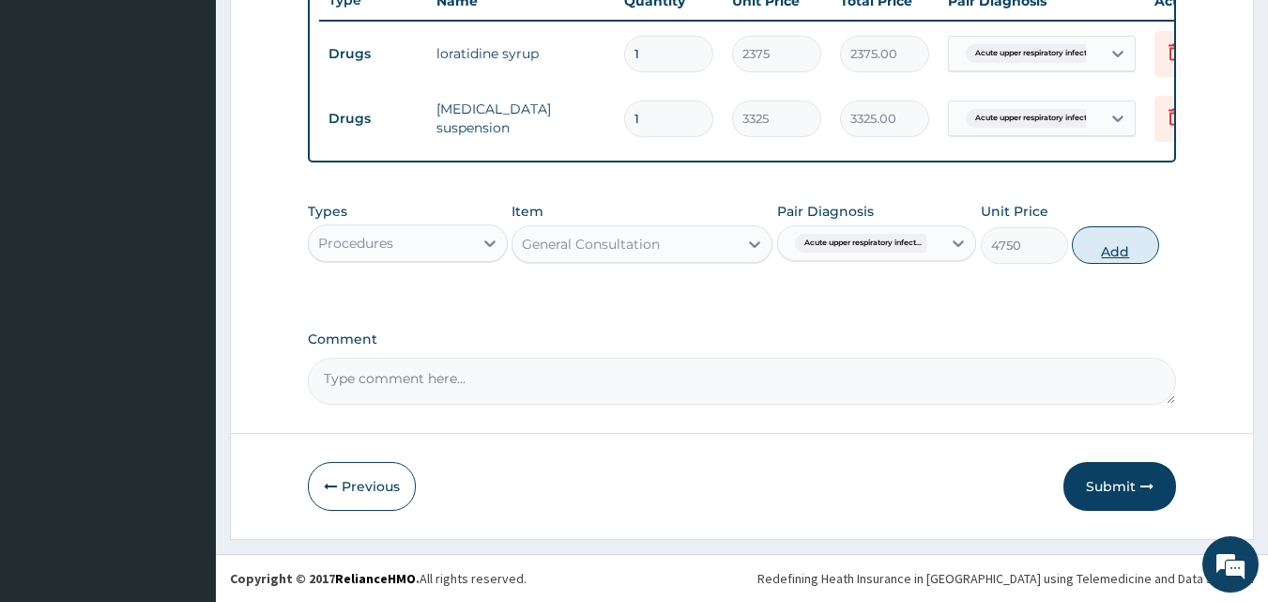
click at [1125, 258] on button "Add" at bounding box center [1115, 245] width 87 height 38
type input "0"
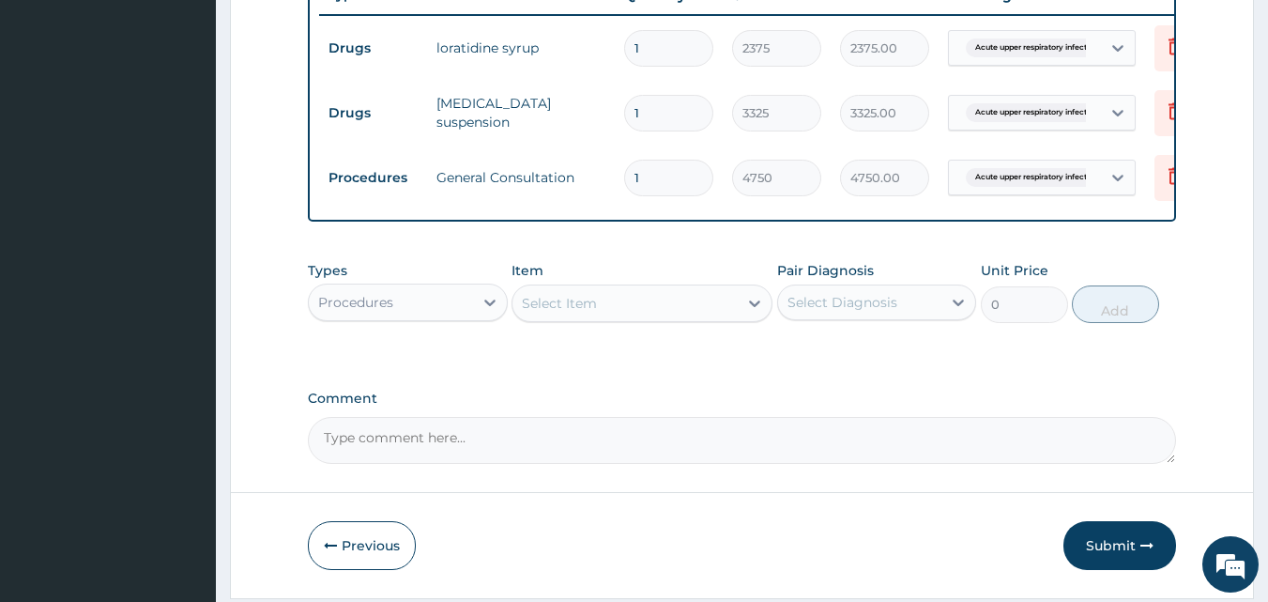
click at [444, 317] on div "Procedures" at bounding box center [391, 302] width 164 height 30
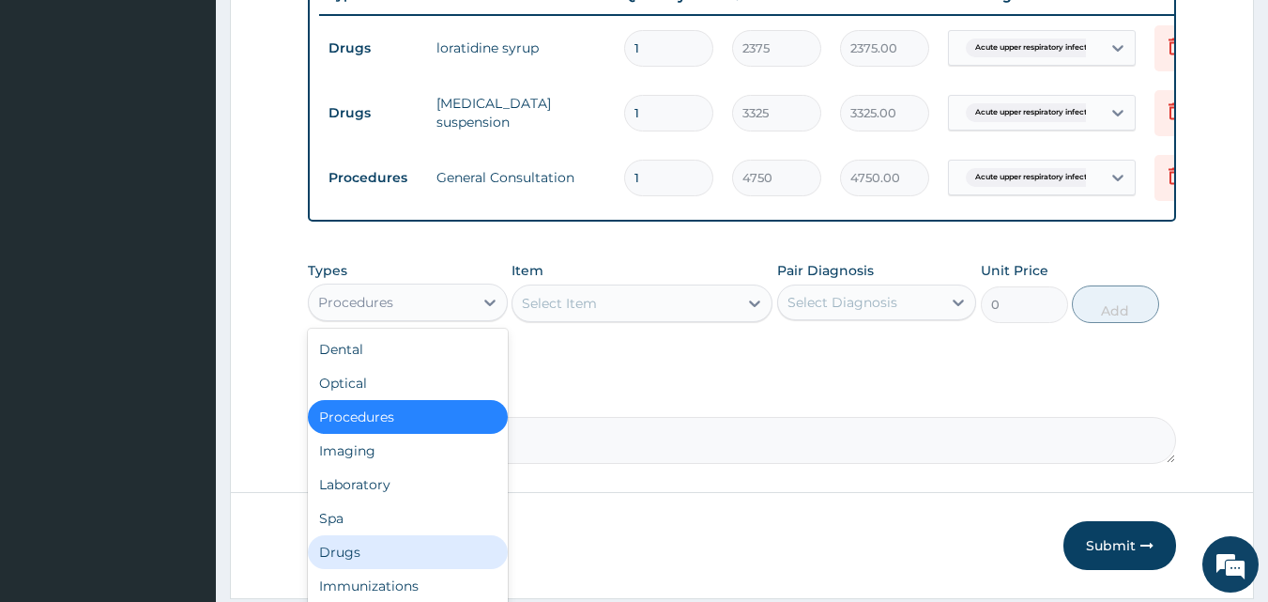
click at [376, 560] on div "Drugs" at bounding box center [408, 552] width 200 height 34
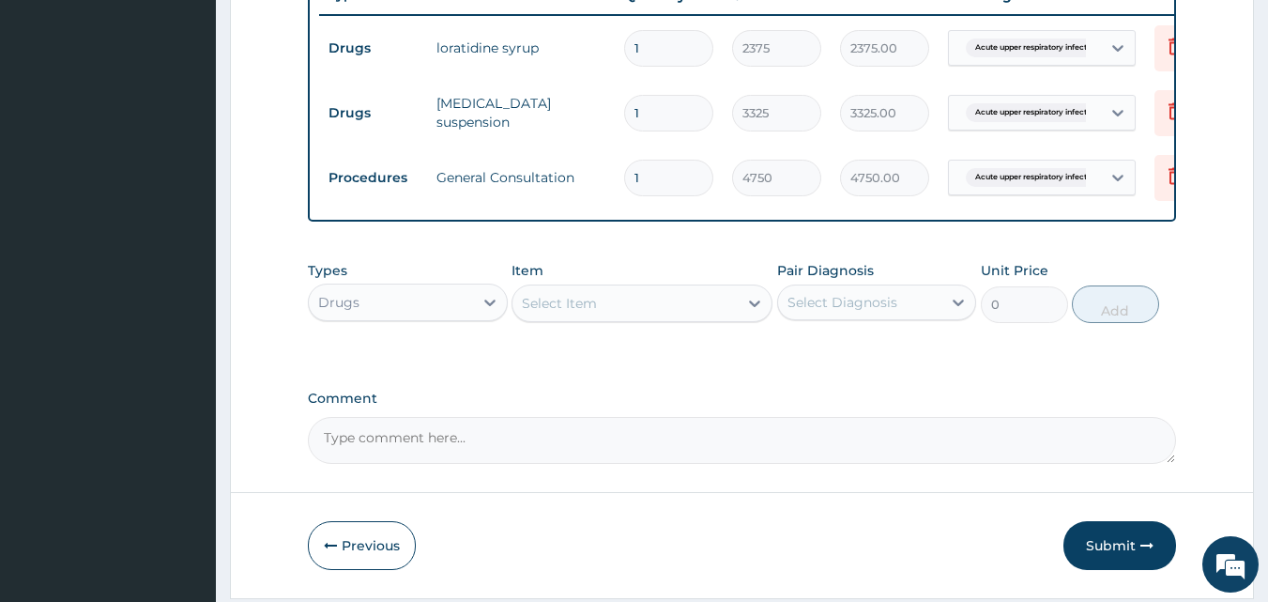
click at [624, 316] on div "Select Item" at bounding box center [625, 303] width 225 height 30
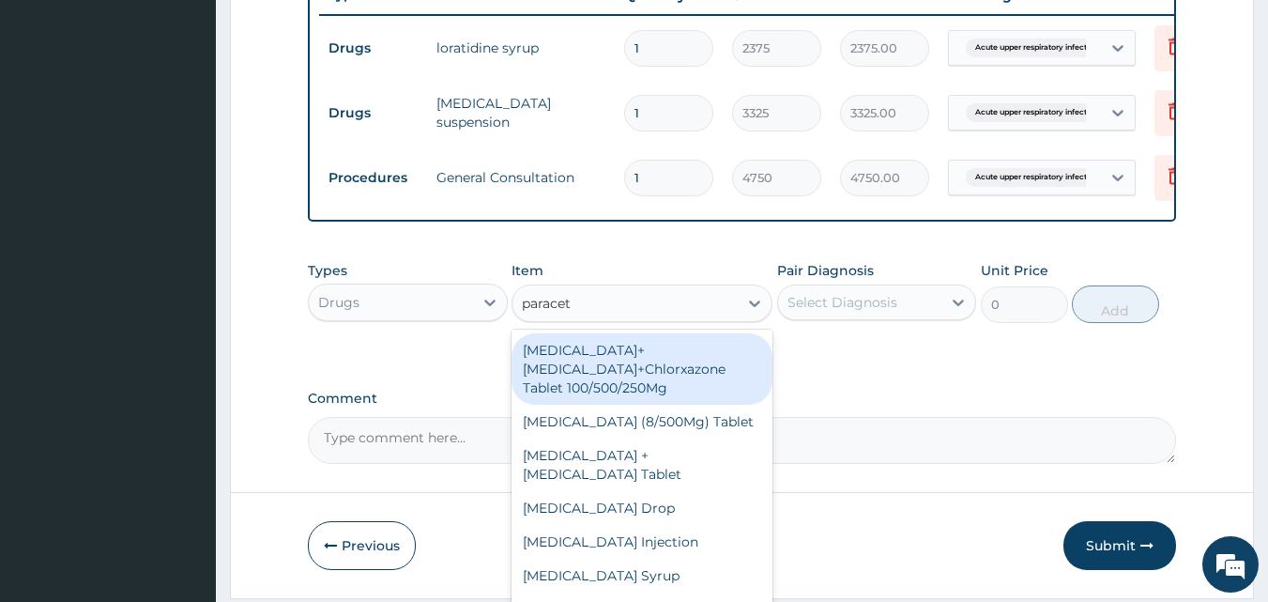
type input "paraceta"
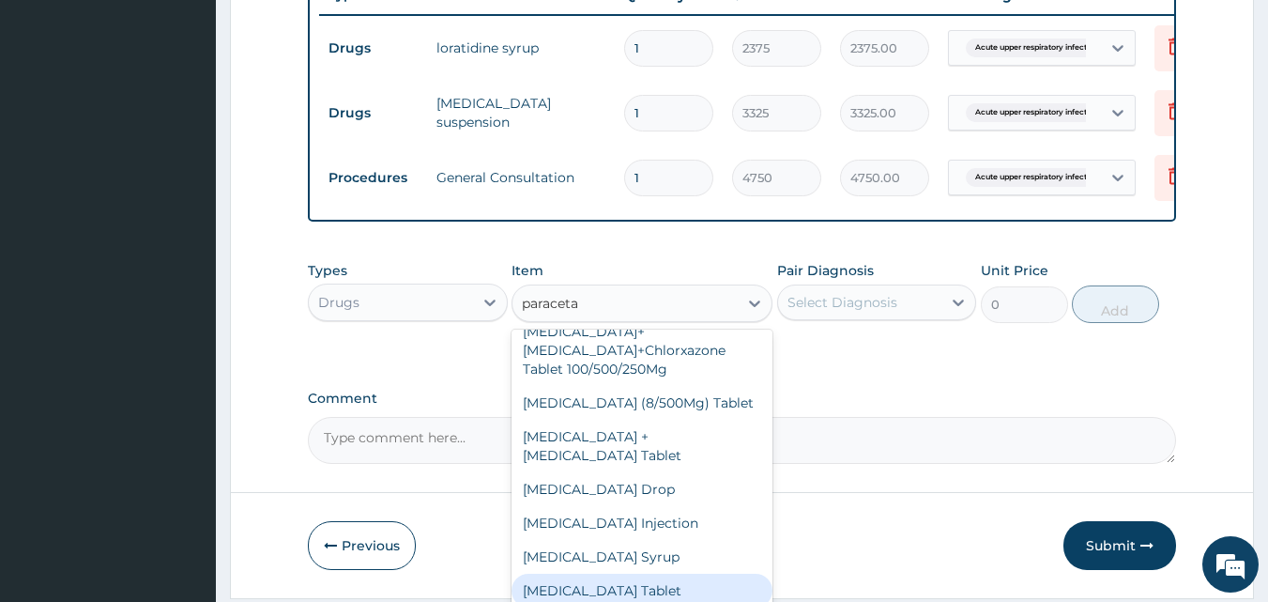
click at [632, 593] on div "[MEDICAL_DATA] Tablet" at bounding box center [642, 591] width 261 height 34
type input "47.5"
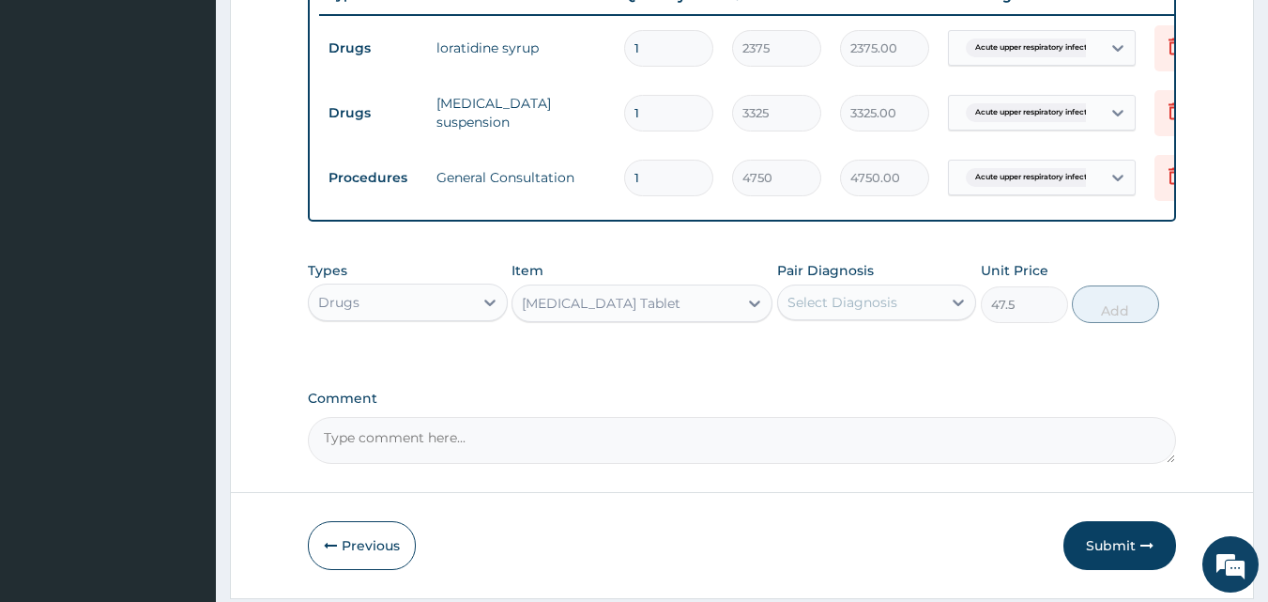
click at [817, 309] on div "Select Diagnosis" at bounding box center [843, 302] width 110 height 19
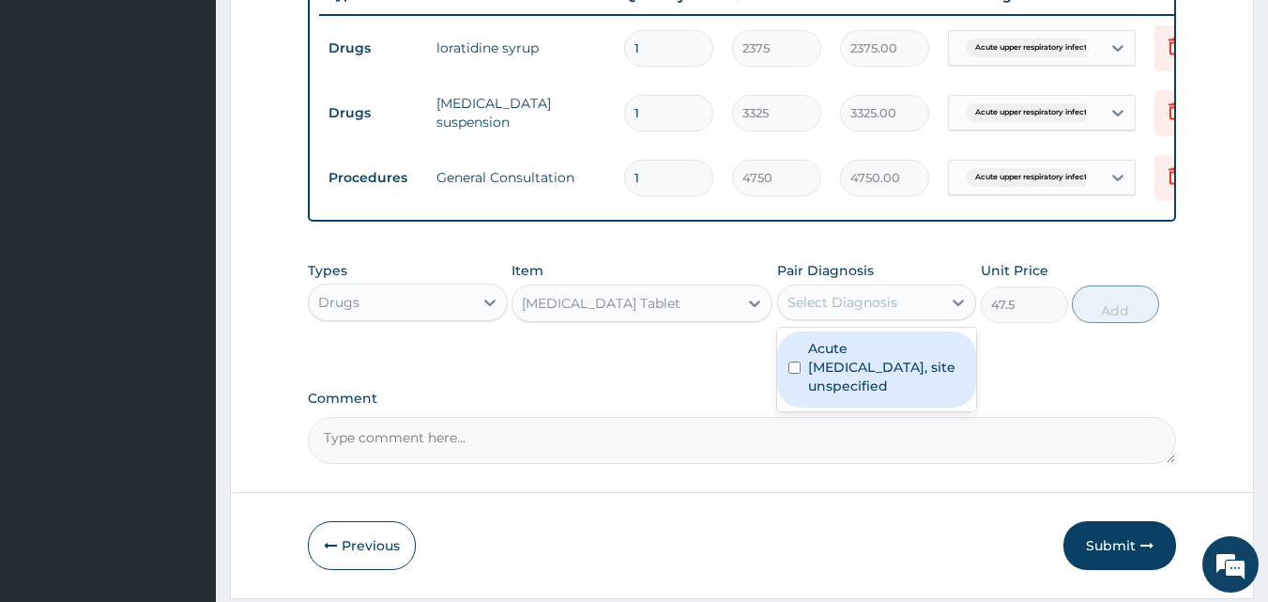
click at [798, 374] on input "checkbox" at bounding box center [795, 367] width 12 height 12
checkbox input "true"
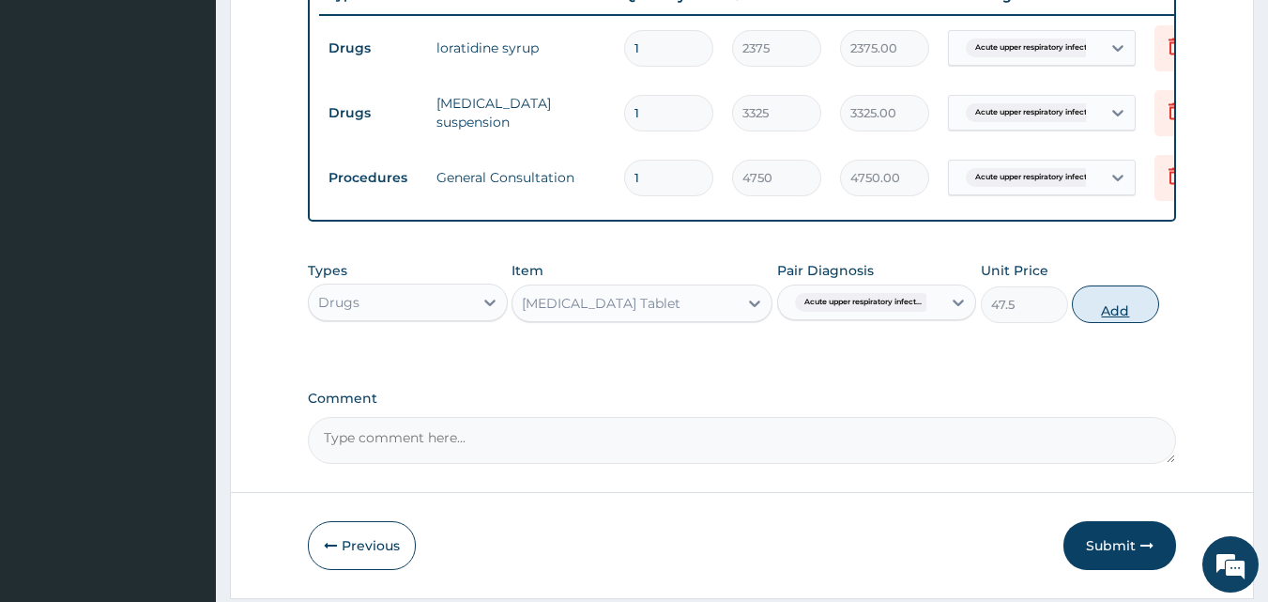
click at [1116, 323] on button "Add" at bounding box center [1115, 304] width 87 height 38
type input "0"
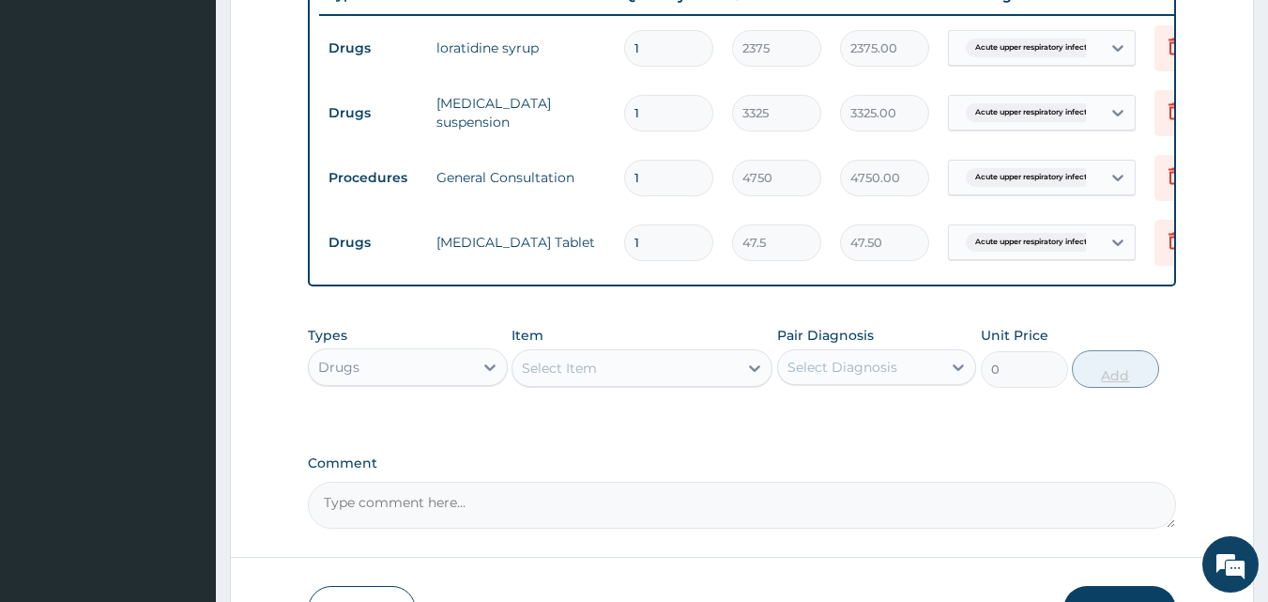
type input "18"
type input "855.00"
type input "1"
type input "47.50"
type input "0.00"
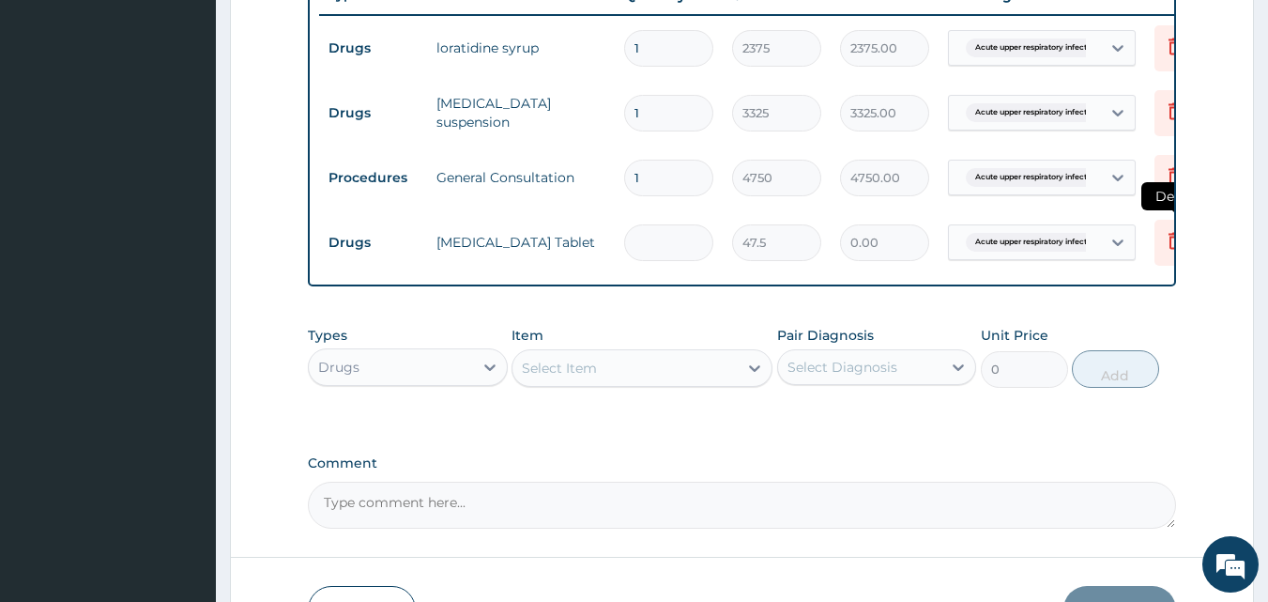
click at [1174, 243] on icon at bounding box center [1175, 240] width 23 height 23
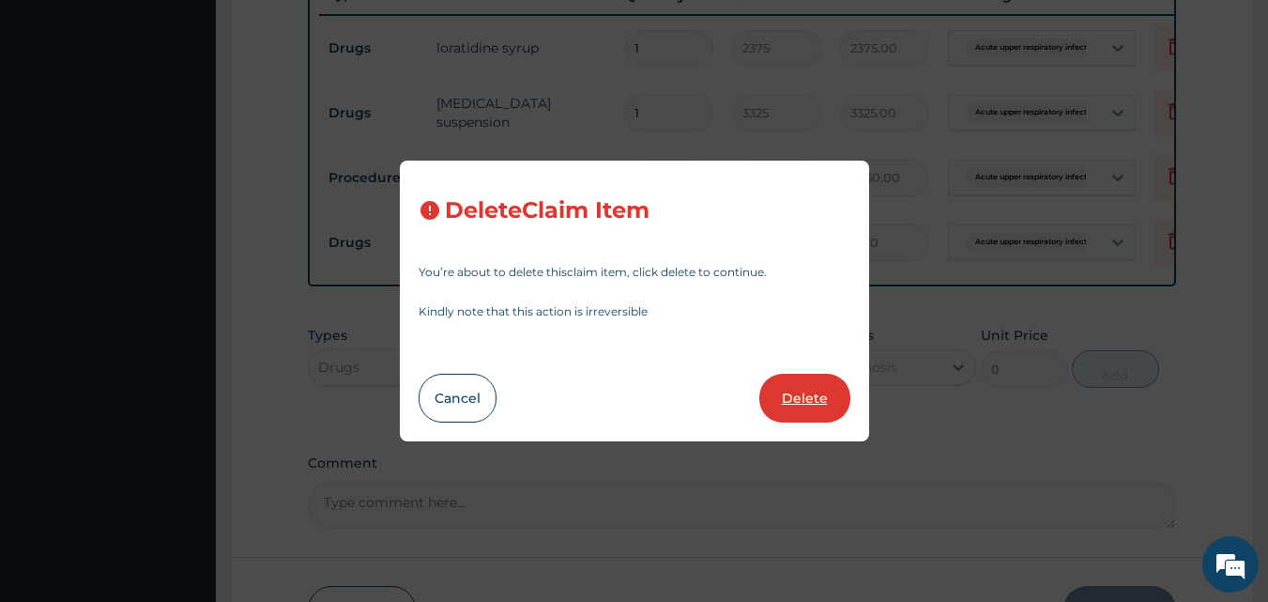
click at [792, 400] on button "Delete" at bounding box center [805, 398] width 91 height 49
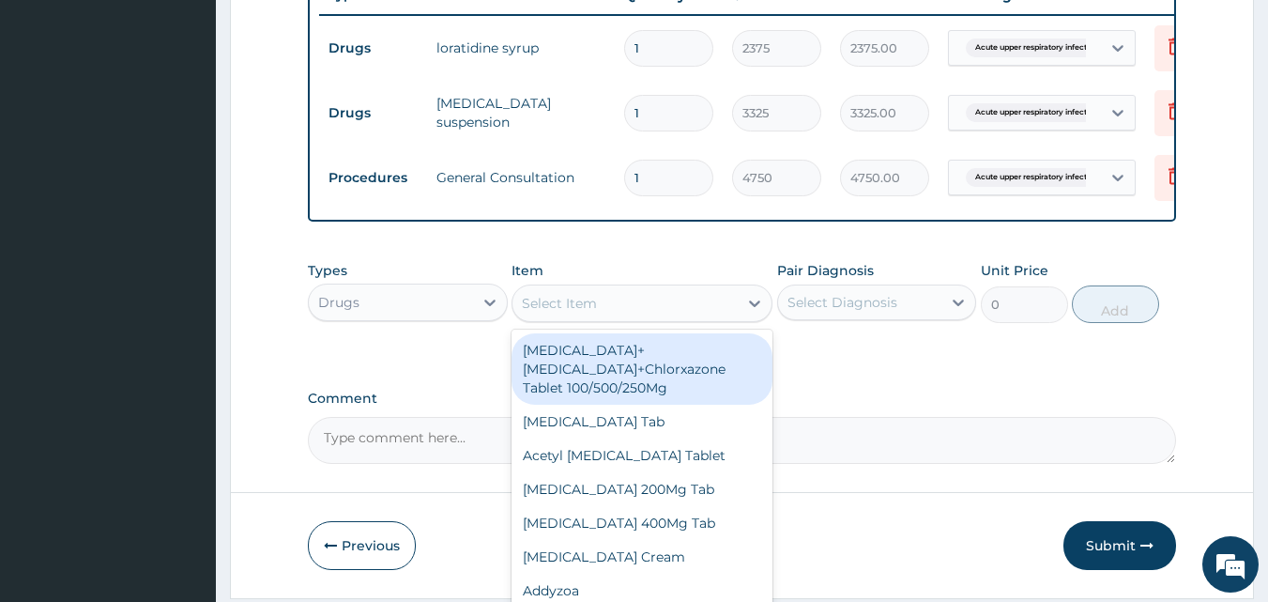
click at [624, 318] on div "Select Item" at bounding box center [625, 303] width 225 height 30
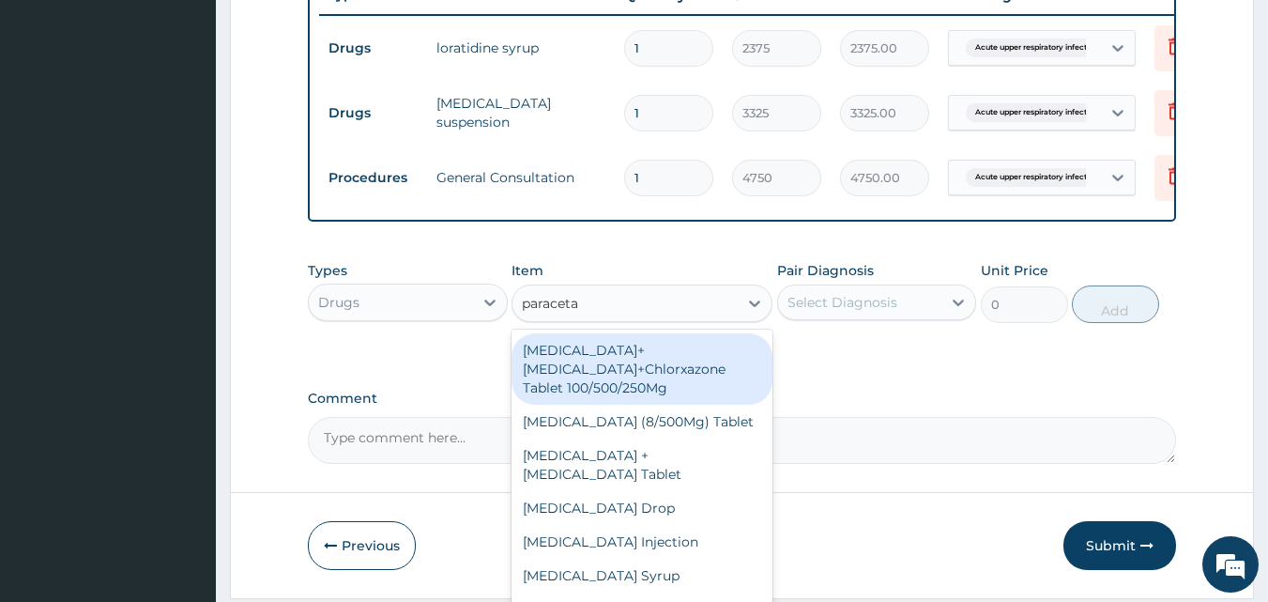
type input "paracetam"
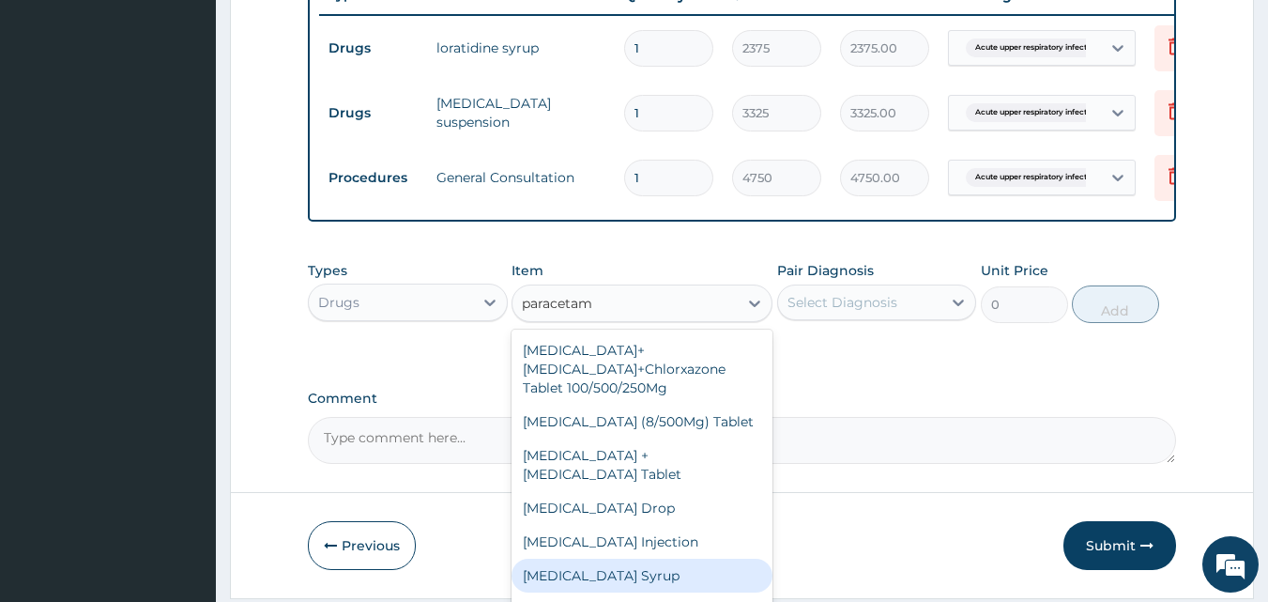
click at [625, 590] on div "[MEDICAL_DATA] Syrup" at bounding box center [642, 576] width 261 height 34
type input "1140"
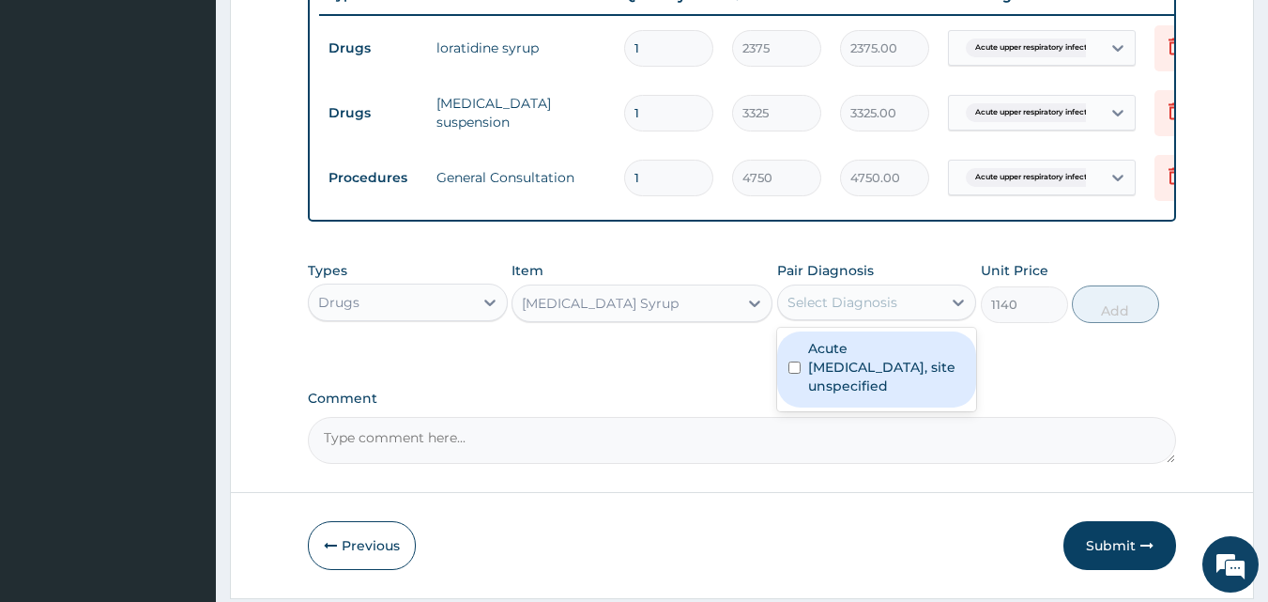
click at [844, 312] on div "Select Diagnosis" at bounding box center [843, 302] width 110 height 19
click at [791, 374] on input "checkbox" at bounding box center [795, 367] width 12 height 12
checkbox input "true"
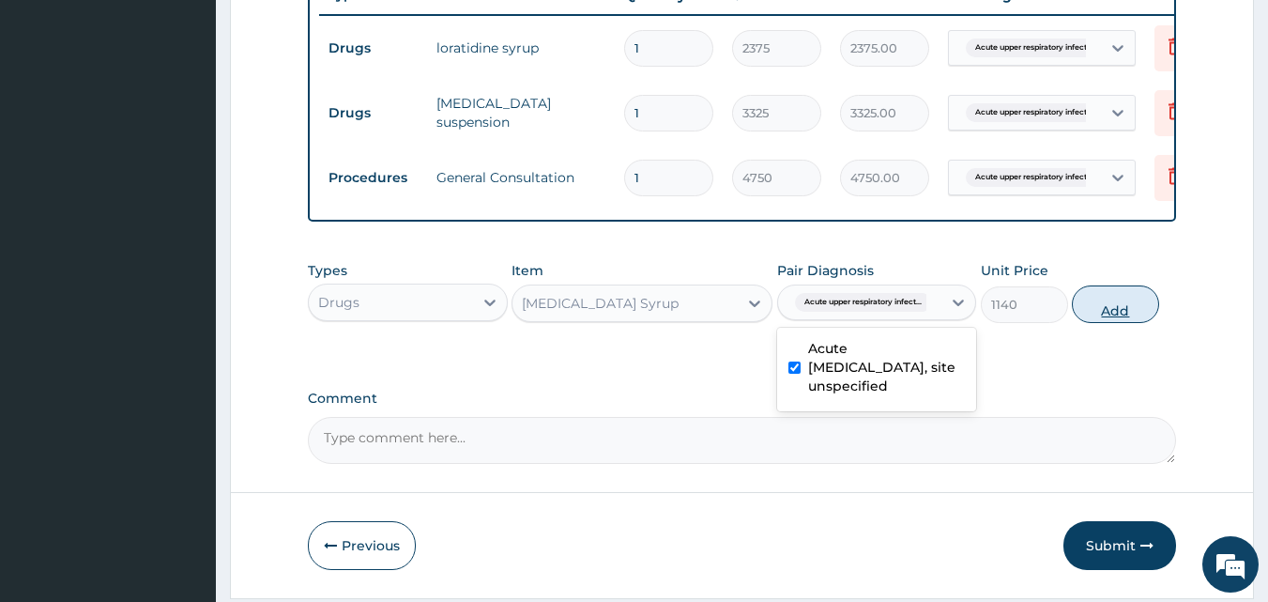
click at [1111, 323] on button "Add" at bounding box center [1115, 304] width 87 height 38
type input "0"
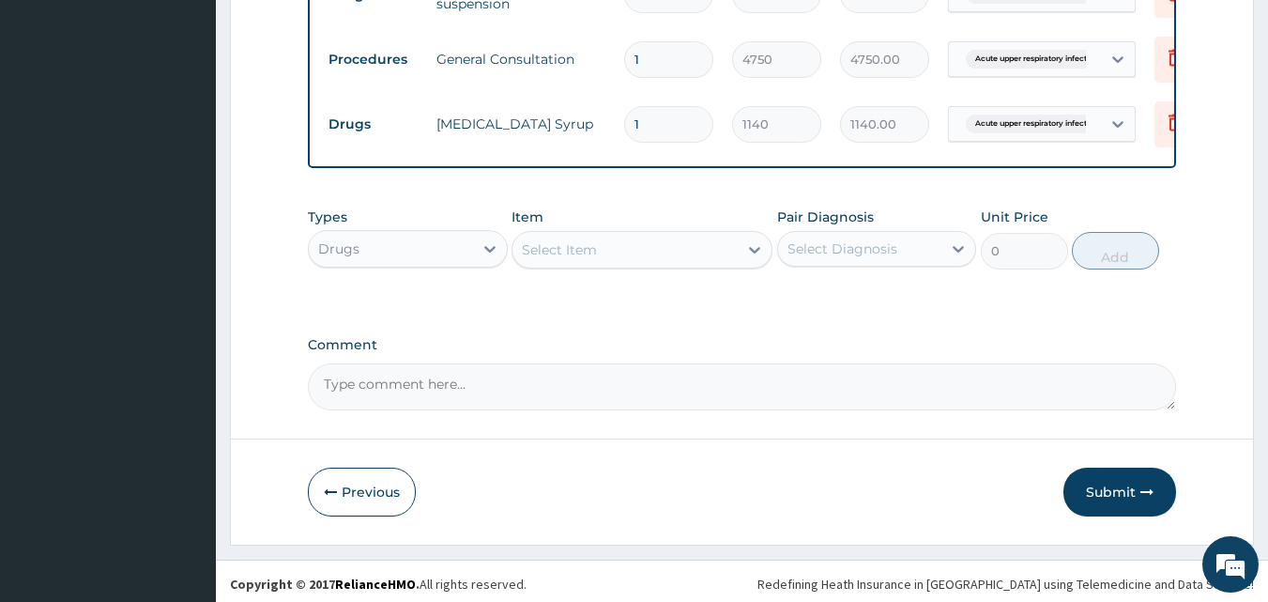
scroll to position [871, 0]
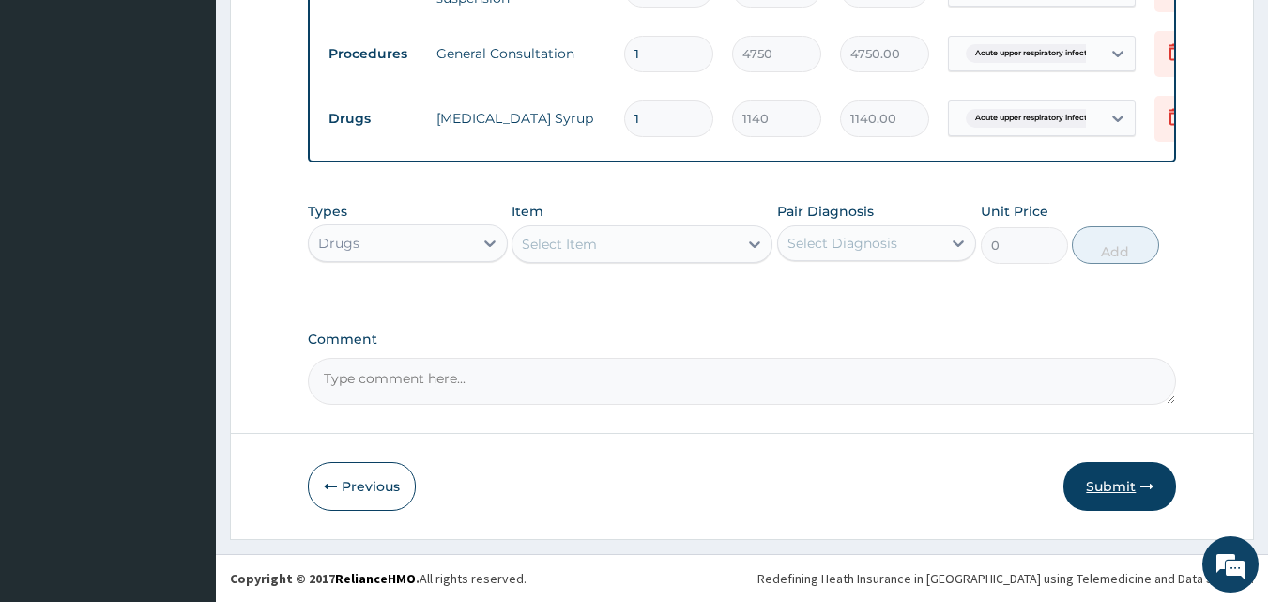
click at [1101, 489] on button "Submit" at bounding box center [1120, 486] width 113 height 49
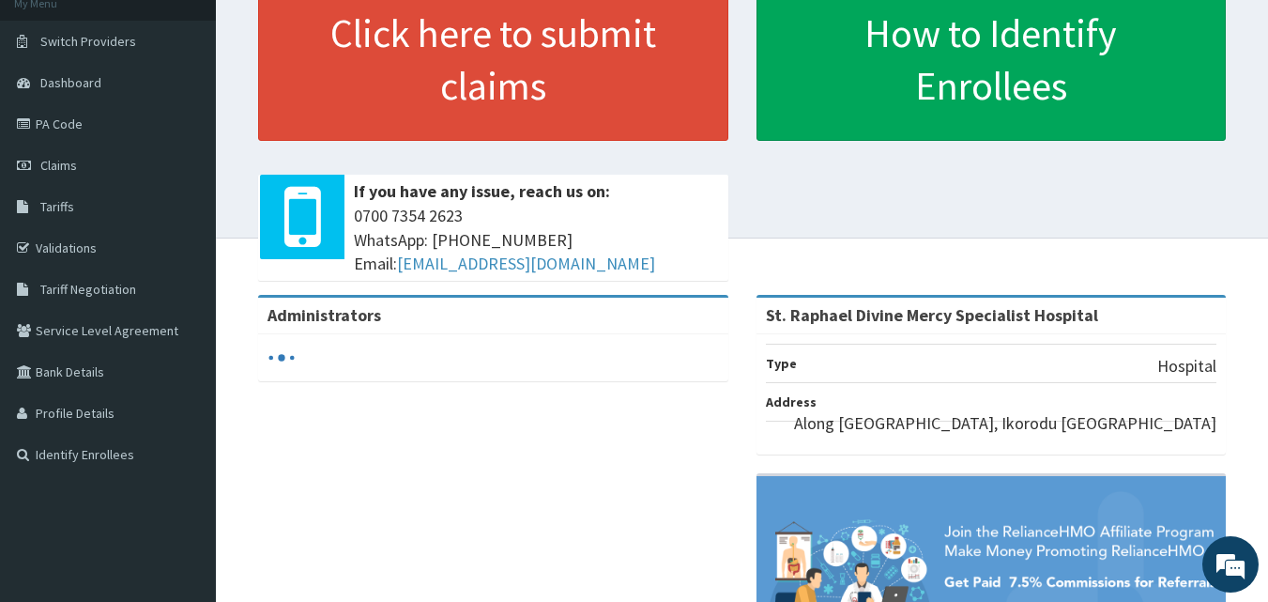
scroll to position [188, 0]
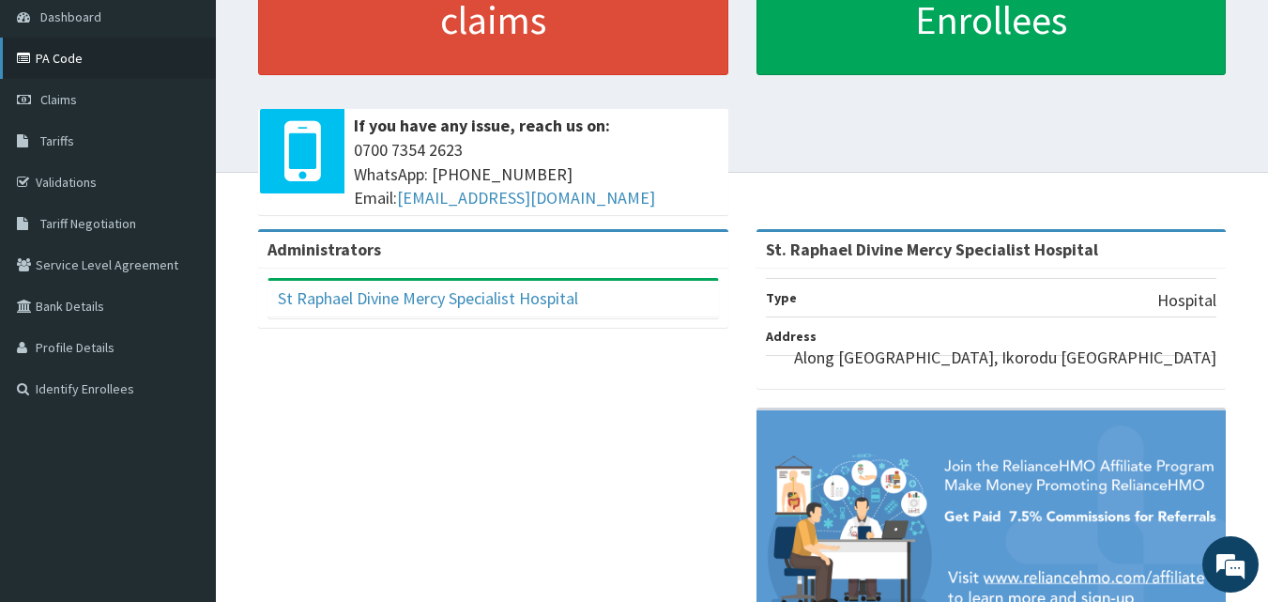
click at [55, 60] on link "PA Code" at bounding box center [108, 58] width 216 height 41
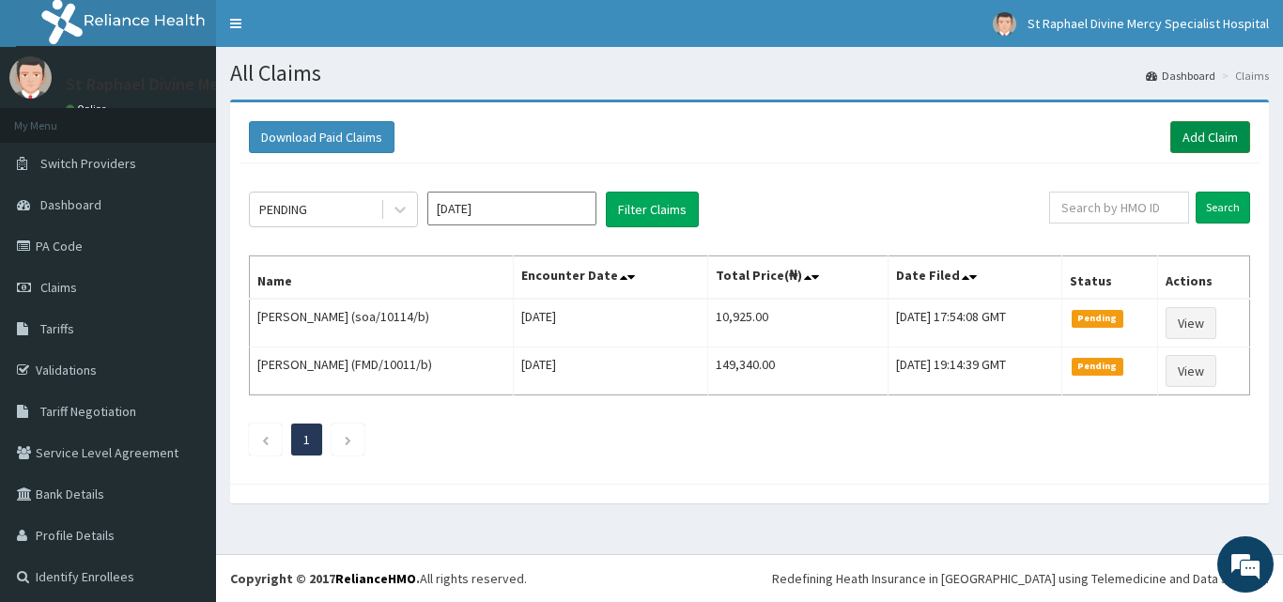
click at [1174, 142] on link "Add Claim" at bounding box center [1210, 137] width 80 height 32
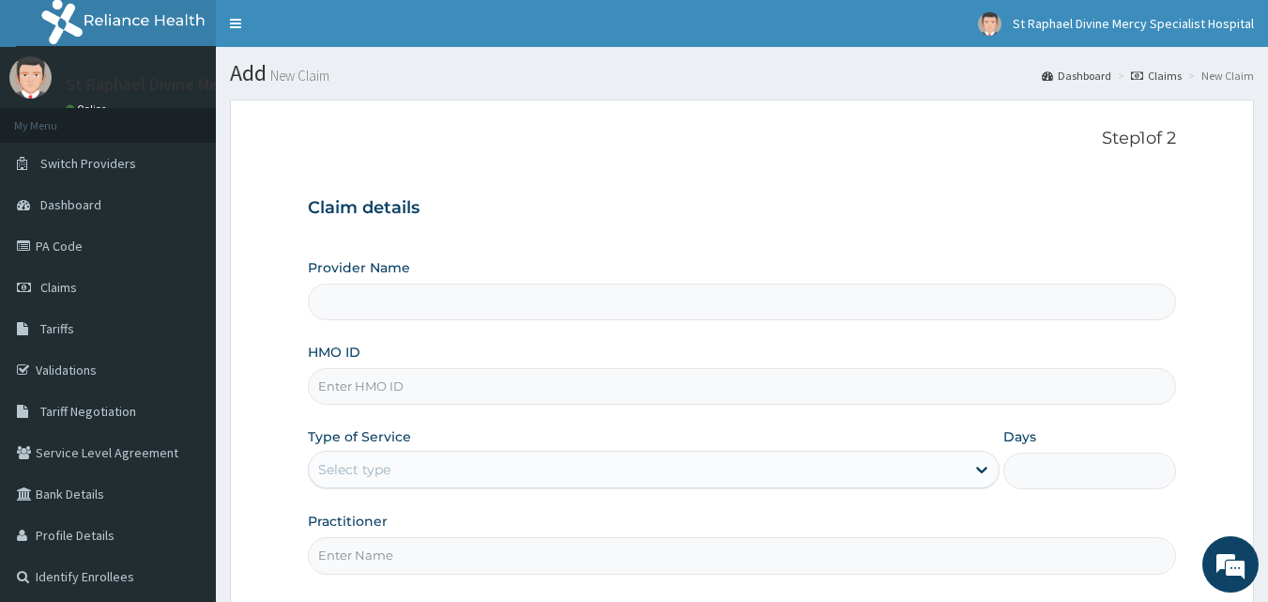
type input "St. Raphael Divine Mercy Specialist Hospital"
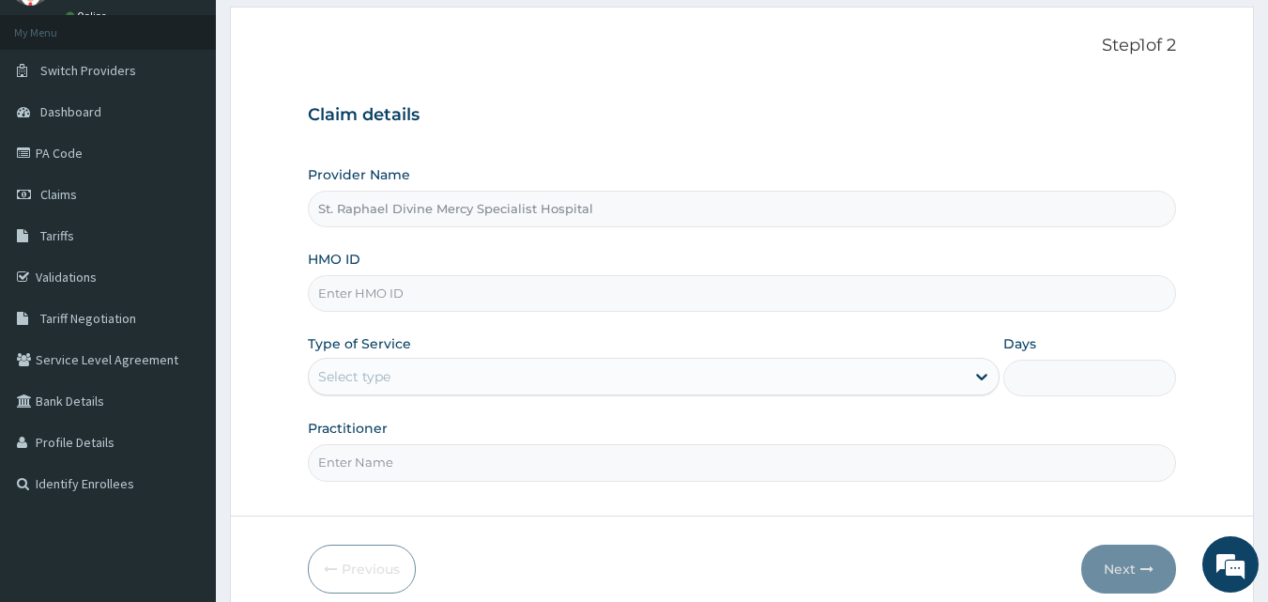
scroll to position [94, 0]
click at [442, 298] on input "HMO ID" at bounding box center [742, 292] width 869 height 37
type input "eoi/10002/b"
click at [427, 378] on div "Select type" at bounding box center [637, 376] width 656 height 30
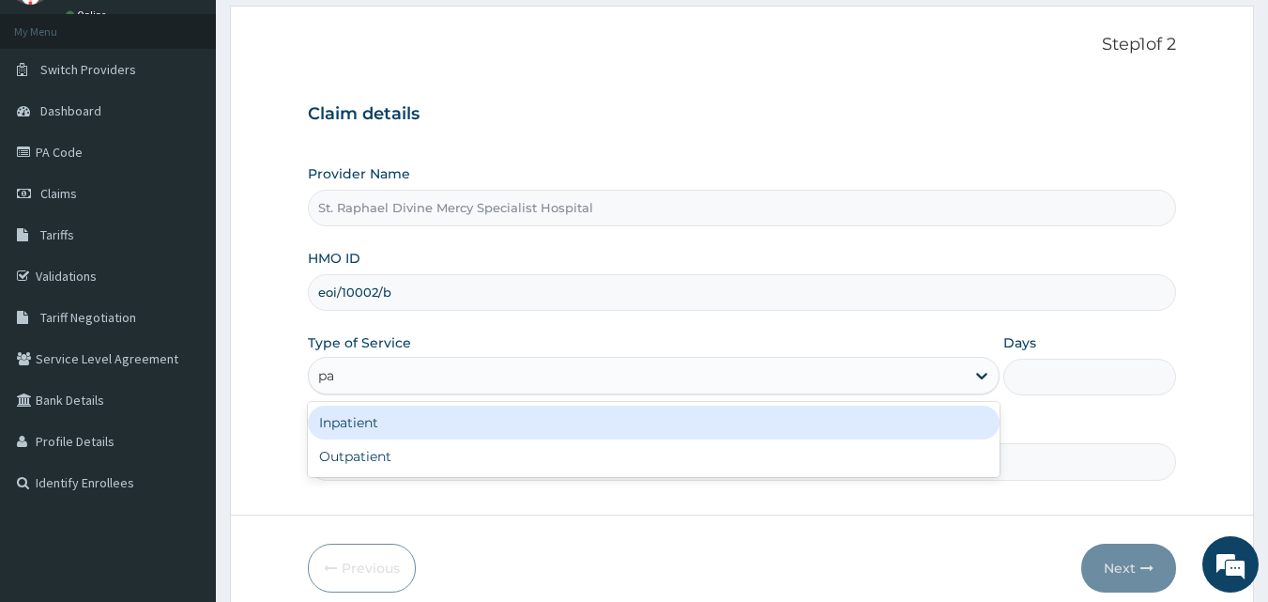
type input "p"
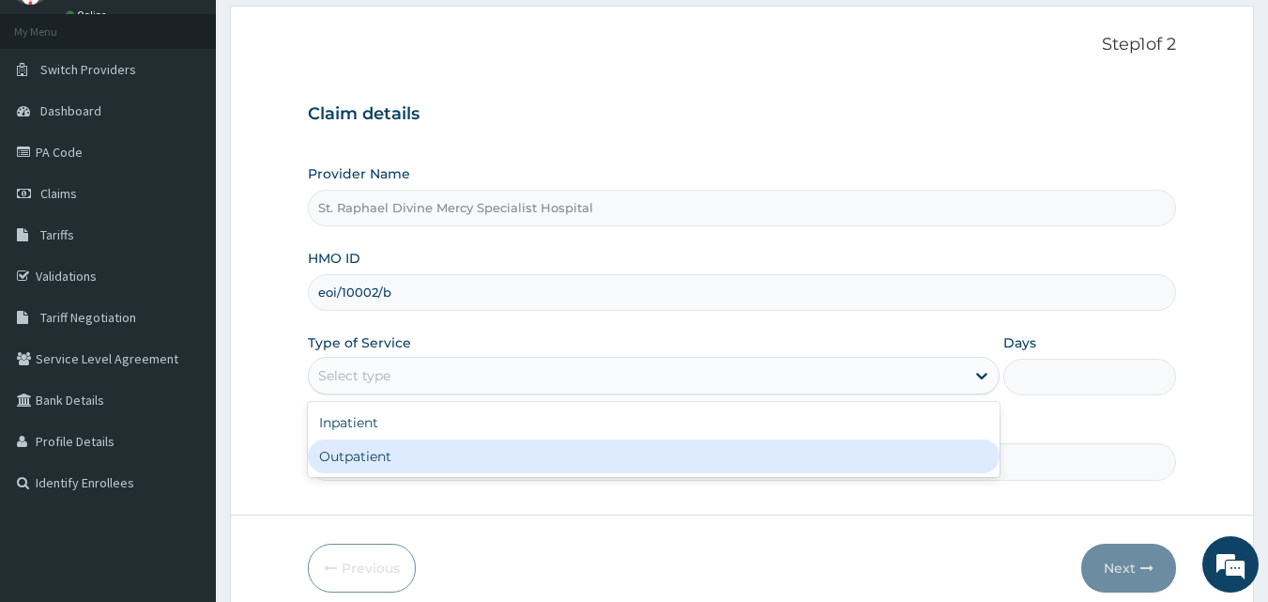
click at [382, 457] on div "Outpatient" at bounding box center [654, 456] width 692 height 34
type input "1"
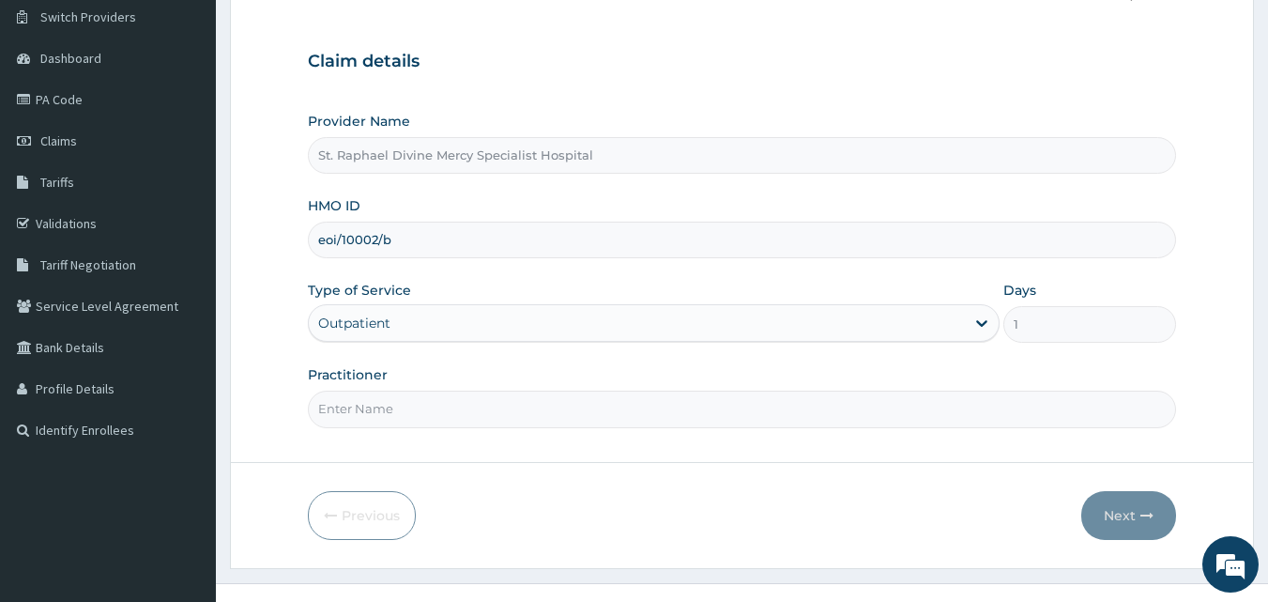
scroll to position [176, 0]
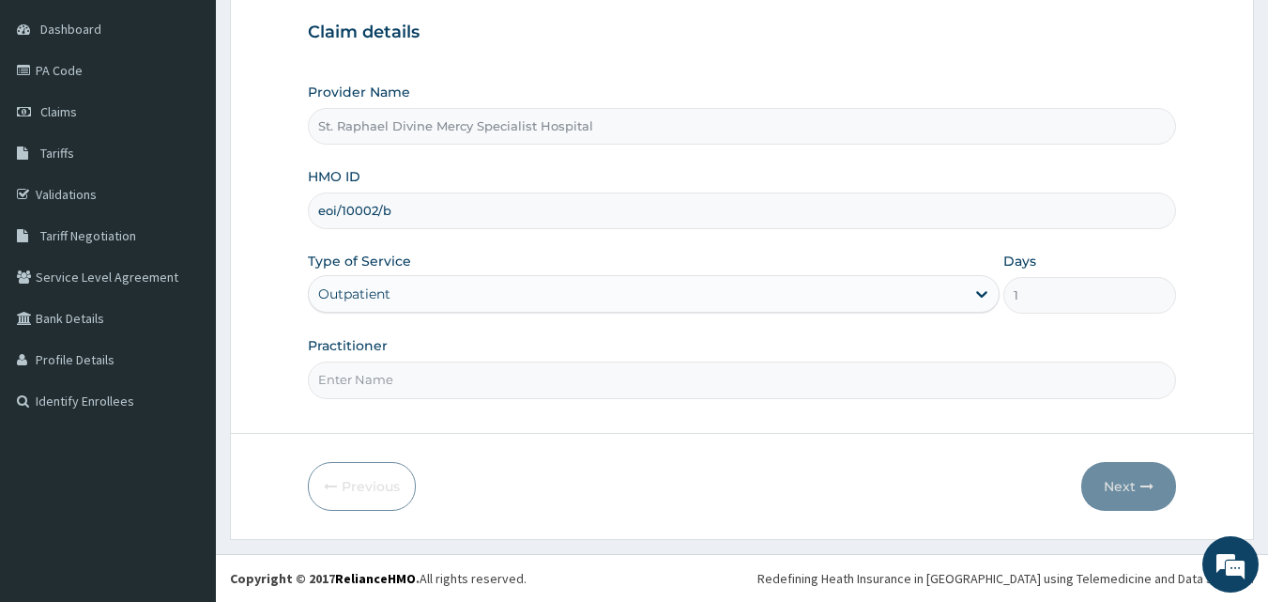
click at [392, 386] on input "Practitioner" at bounding box center [742, 379] width 869 height 37
type input "[PERSON_NAME] O."
click at [1115, 491] on button "Next" at bounding box center [1129, 486] width 95 height 49
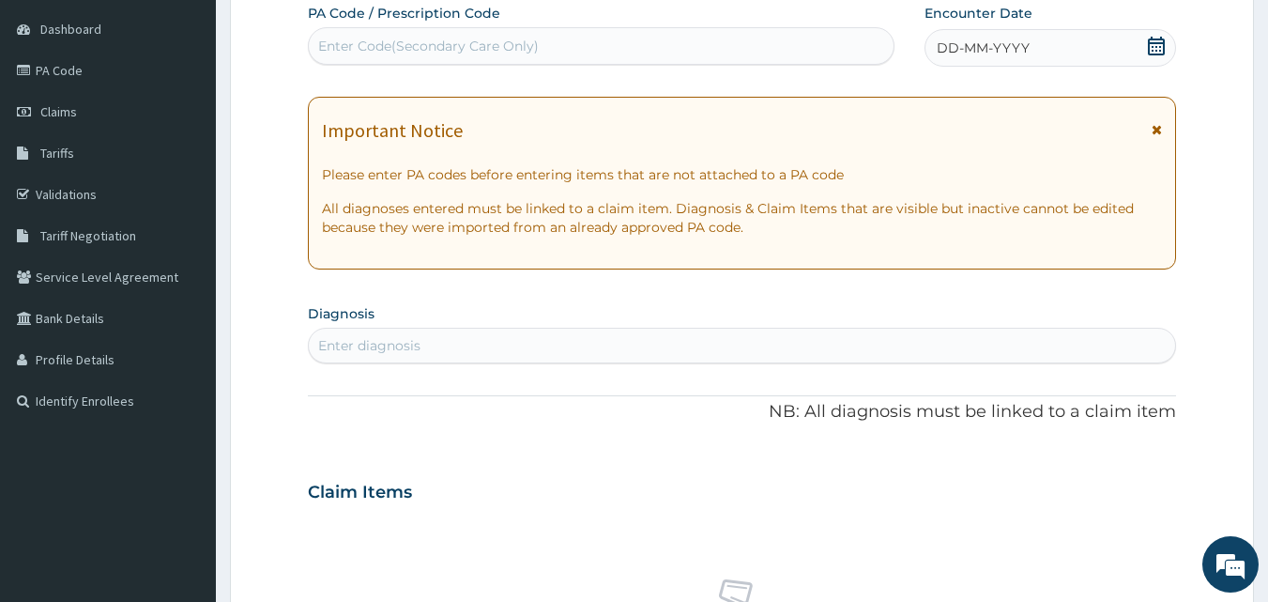
click at [556, 53] on div "Enter Code(Secondary Care Only)" at bounding box center [602, 46] width 586 height 30
type input "PA/69FC45"
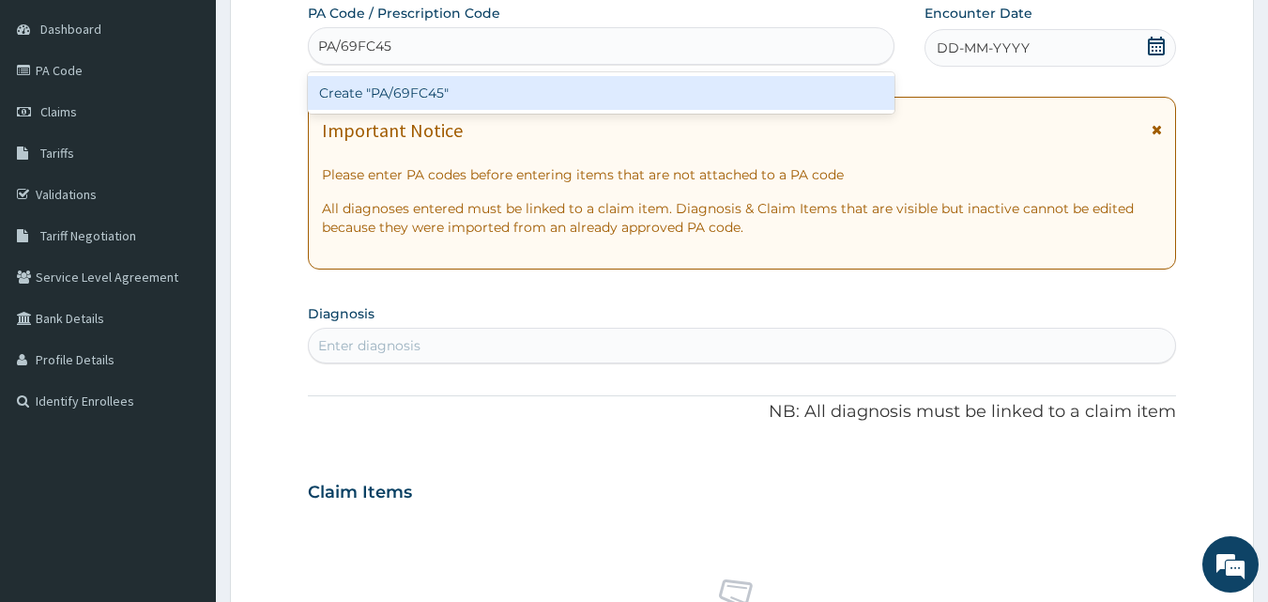
click at [535, 86] on div "Create "PA/69FC45"" at bounding box center [602, 93] width 588 height 34
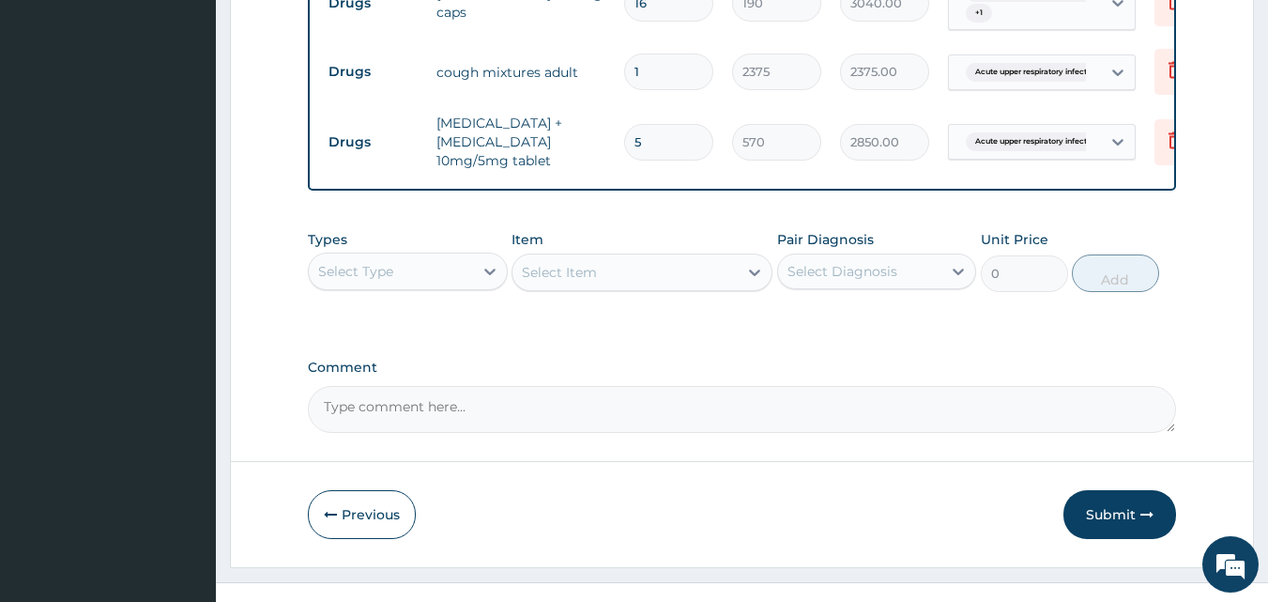
scroll to position [811, 0]
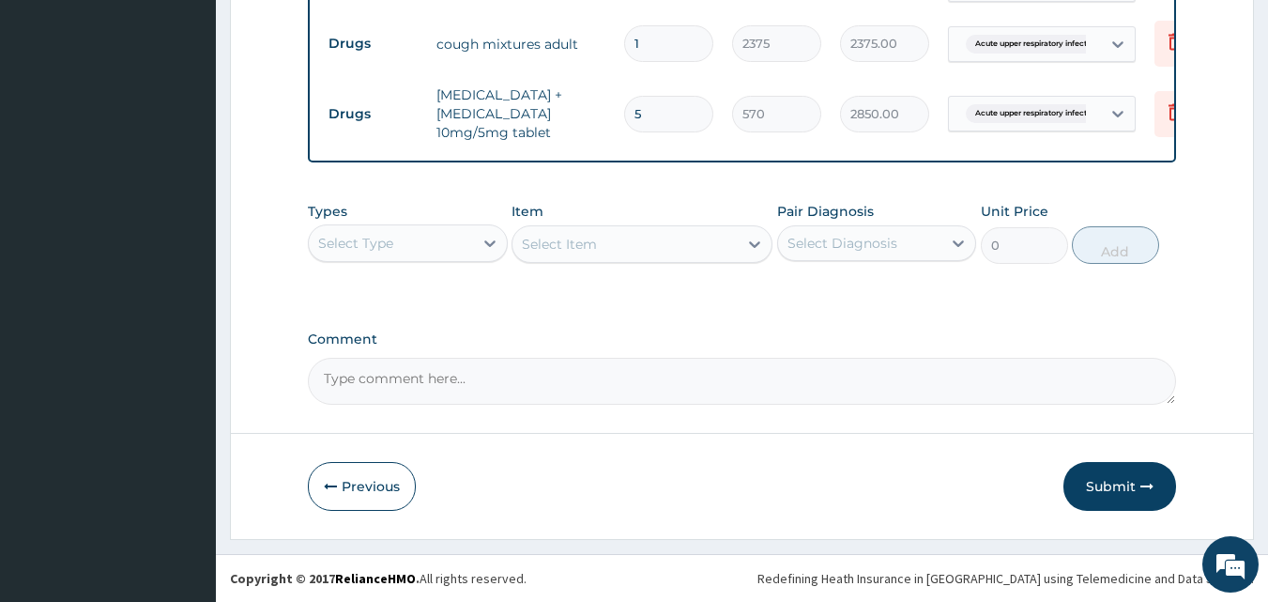
click at [426, 246] on div "Select Type" at bounding box center [391, 243] width 164 height 30
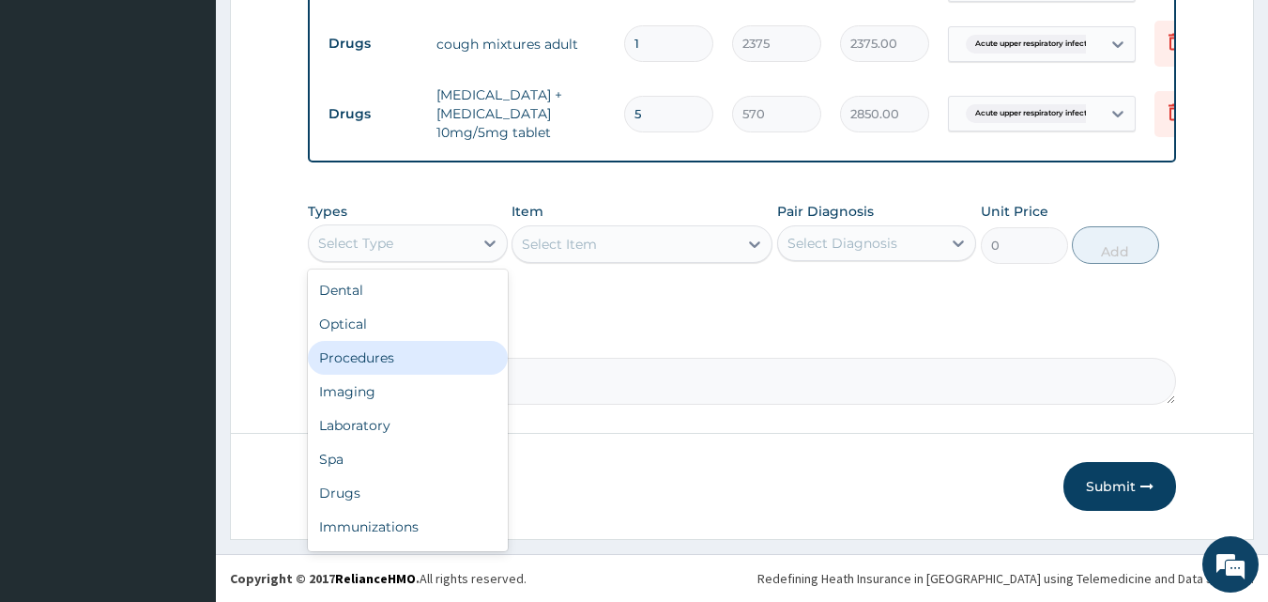
click at [372, 371] on div "Procedures" at bounding box center [408, 358] width 200 height 34
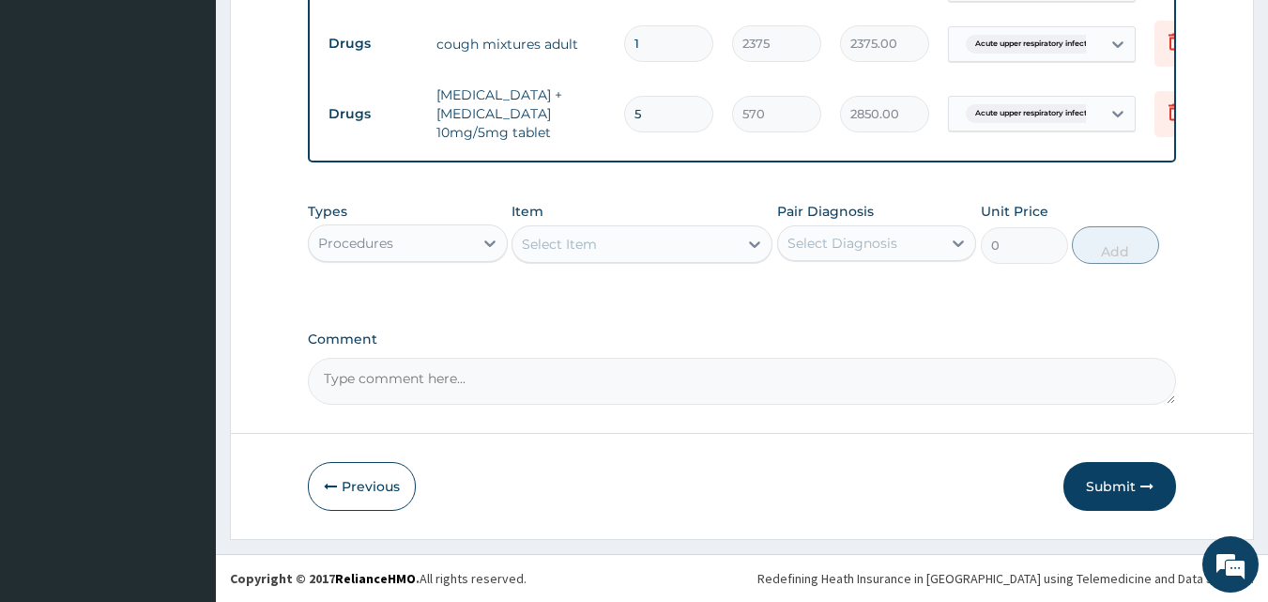
click at [596, 253] on div "Select Item" at bounding box center [559, 244] width 75 height 19
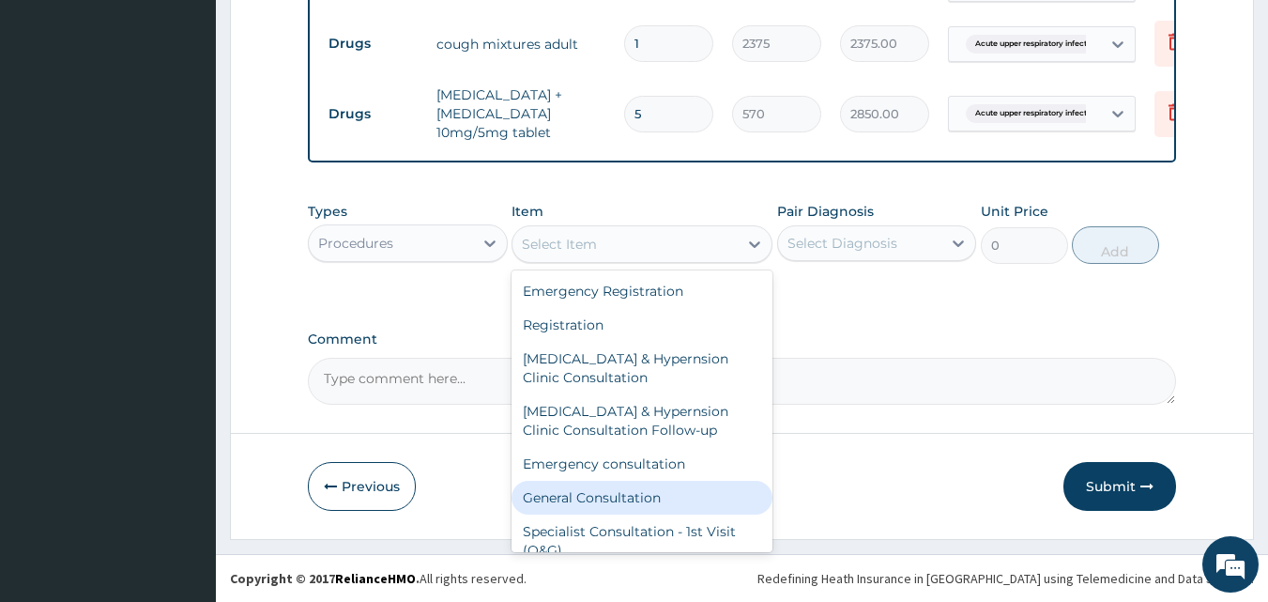
click at [600, 509] on div "General Consultation" at bounding box center [642, 498] width 261 height 34
type input "4750"
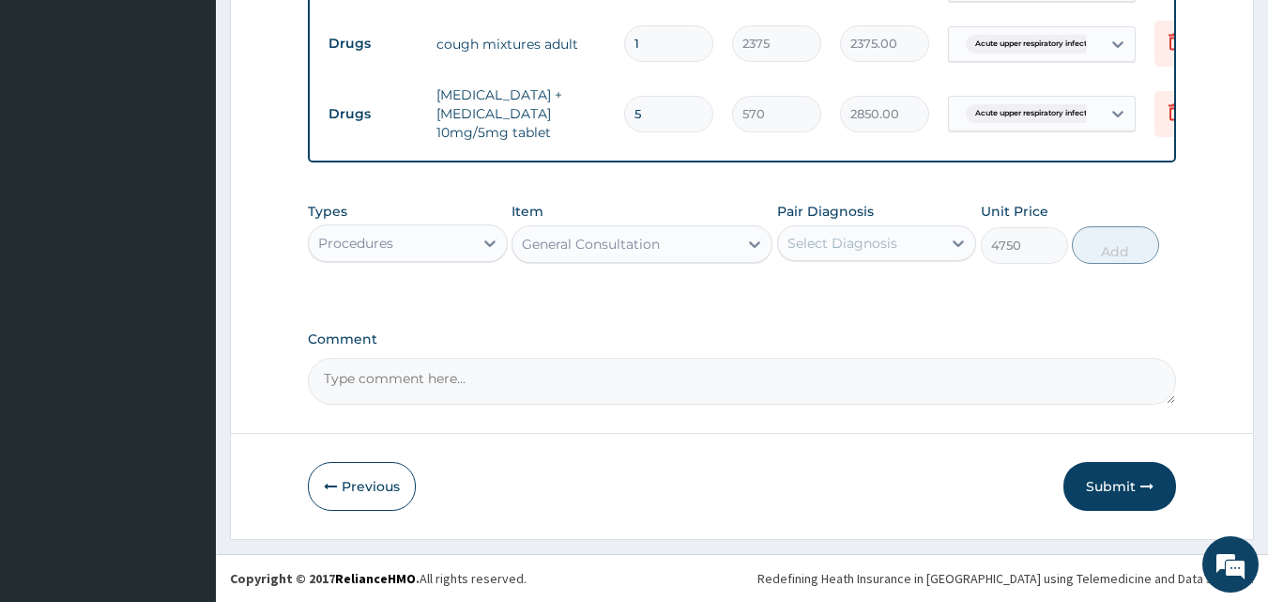
click at [863, 246] on div "Select Diagnosis" at bounding box center [860, 243] width 164 height 30
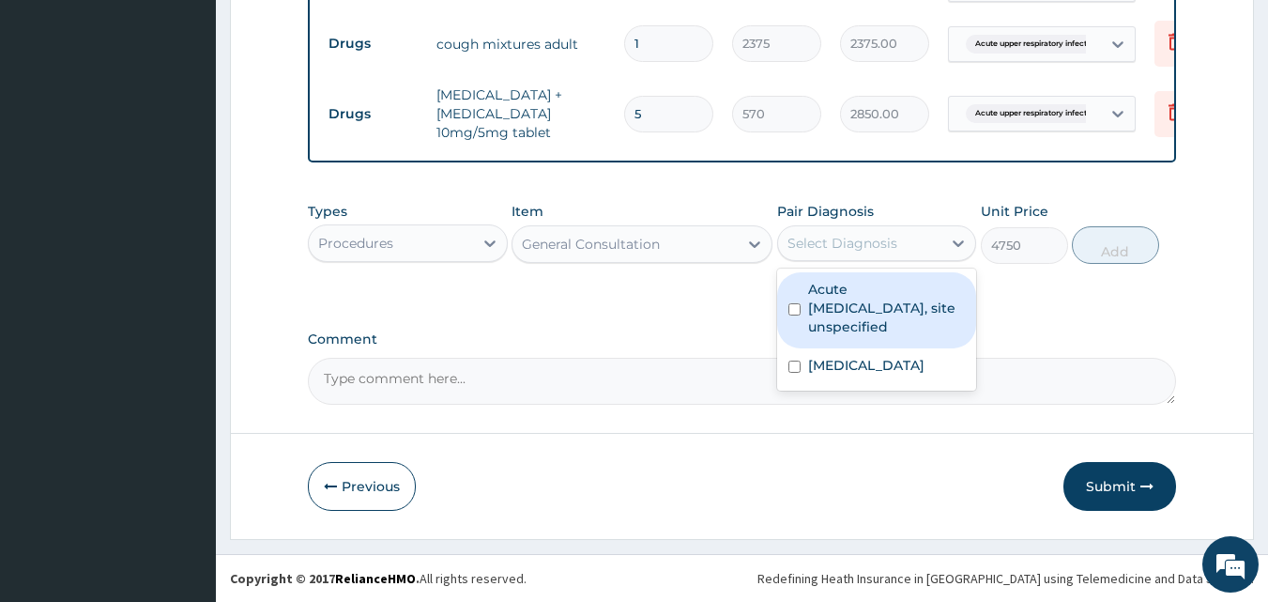
click at [798, 315] on input "checkbox" at bounding box center [795, 309] width 12 height 12
checkbox input "true"
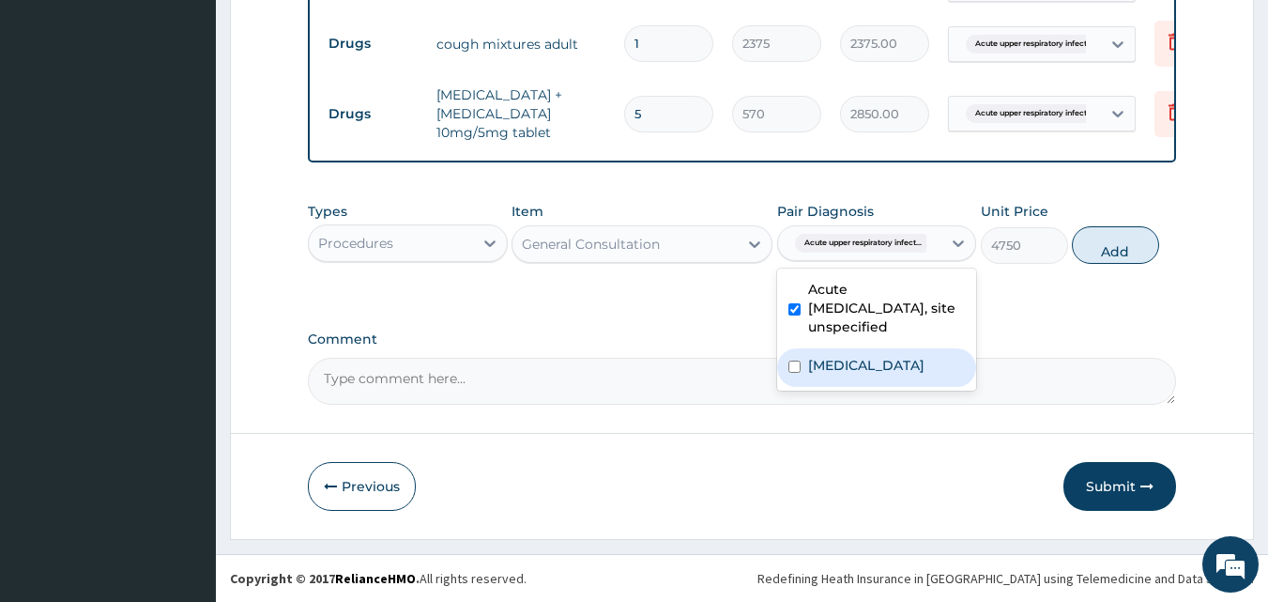
click at [792, 373] on input "checkbox" at bounding box center [795, 367] width 12 height 12
checkbox input "true"
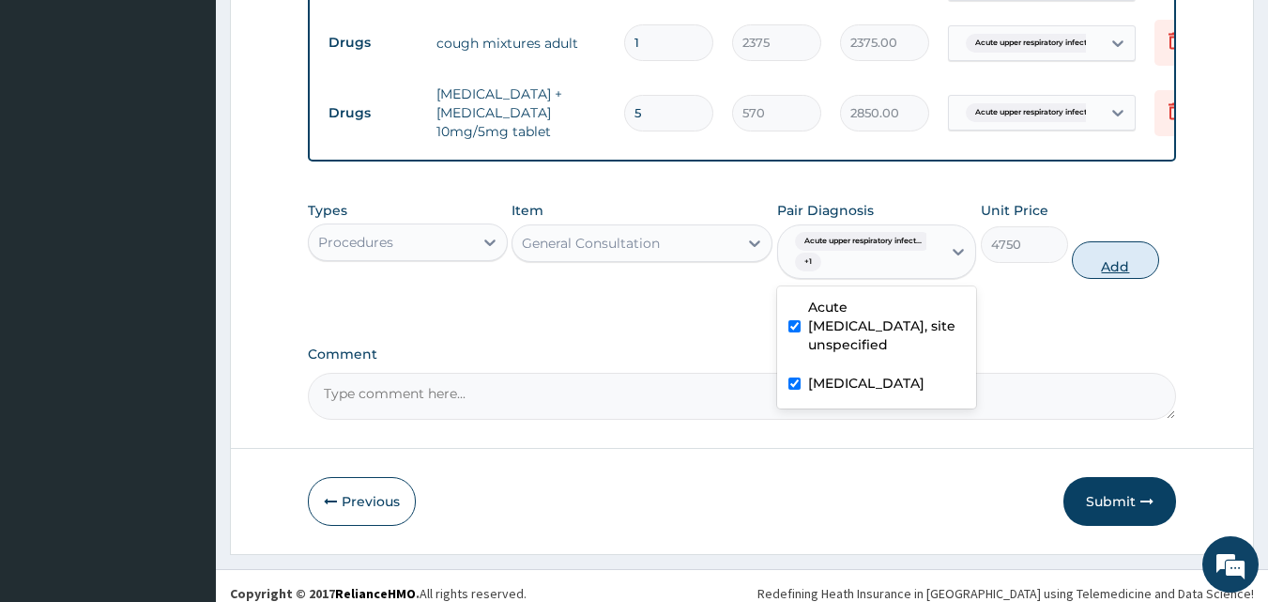
click at [1111, 279] on button "Add" at bounding box center [1115, 260] width 87 height 38
type input "0"
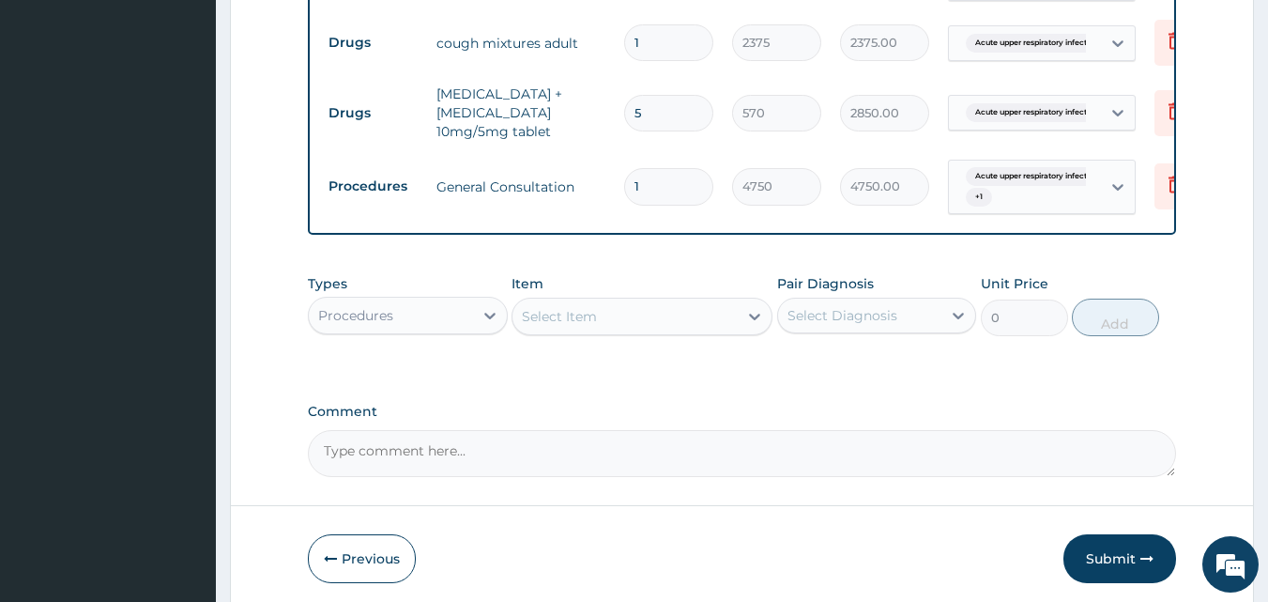
scroll to position [898, 0]
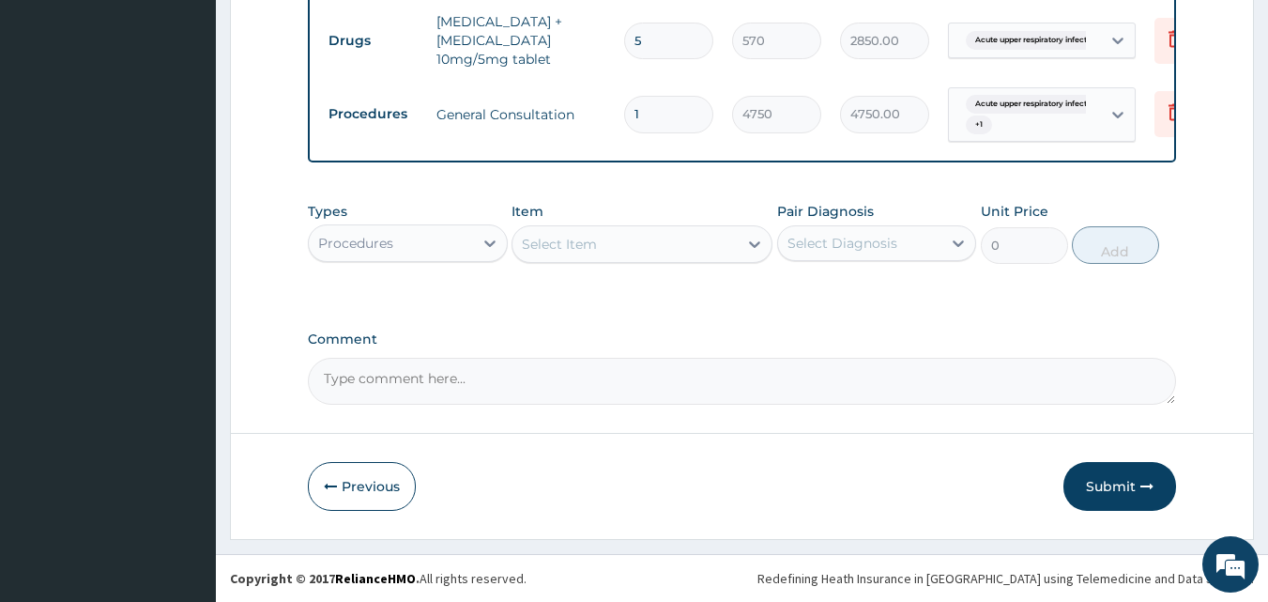
click at [440, 250] on div "Procedures" at bounding box center [391, 243] width 164 height 30
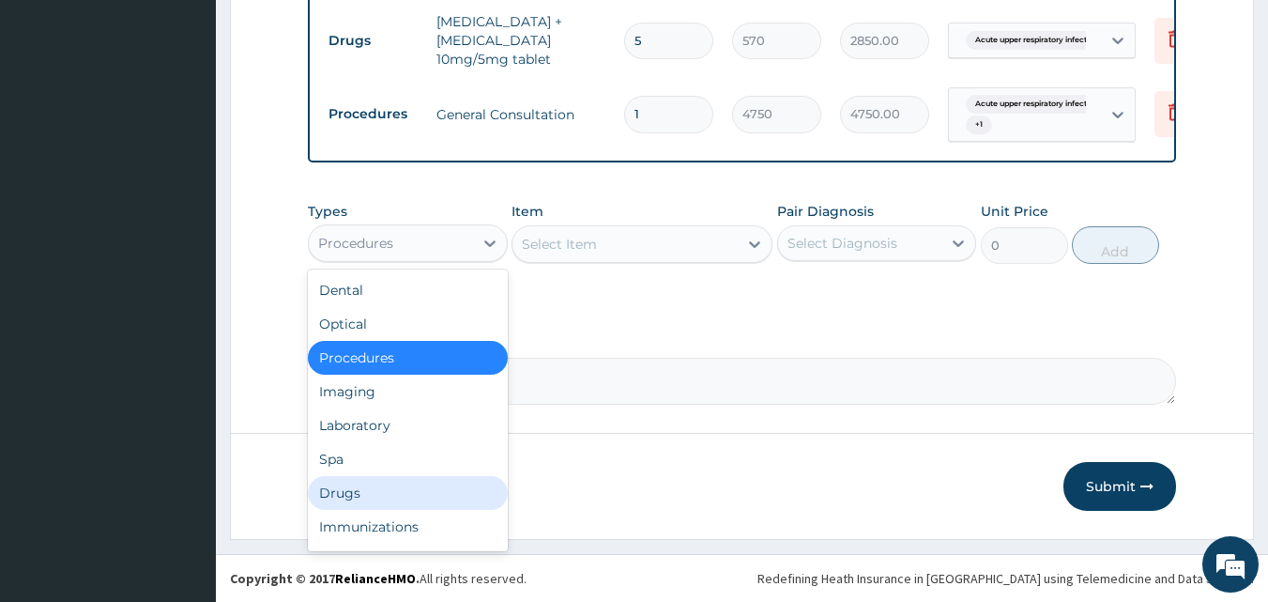
click at [386, 489] on div "Drugs" at bounding box center [408, 493] width 200 height 34
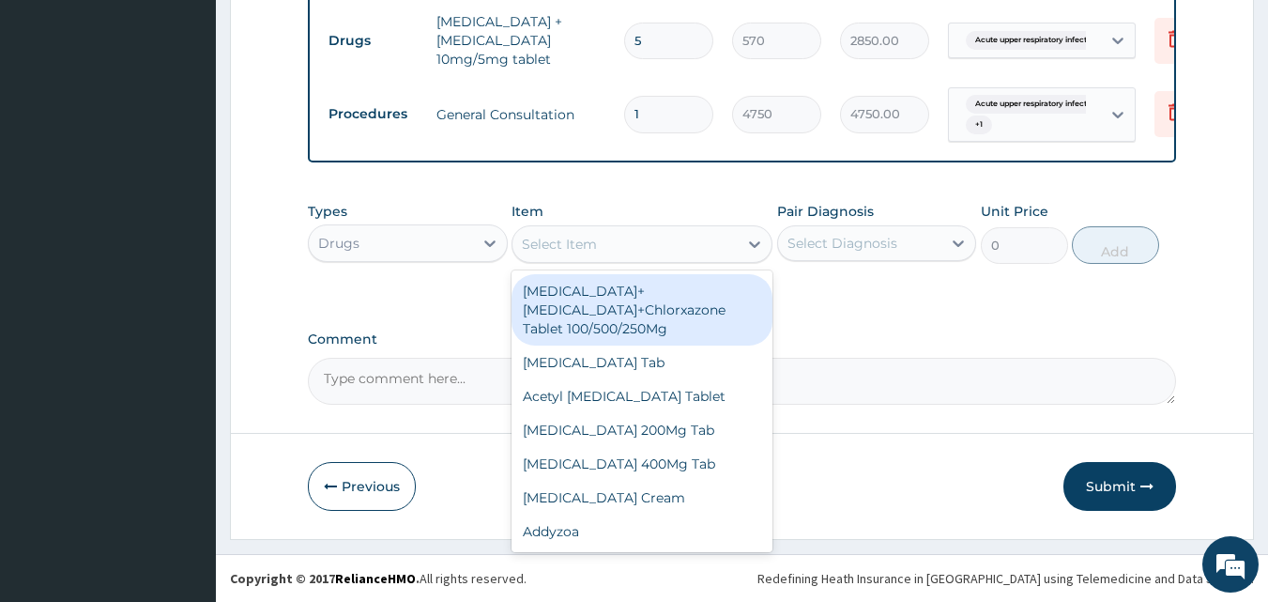
click at [627, 247] on div "Select Item" at bounding box center [625, 244] width 225 height 30
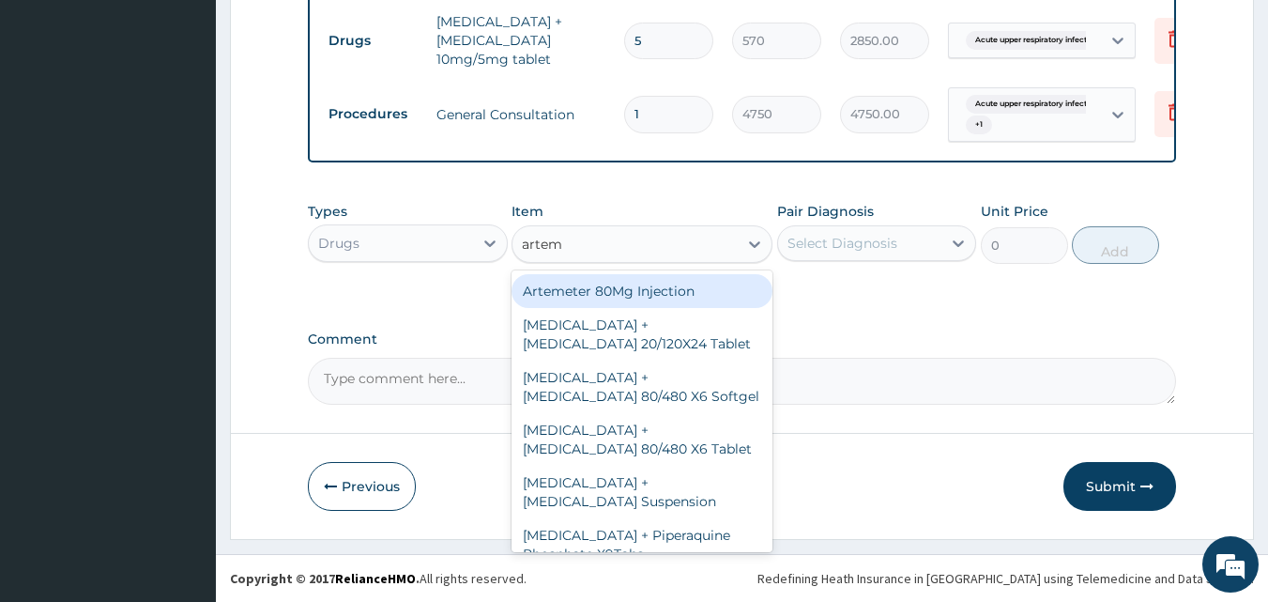
type input "arteme"
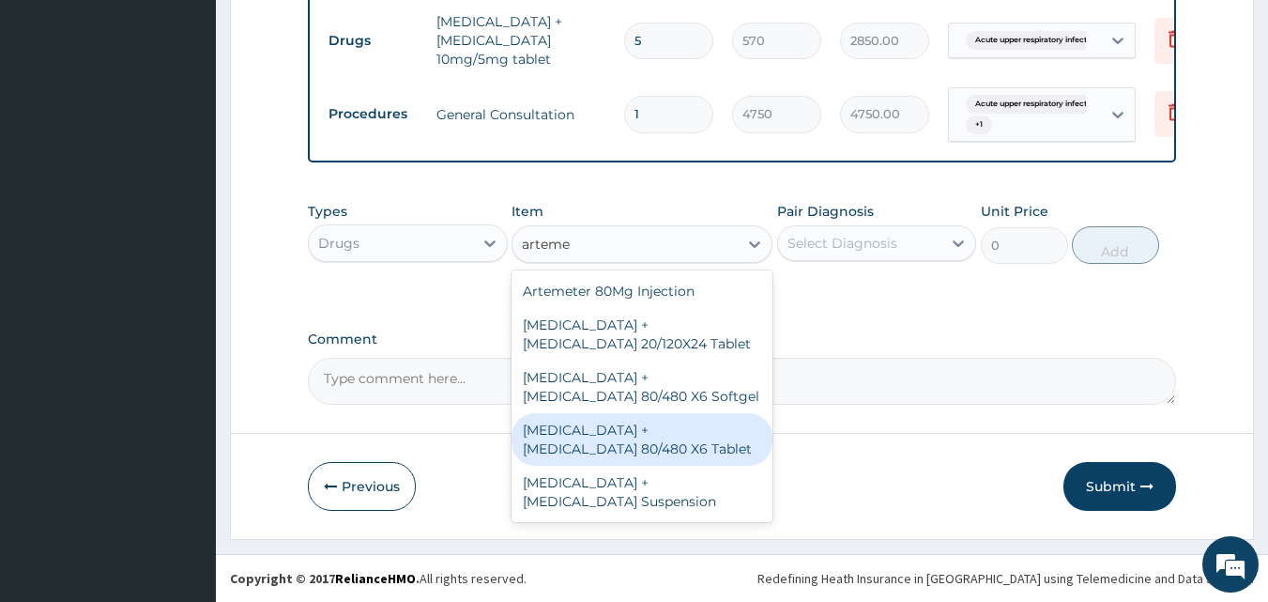
click at [627, 437] on div "Artemether + Lumefantrine 80/480 X6 Tablet" at bounding box center [642, 439] width 261 height 53
type input "4275"
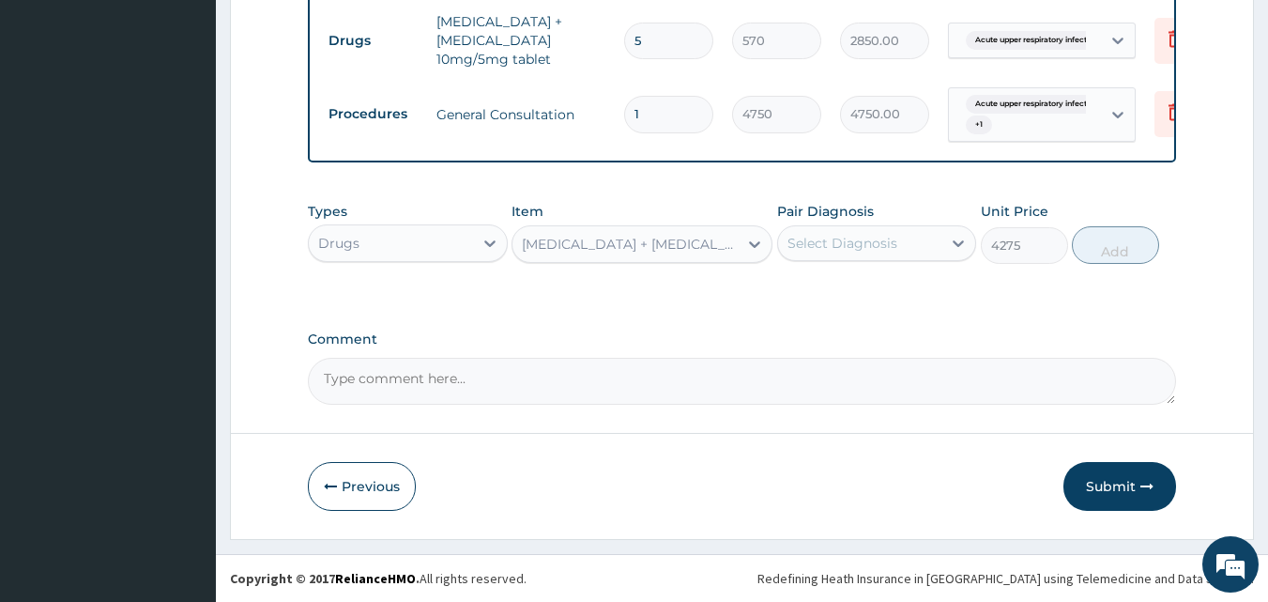
click at [844, 255] on div "Select Diagnosis" at bounding box center [860, 243] width 164 height 30
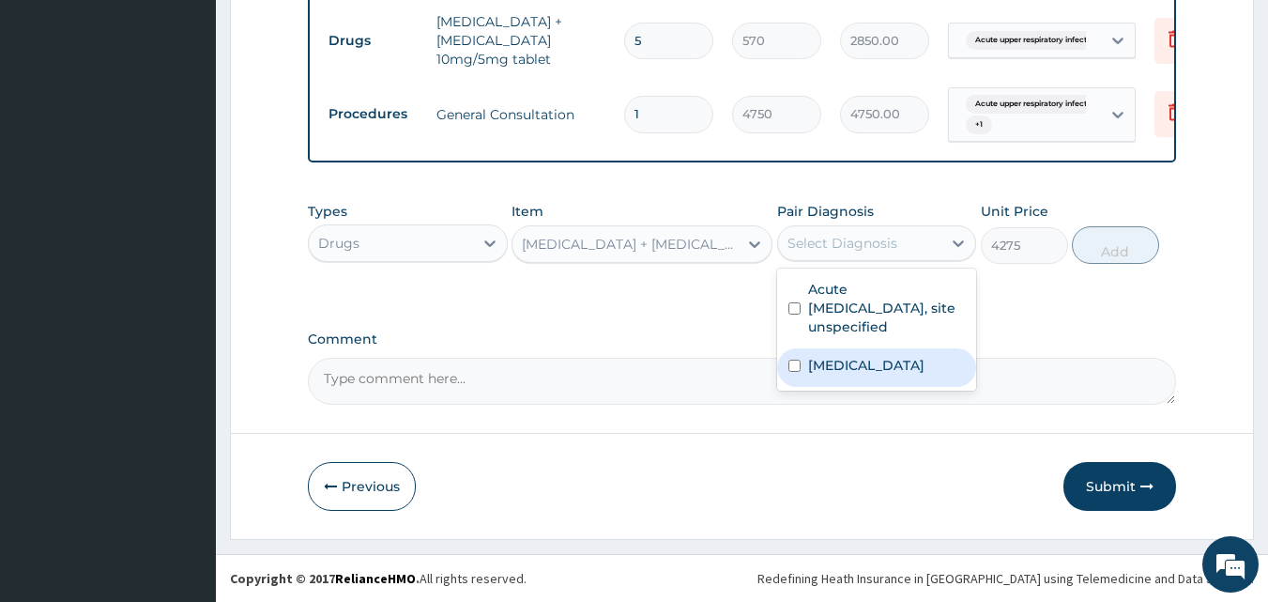
click at [789, 365] on input "checkbox" at bounding box center [795, 366] width 12 height 12
checkbox input "true"
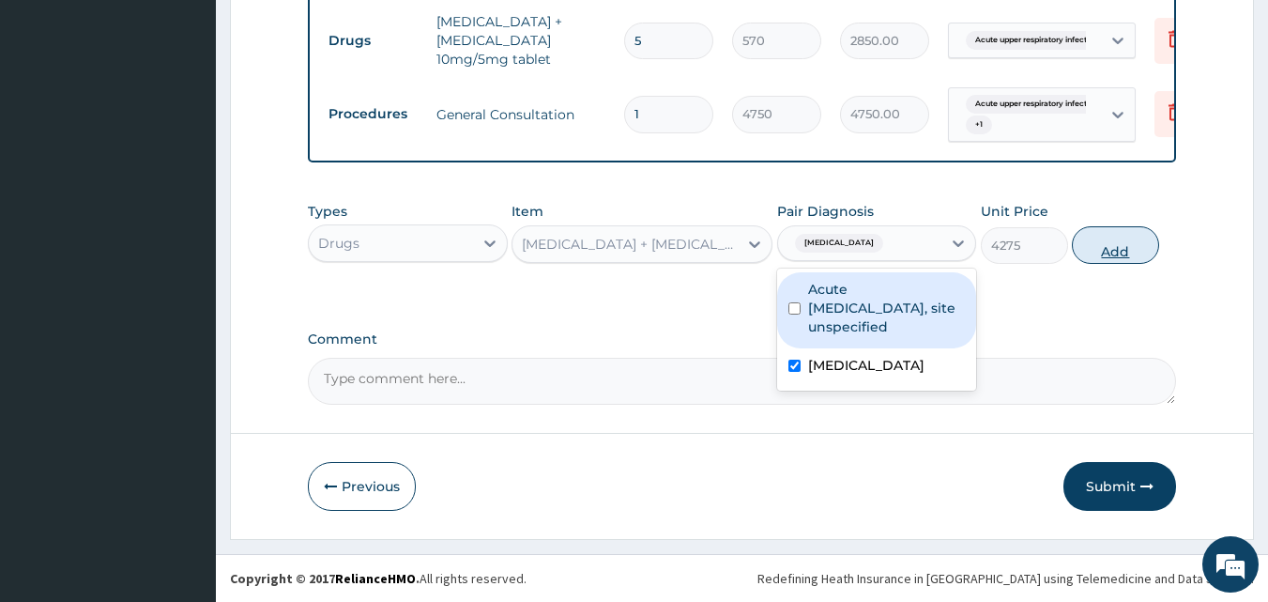
click at [1098, 252] on button "Add" at bounding box center [1115, 245] width 87 height 38
type input "0"
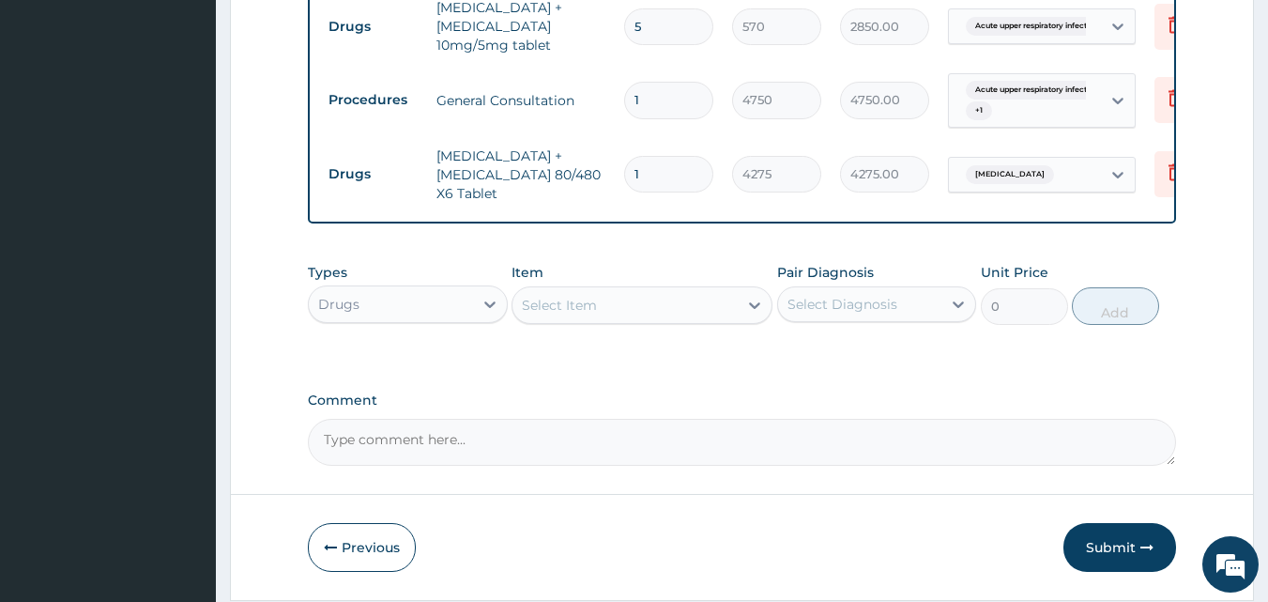
click at [640, 319] on div "Select Item" at bounding box center [625, 305] width 225 height 30
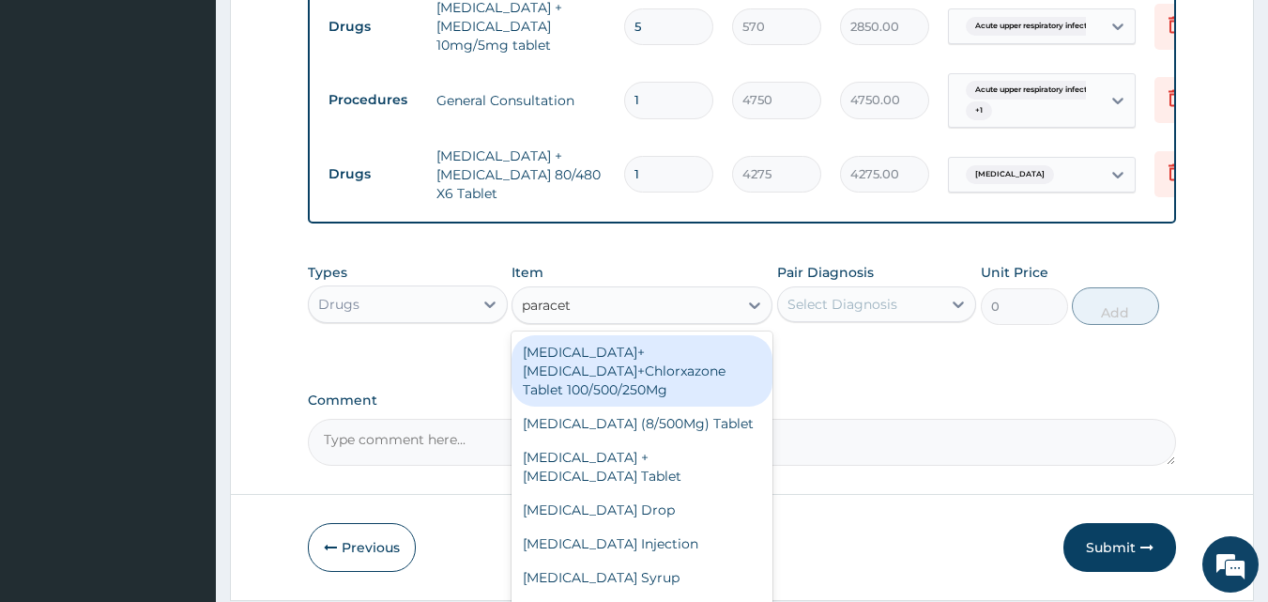
type input "paraceta"
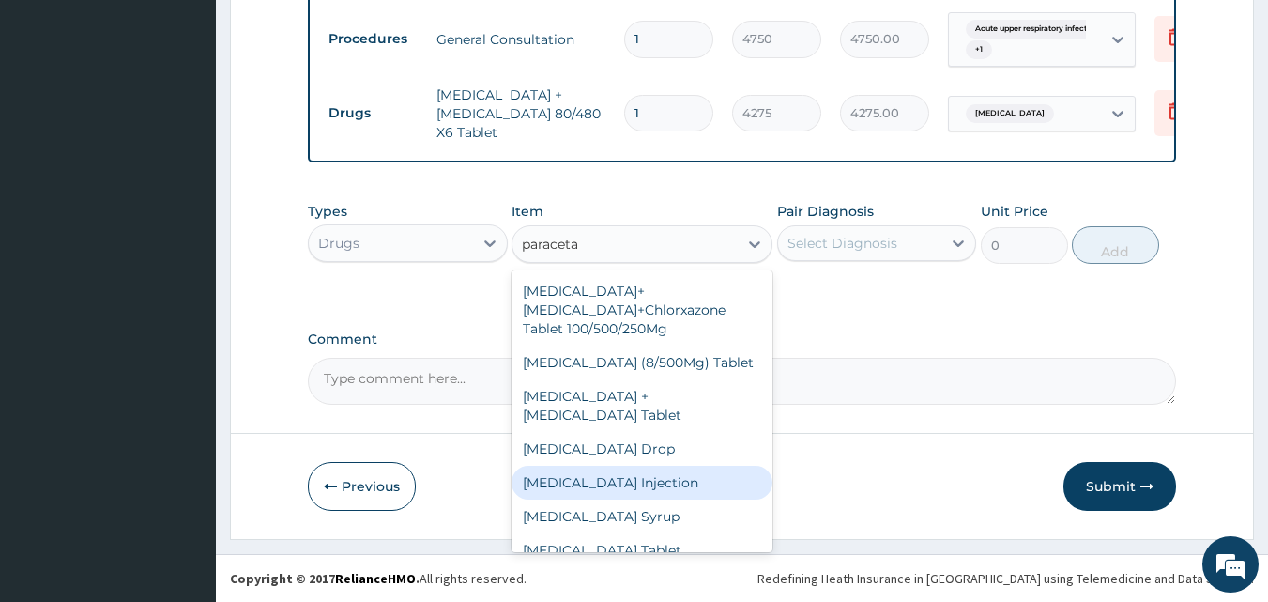
scroll to position [33, 0]
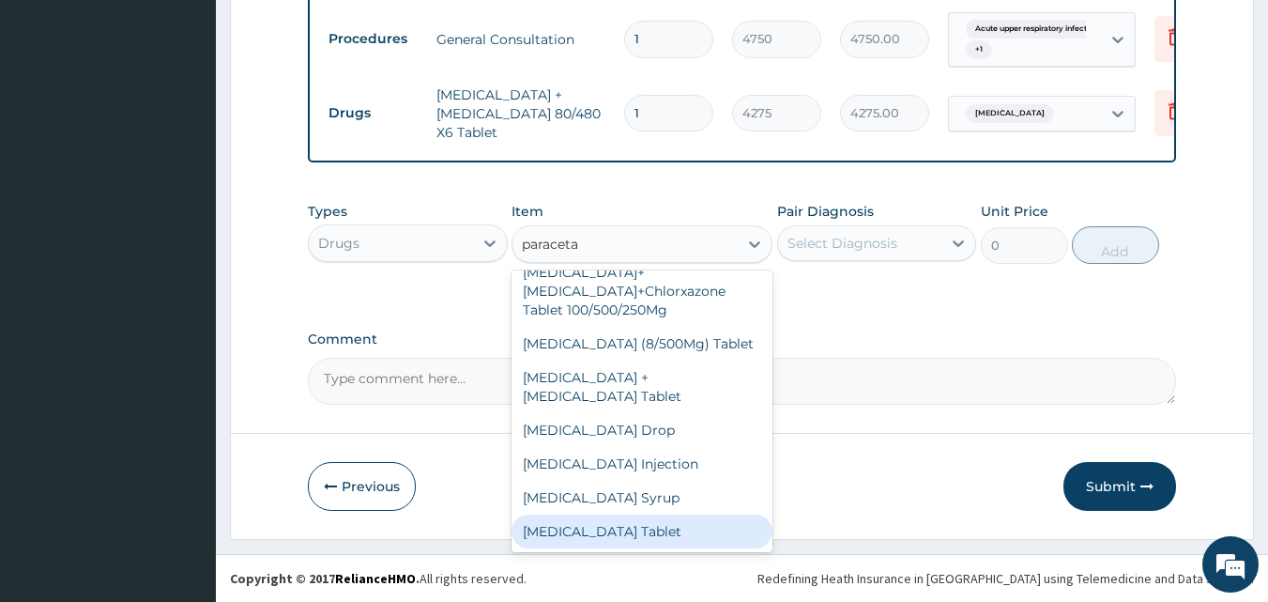
click at [607, 518] on div "Paracetamol Tablet" at bounding box center [642, 532] width 261 height 34
type input "47.5"
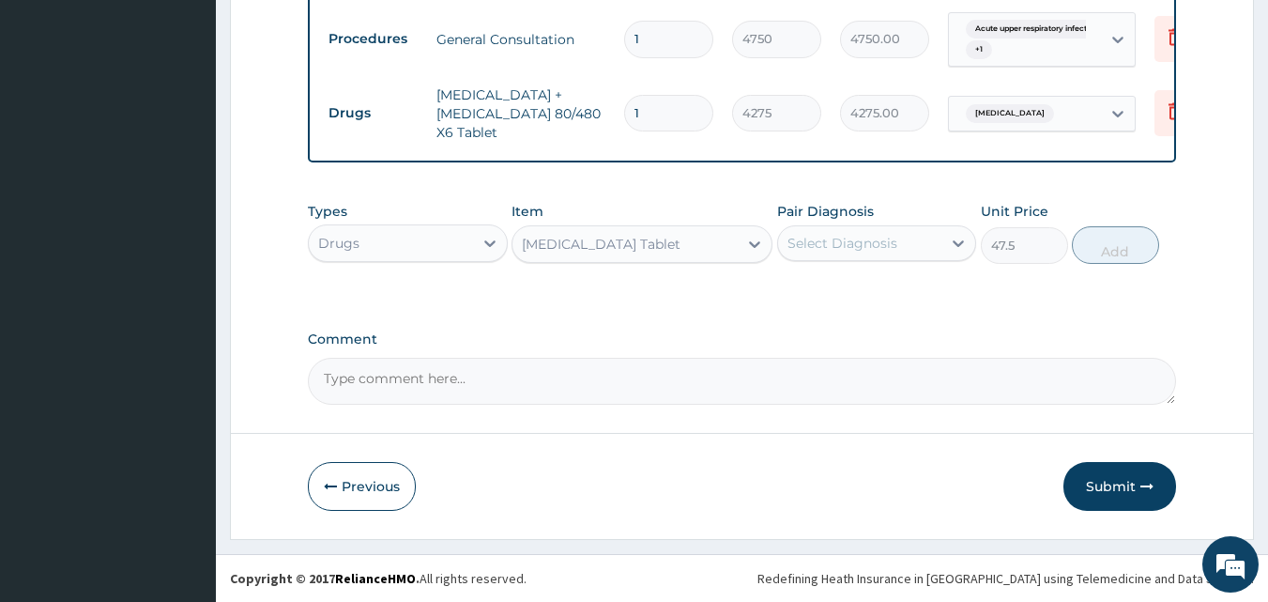
click at [811, 238] on div "Select Diagnosis" at bounding box center [843, 243] width 110 height 19
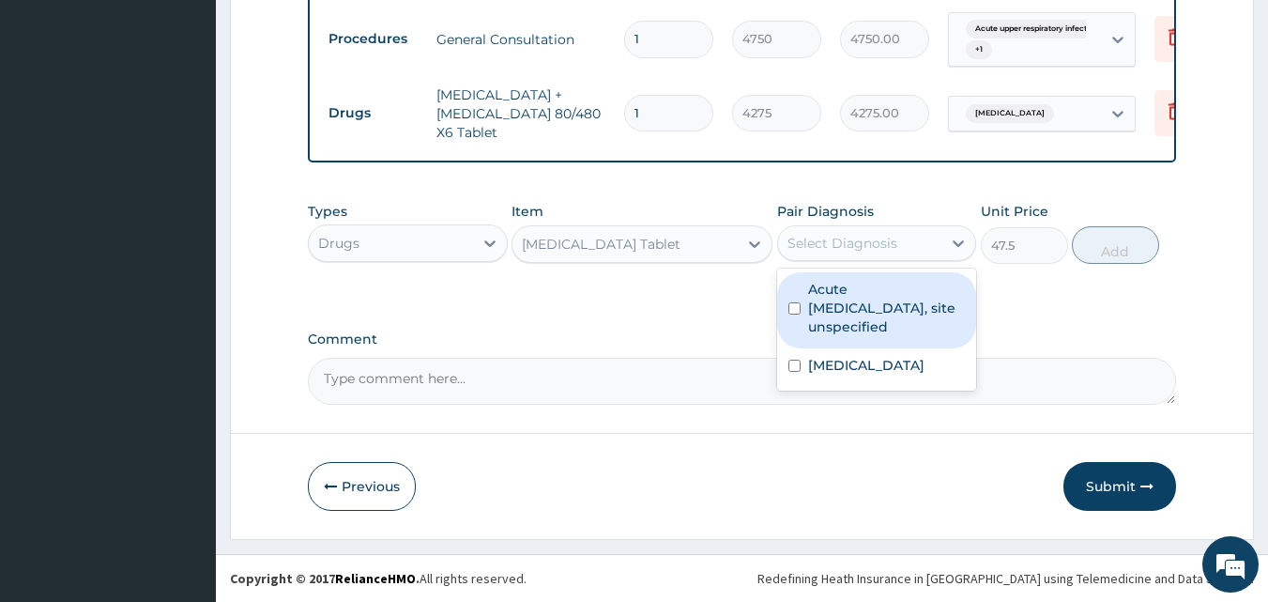
click at [796, 311] on input "checkbox" at bounding box center [795, 308] width 12 height 12
checkbox input "true"
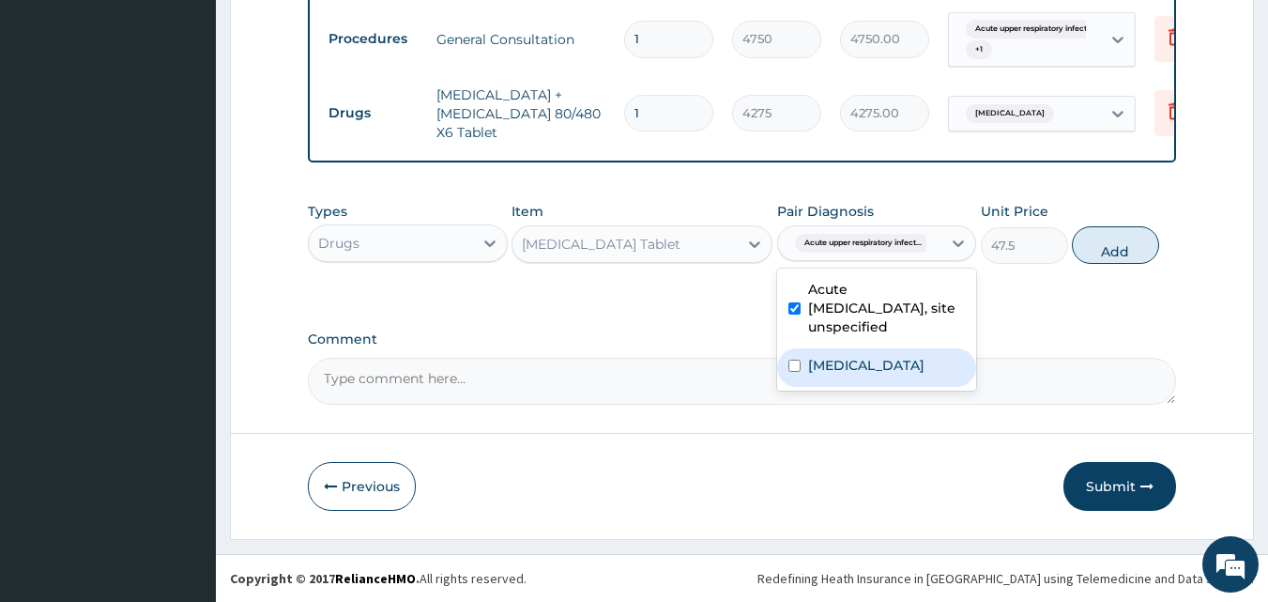
click at [794, 363] on input "checkbox" at bounding box center [795, 366] width 12 height 12
checkbox input "true"
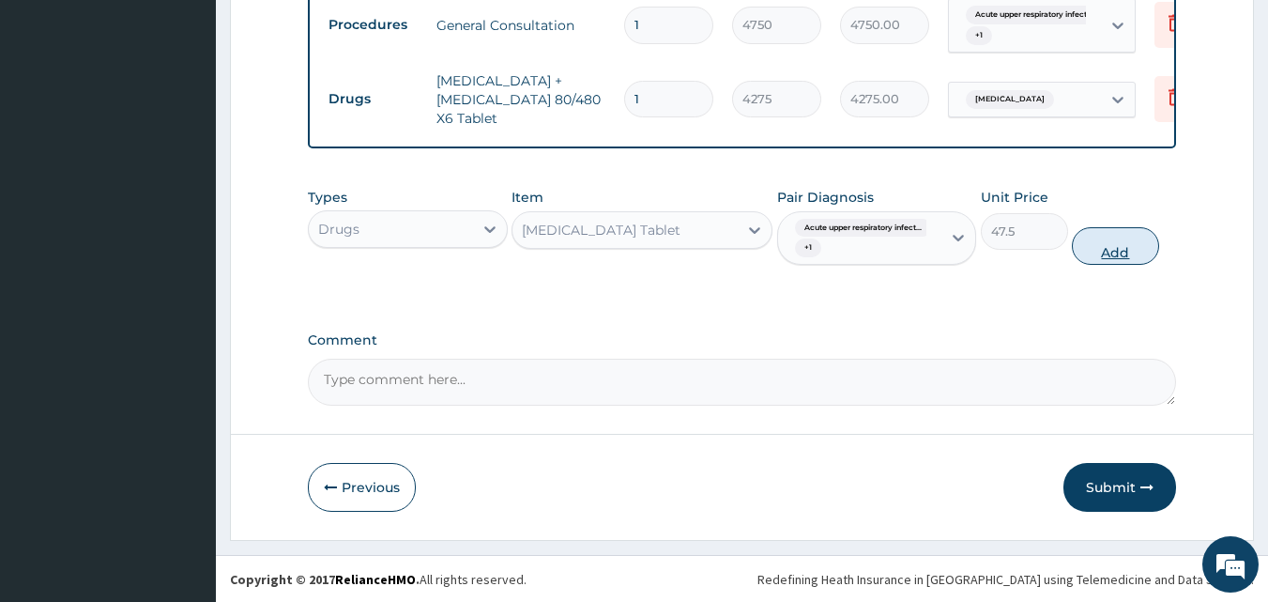
click at [1121, 265] on button "Add" at bounding box center [1115, 246] width 87 height 38
type input "0"
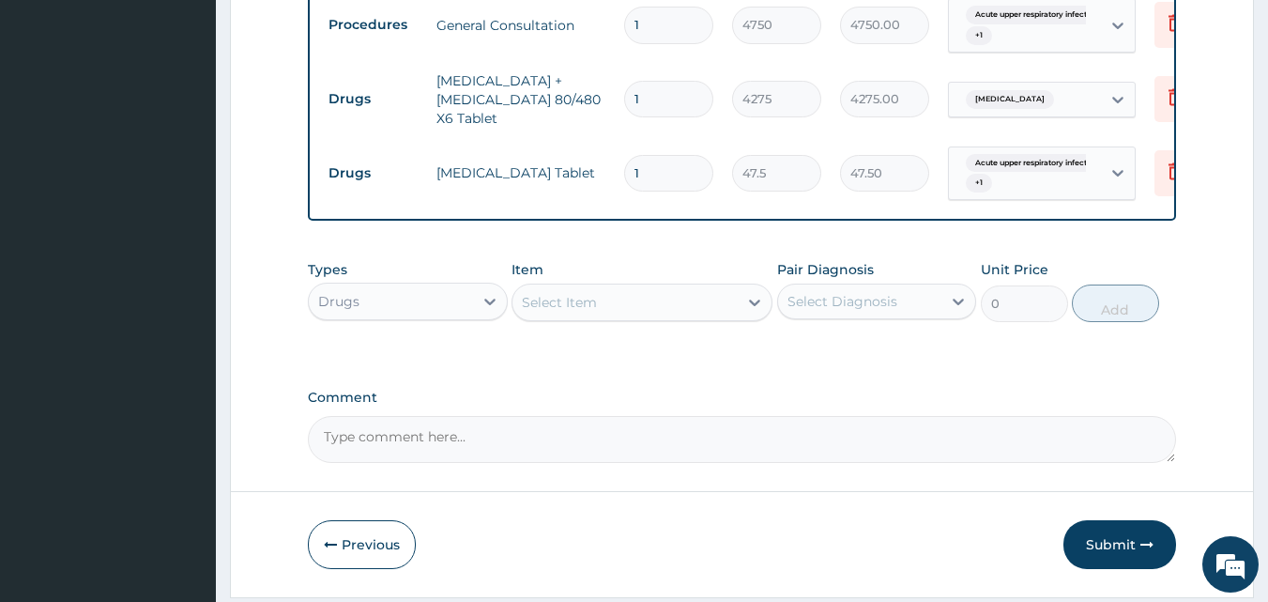
type input "18"
type input "855.00"
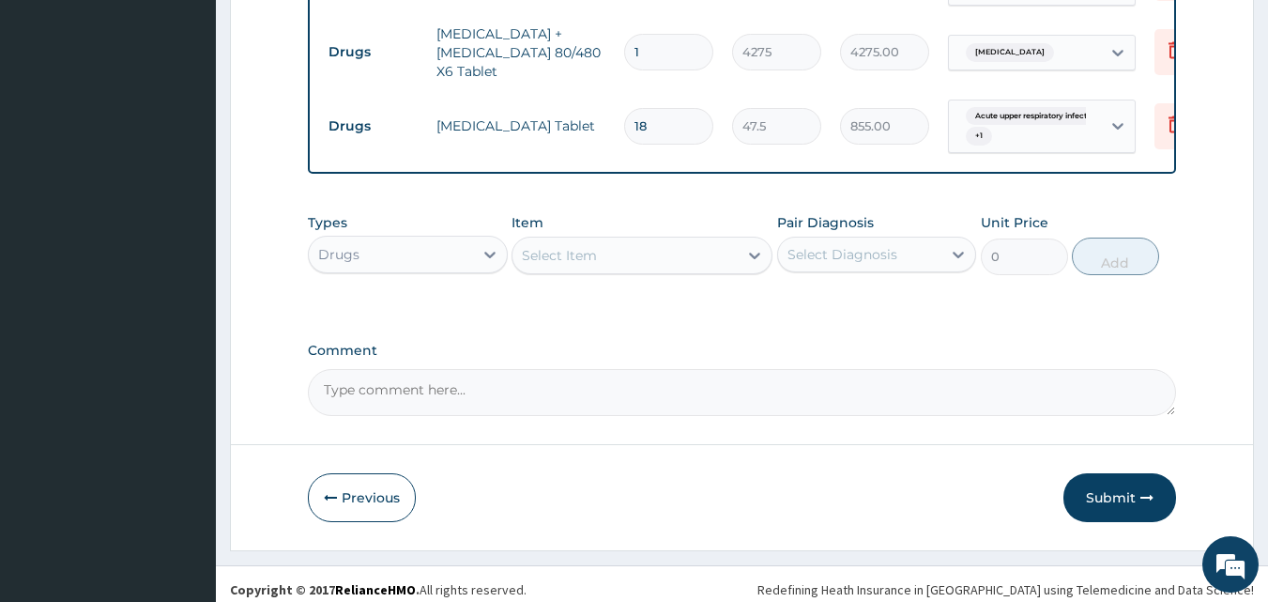
scroll to position [1045, 0]
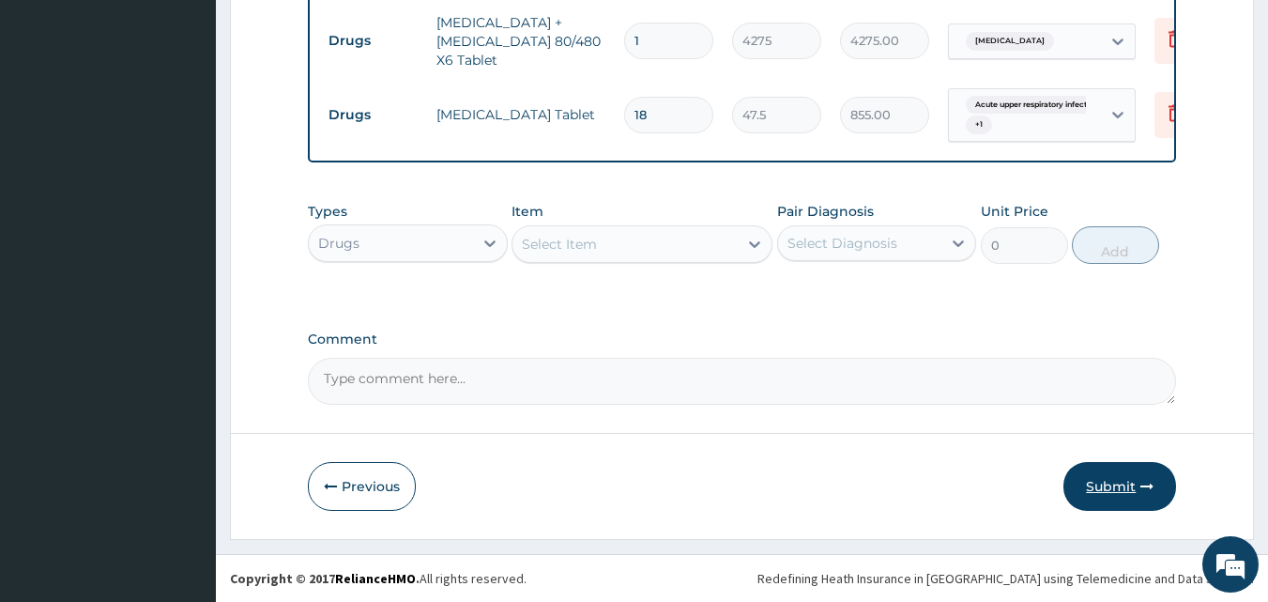
type input "18"
click at [1098, 491] on button "Submit" at bounding box center [1120, 486] width 113 height 49
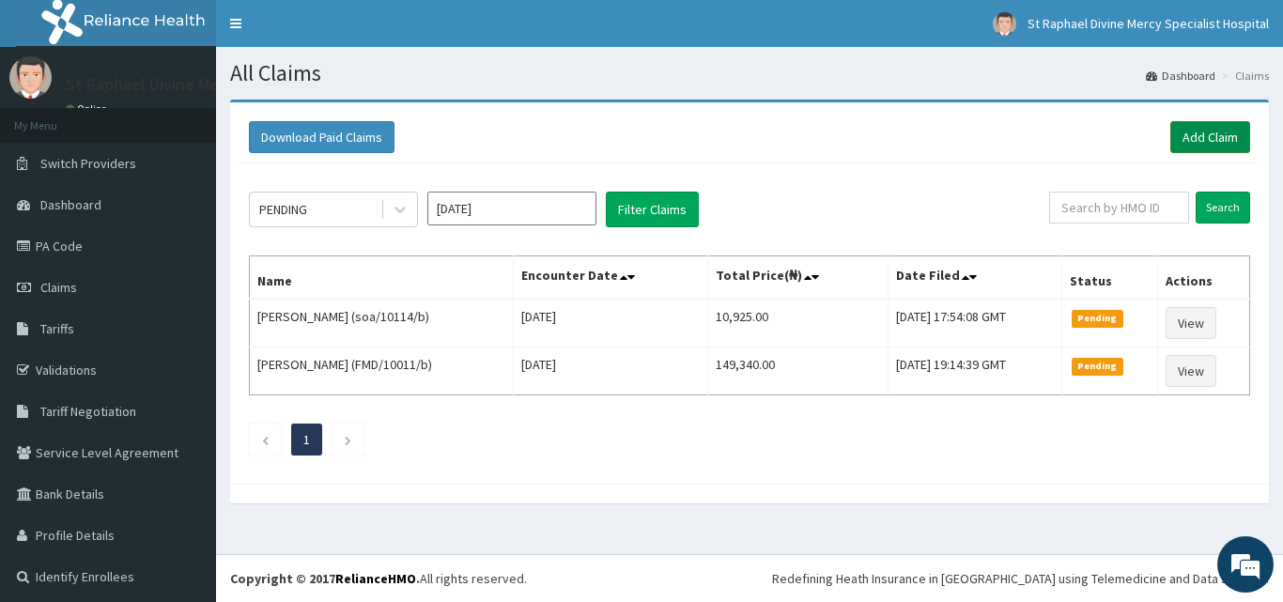
click at [1188, 129] on link "Add Claim" at bounding box center [1210, 137] width 80 height 32
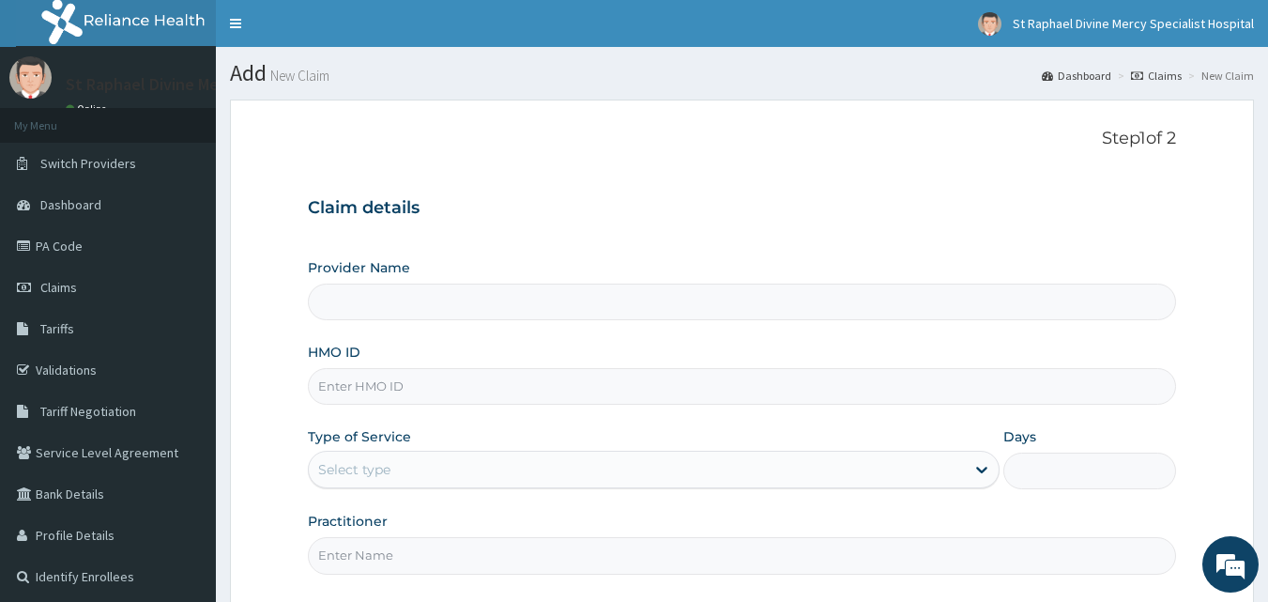
type input "St. Raphael Divine Mercy Specialist Hospital"
